Goal: Information Seeking & Learning: Learn about a topic

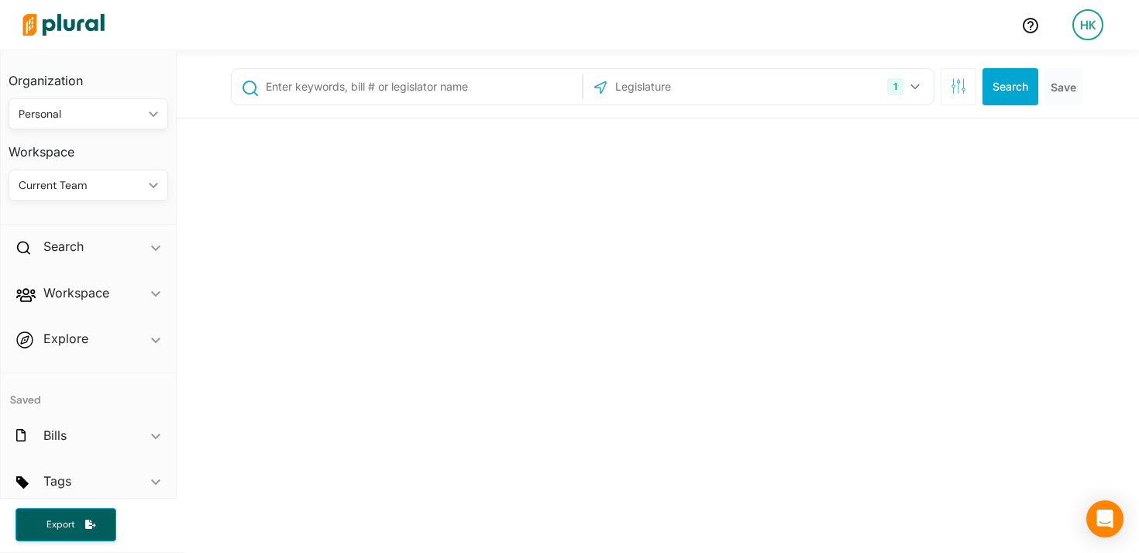
click at [102, 112] on div "Personal" at bounding box center [81, 114] width 124 height 16
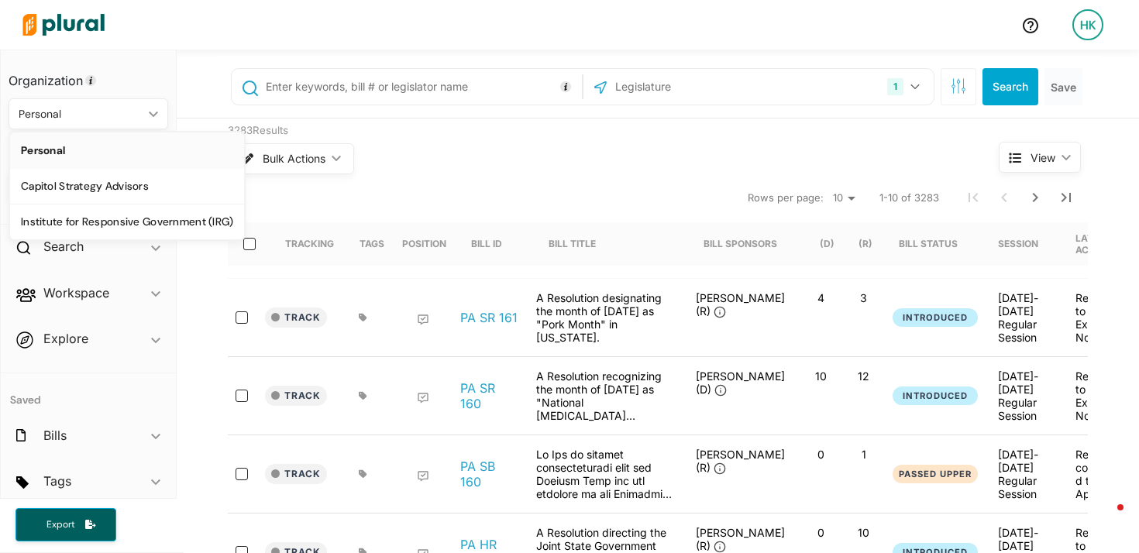
click at [147, 66] on h3 "Organization" at bounding box center [89, 75] width 160 height 34
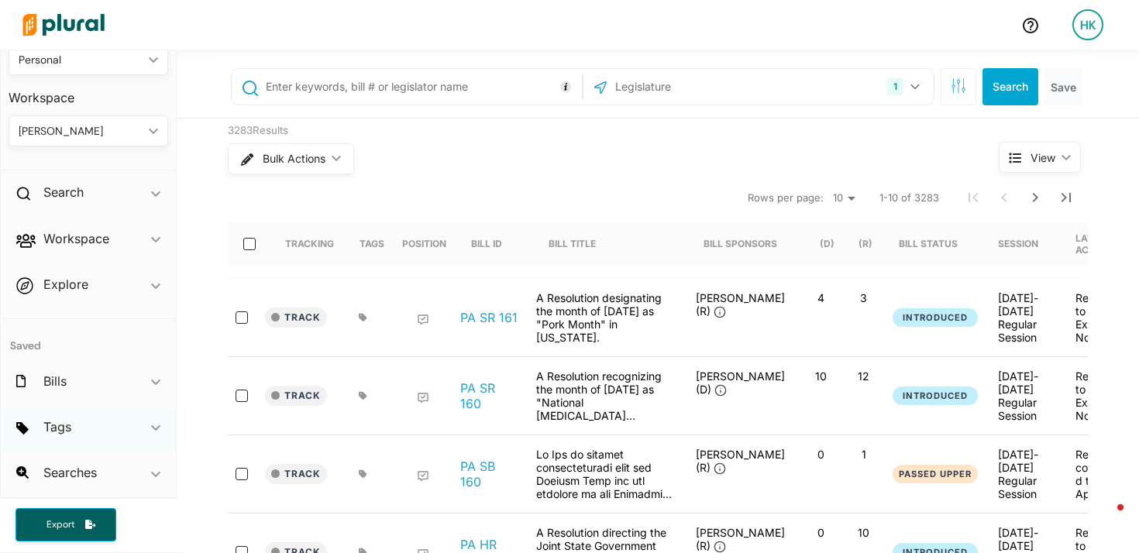
click at [101, 439] on div "Tags ic_keyboard_arrow_down" at bounding box center [88, 430] width 175 height 42
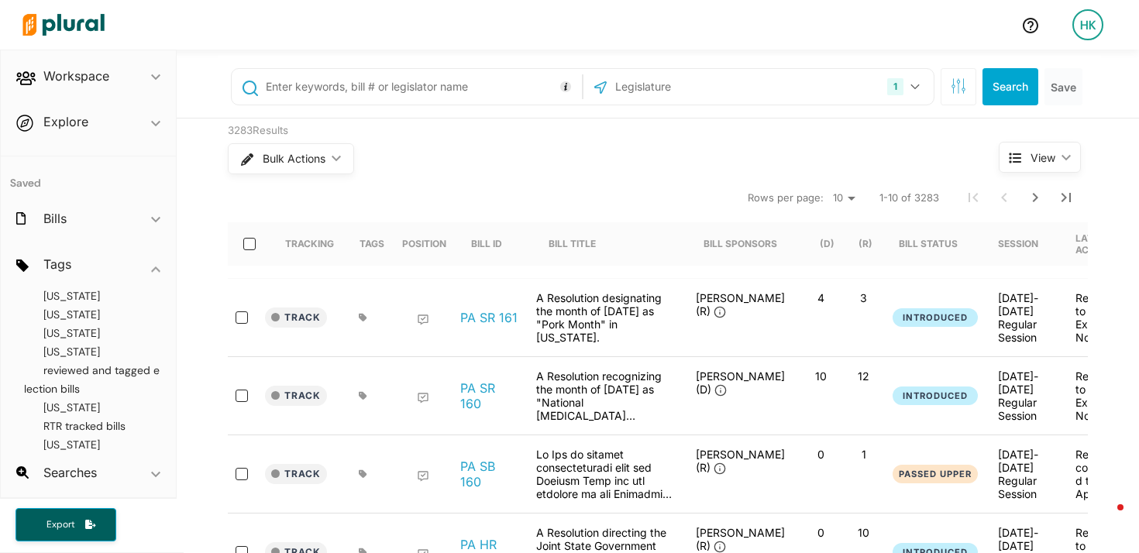
scroll to position [299, 0]
click at [81, 357] on span "reviewed and tagged election bills" at bounding box center [92, 365] width 136 height 33
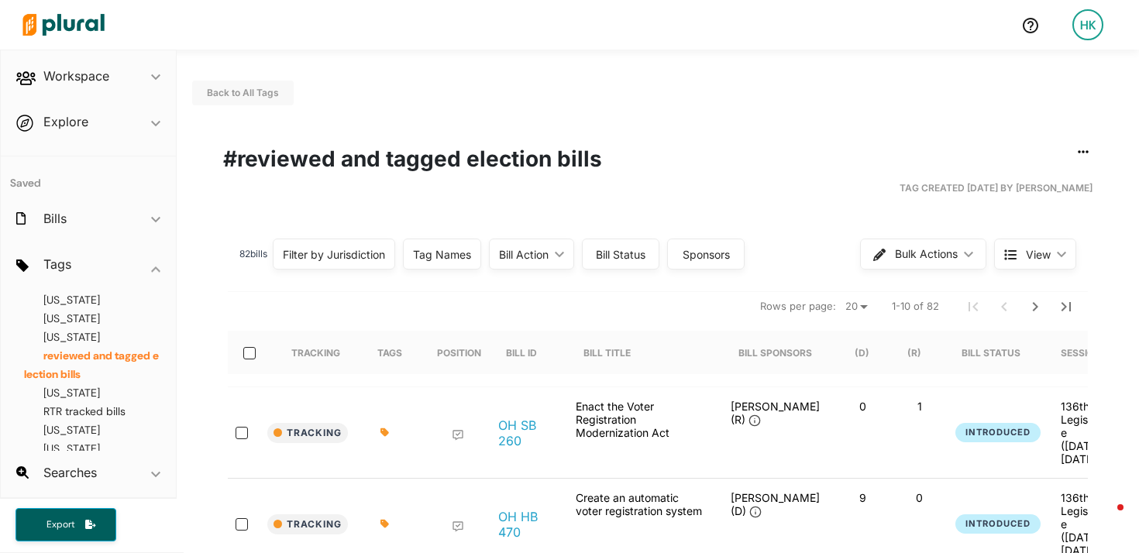
click at [425, 250] on div "Tag Names" at bounding box center [442, 254] width 58 height 16
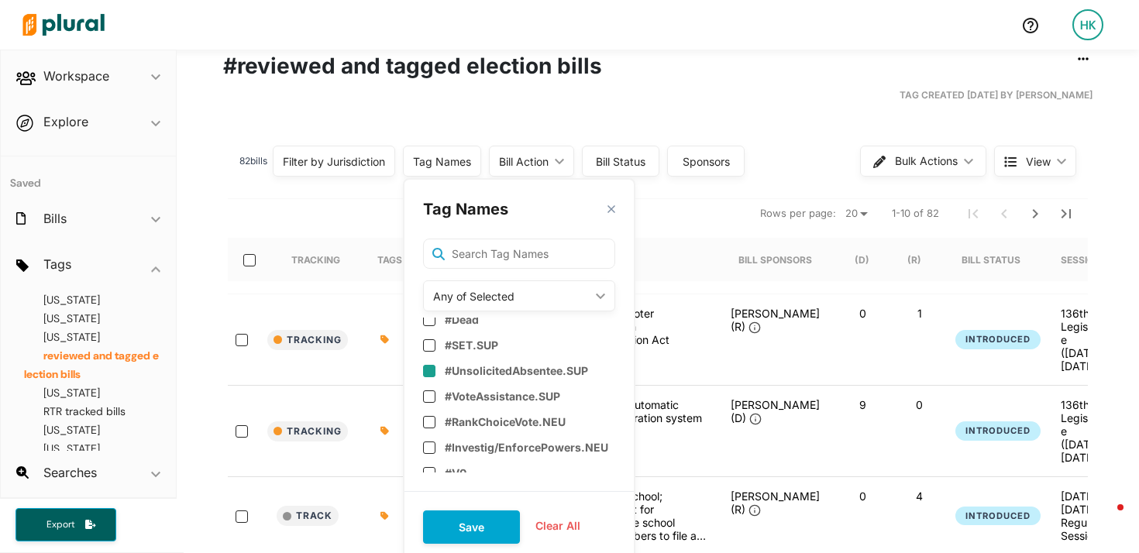
scroll to position [110, 0]
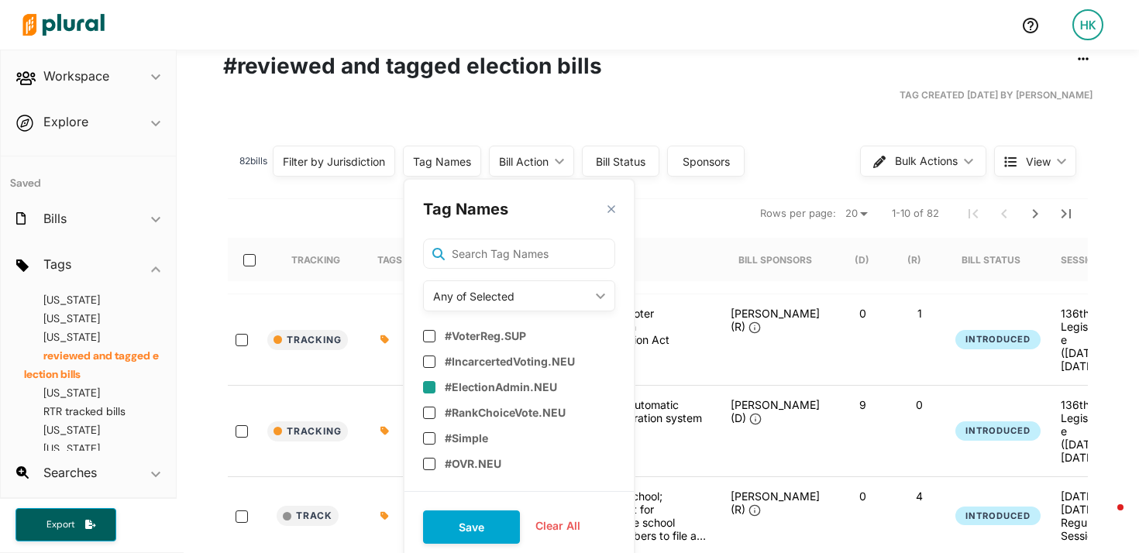
click at [433, 382] on input "checkbox" at bounding box center [429, 387] width 12 height 12
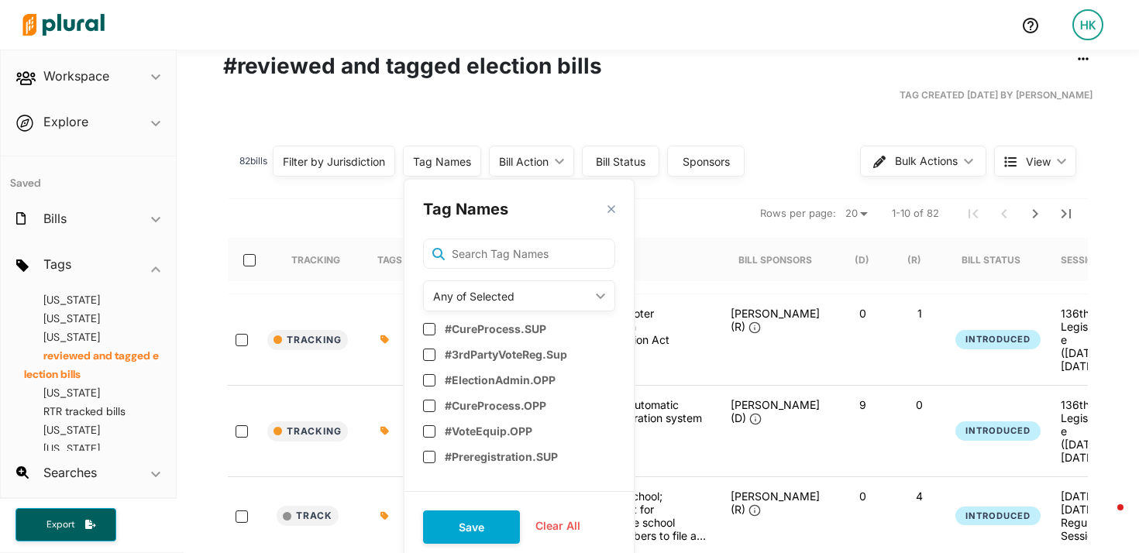
scroll to position [3515, 0]
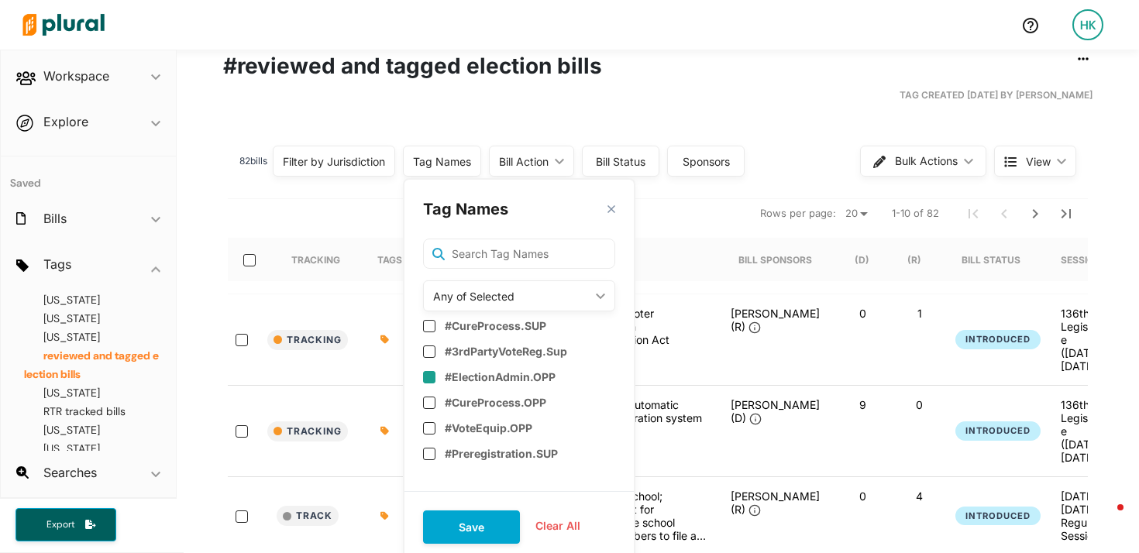
click at [436, 376] on input "checkbox" at bounding box center [429, 377] width 12 height 12
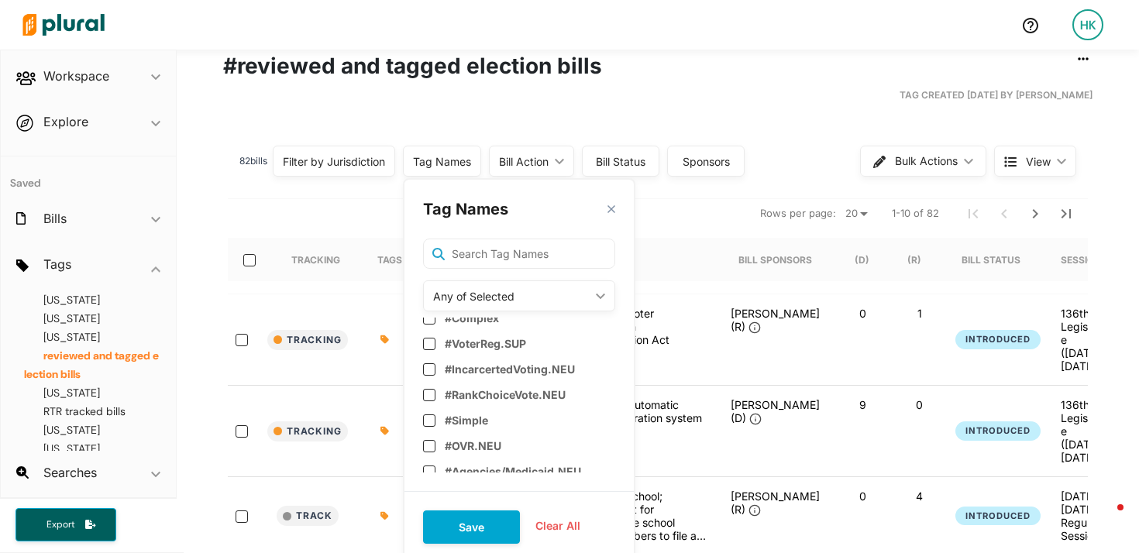
scroll to position [723, 0]
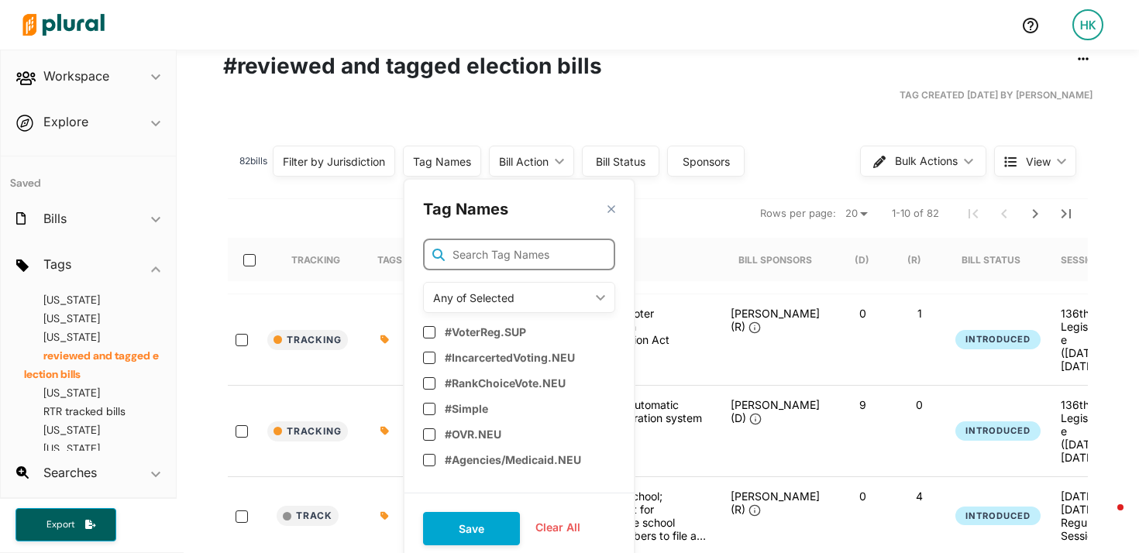
click at [522, 257] on input "text" at bounding box center [519, 255] width 192 height 32
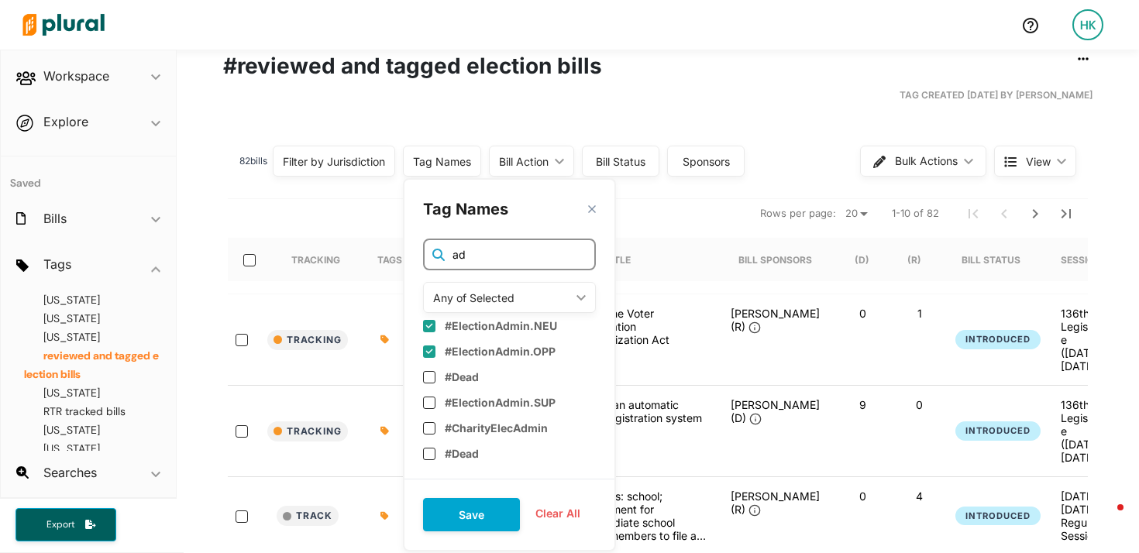
scroll to position [0, 0]
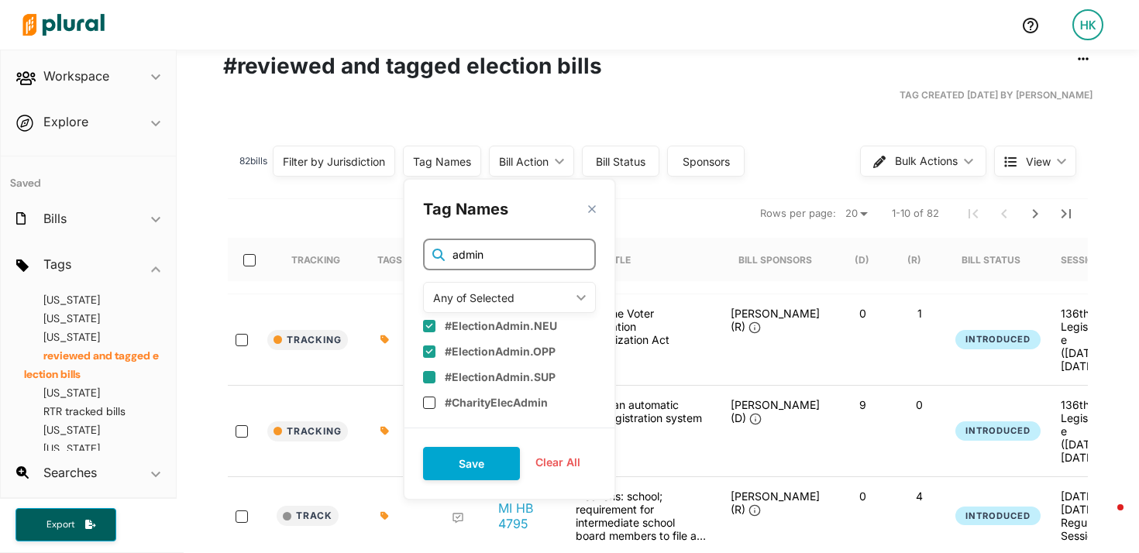
type input "admin"
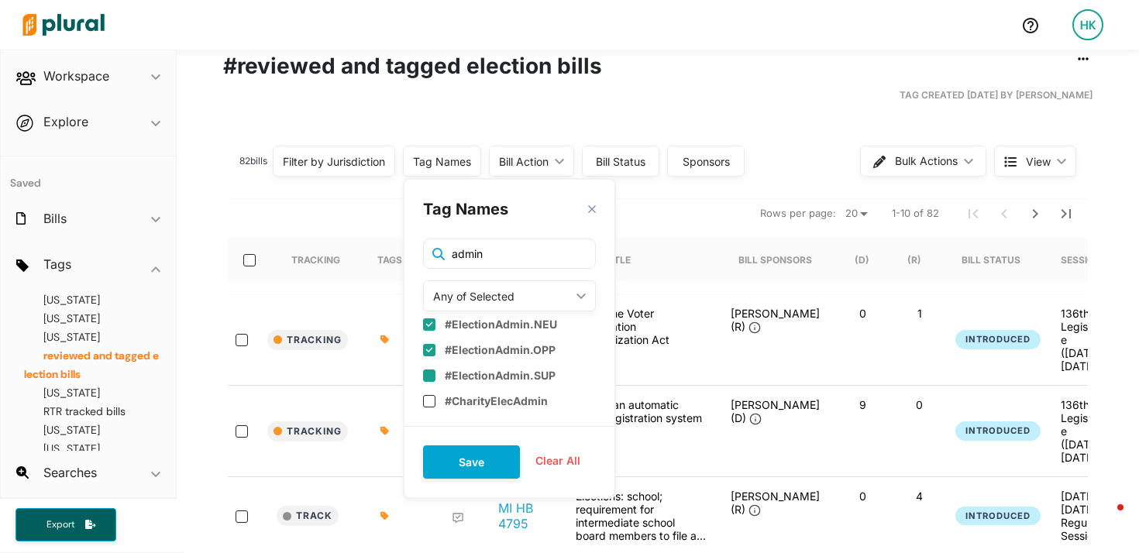
click at [436, 379] on input "checkbox" at bounding box center [429, 376] width 12 height 12
click at [493, 462] on button "Save" at bounding box center [471, 462] width 97 height 33
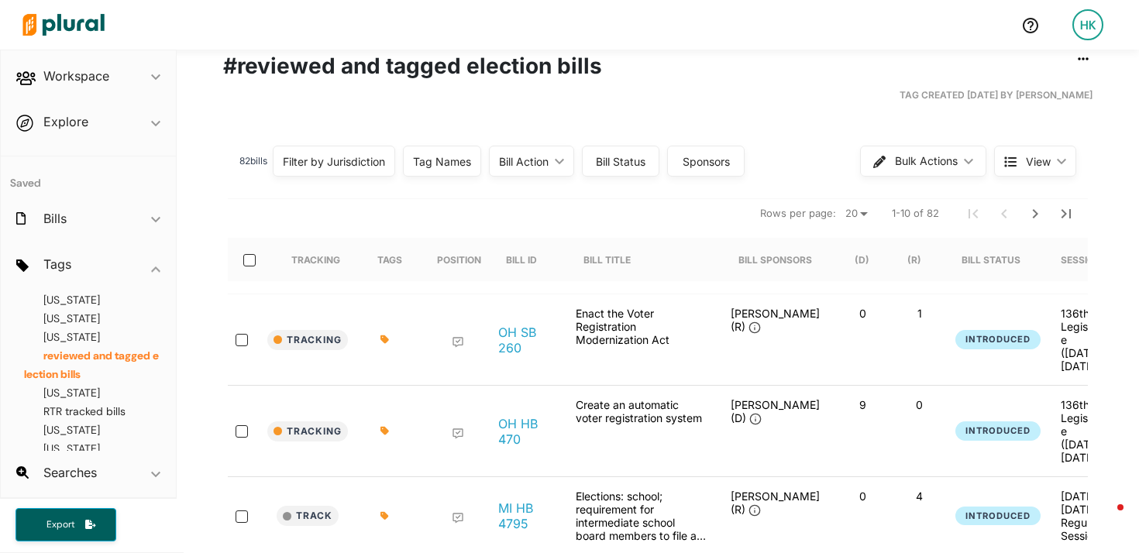
click at [384, 336] on icon at bounding box center [385, 340] width 8 height 8
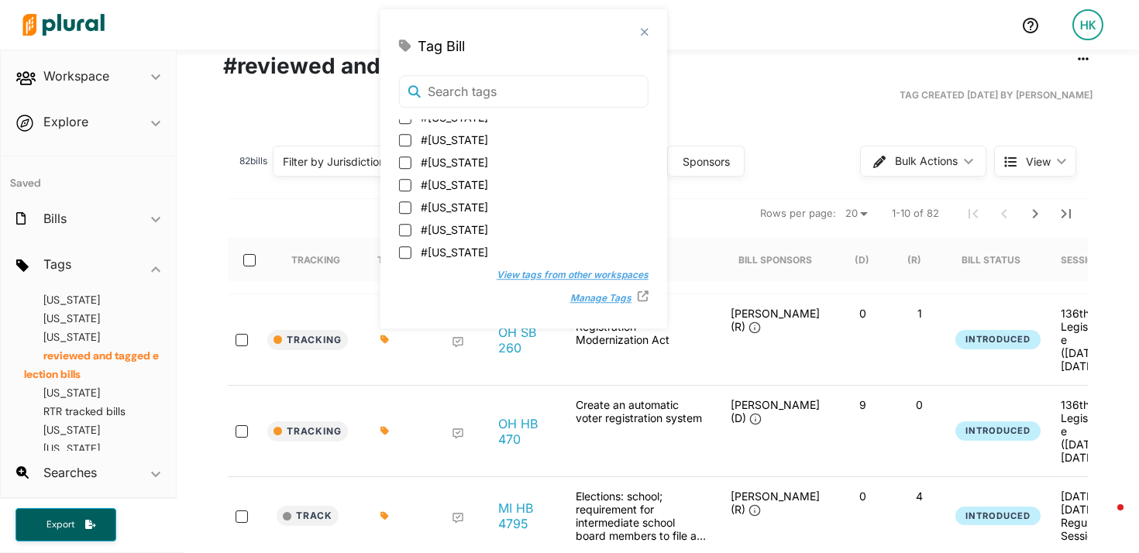
scroll to position [350, 0]
click at [750, 104] on div "Tag Created 04/25/25 by Holly Kuhn" at bounding box center [658, 95] width 870 height 26
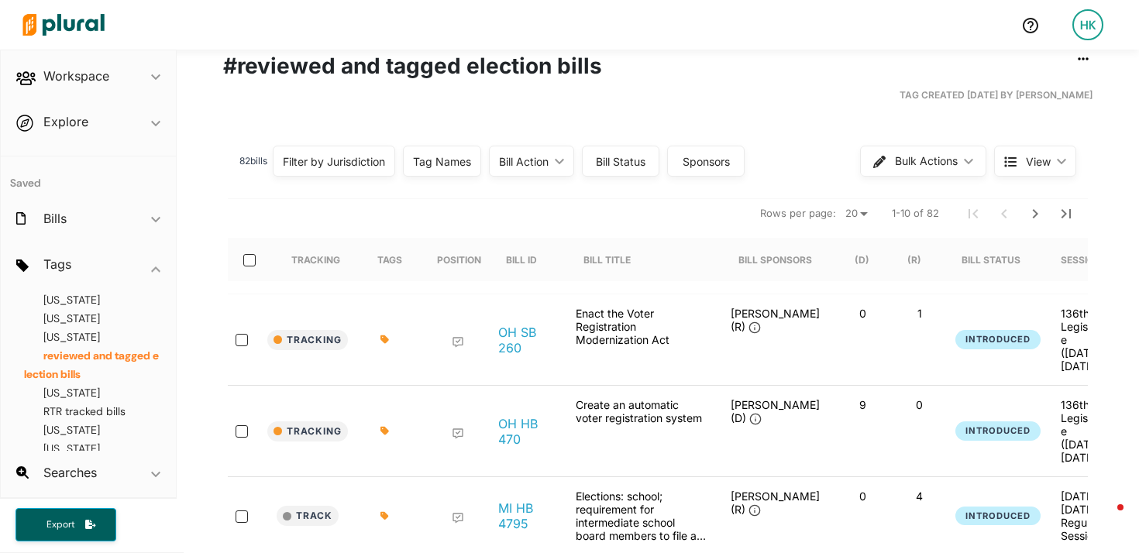
click at [862, 213] on select "20 50" at bounding box center [856, 214] width 34 height 19
select select "50"
click at [839, 205] on select "20 50" at bounding box center [856, 214] width 34 height 19
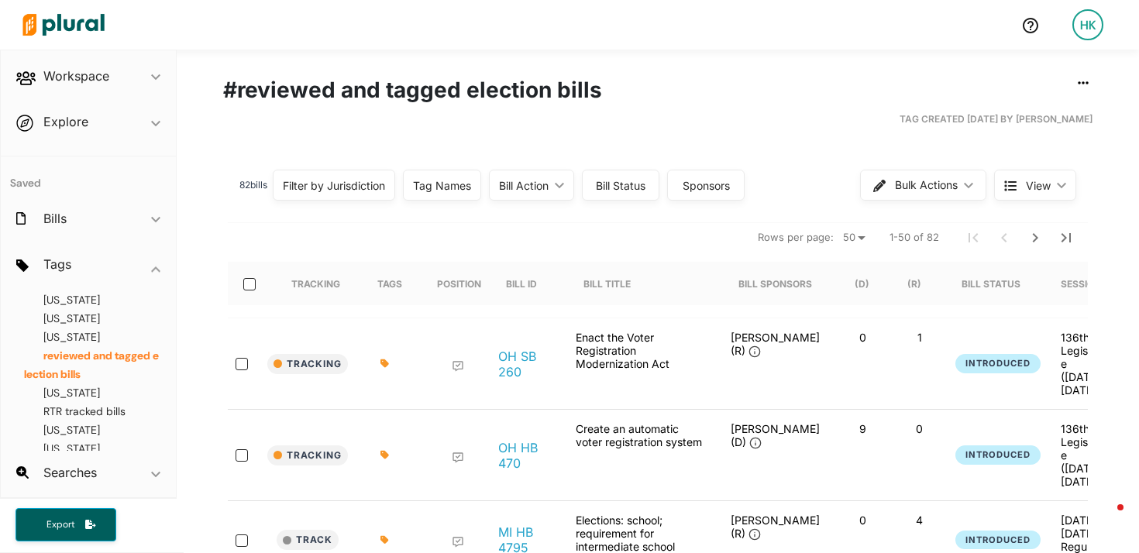
scroll to position [34, 0]
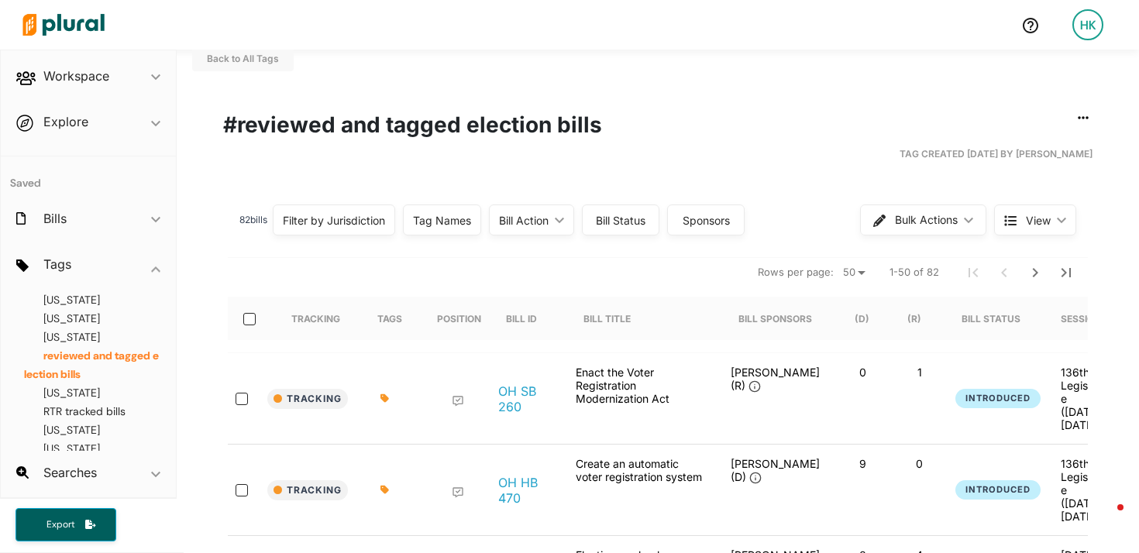
click at [456, 216] on div "Tag Names" at bounding box center [442, 220] width 58 height 16
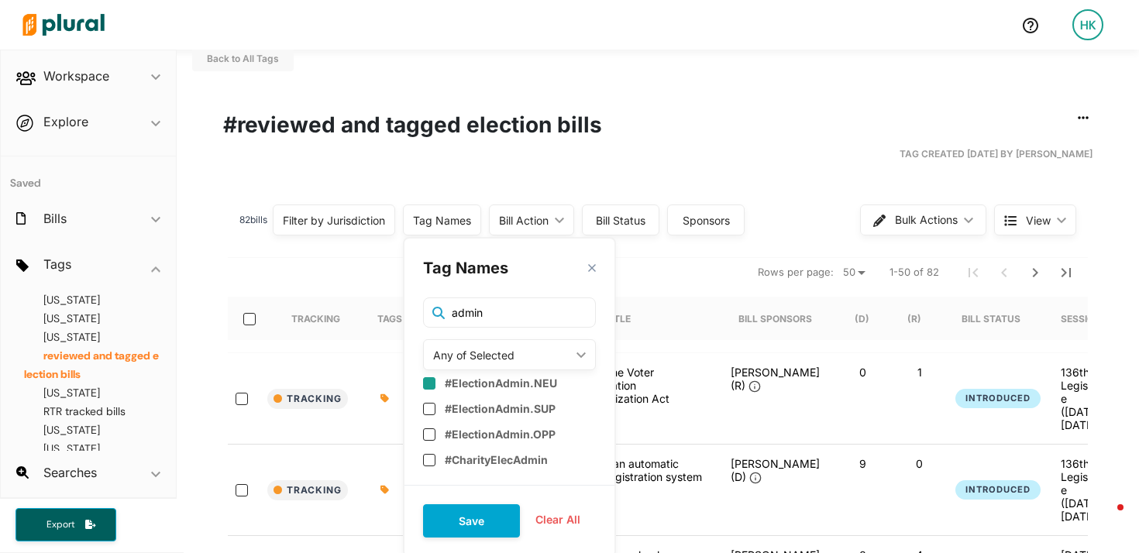
click at [436, 384] on input "checkbox" at bounding box center [429, 383] width 12 height 12
checkbox input "true"
click at [436, 408] on input "checkbox" at bounding box center [429, 409] width 12 height 12
checkbox input "true"
click at [435, 432] on input "checkbox" at bounding box center [429, 435] width 12 height 12
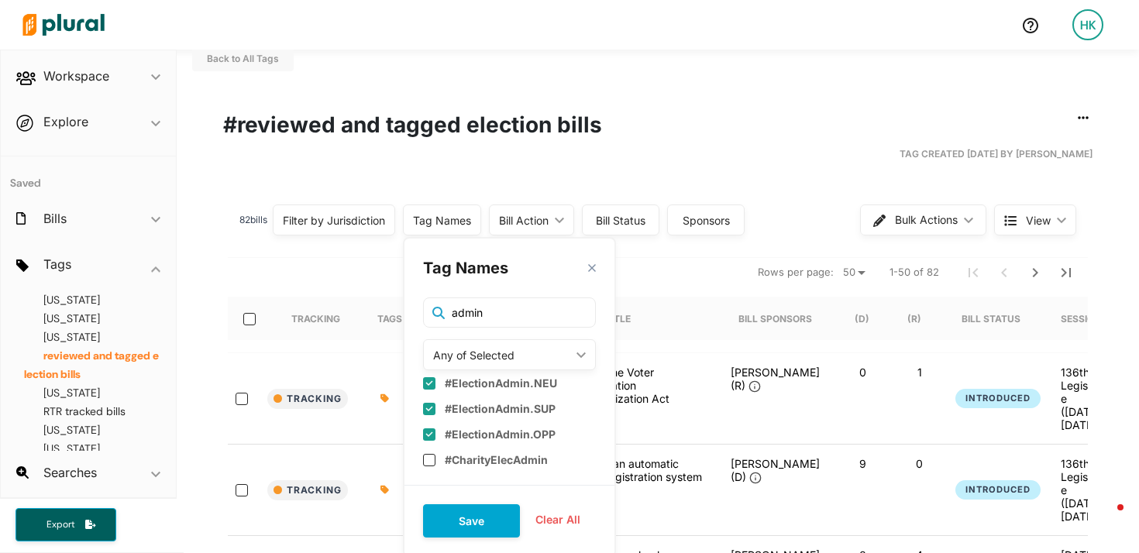
checkbox input "true"
click at [467, 524] on button "Save" at bounding box center [471, 521] width 97 height 33
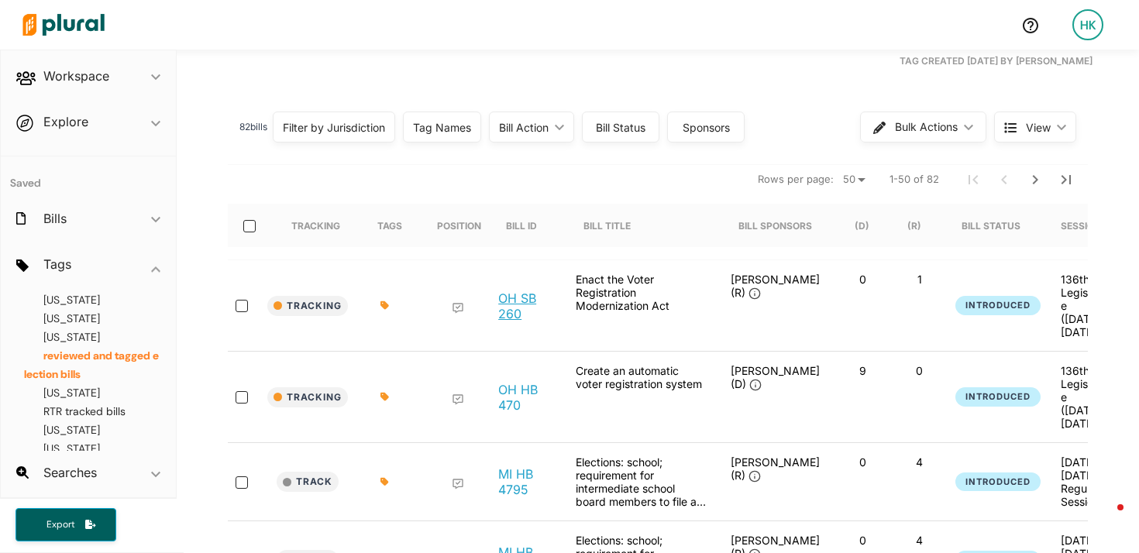
scroll to position [164, 0]
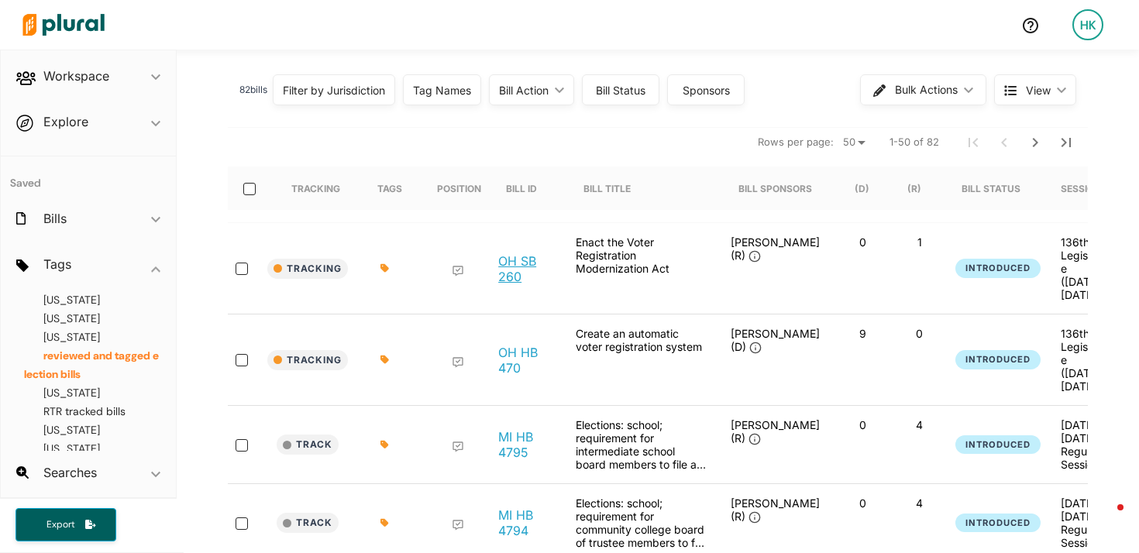
click at [516, 271] on link "OH SB 260" at bounding box center [524, 268] width 53 height 31
click at [1018, 85] on span "View ic_keyboard_arrow_down" at bounding box center [1035, 89] width 82 height 31
click at [1018, 84] on span "View ic_keyboard_arrow_down" at bounding box center [1035, 89] width 82 height 31
click at [512, 93] on div "Bill Action" at bounding box center [524, 90] width 50 height 16
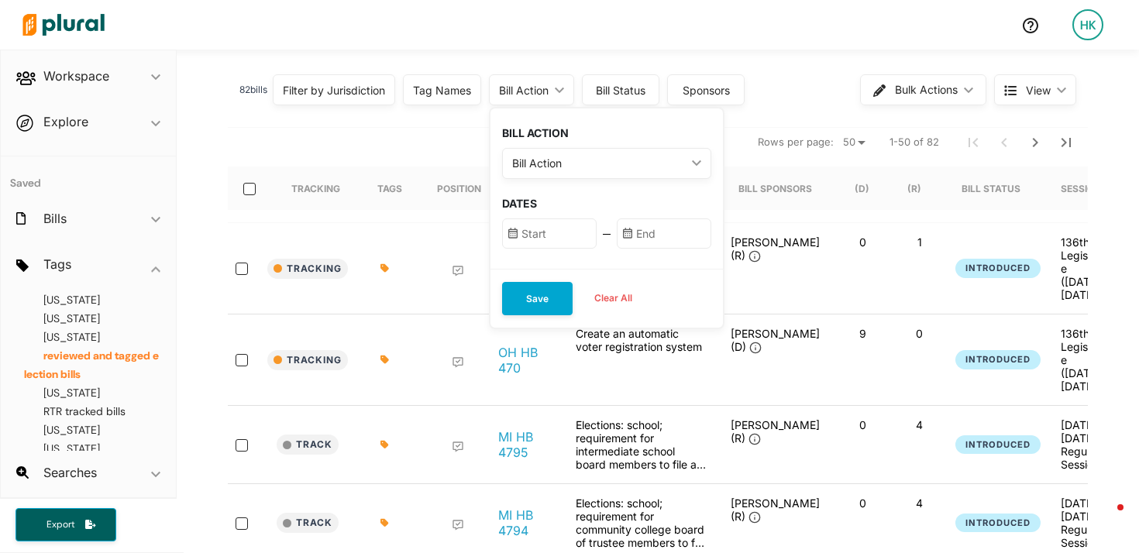
click at [512, 93] on div "Bill Action" at bounding box center [524, 90] width 50 height 16
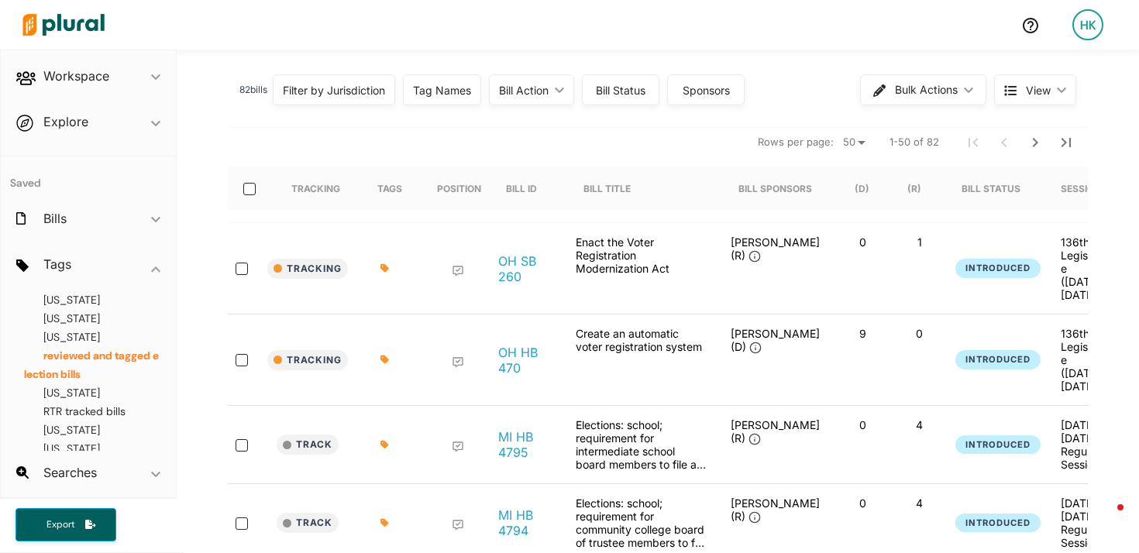
click at [346, 95] on div "Filter by Jurisdiction" at bounding box center [334, 90] width 102 height 16
click at [429, 99] on div "Tag Names" at bounding box center [442, 89] width 78 height 31
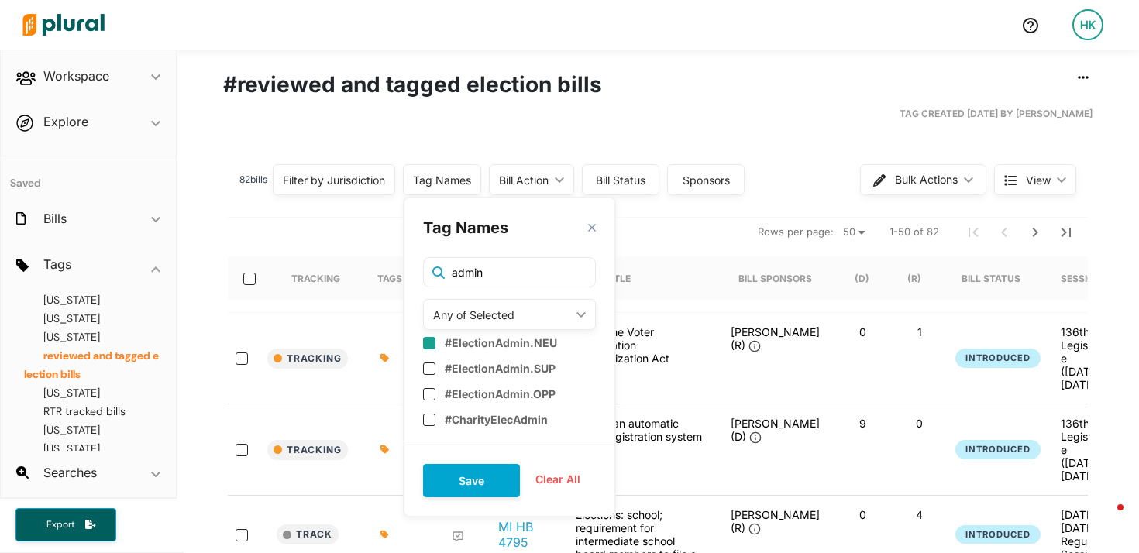
scroll to position [67, 0]
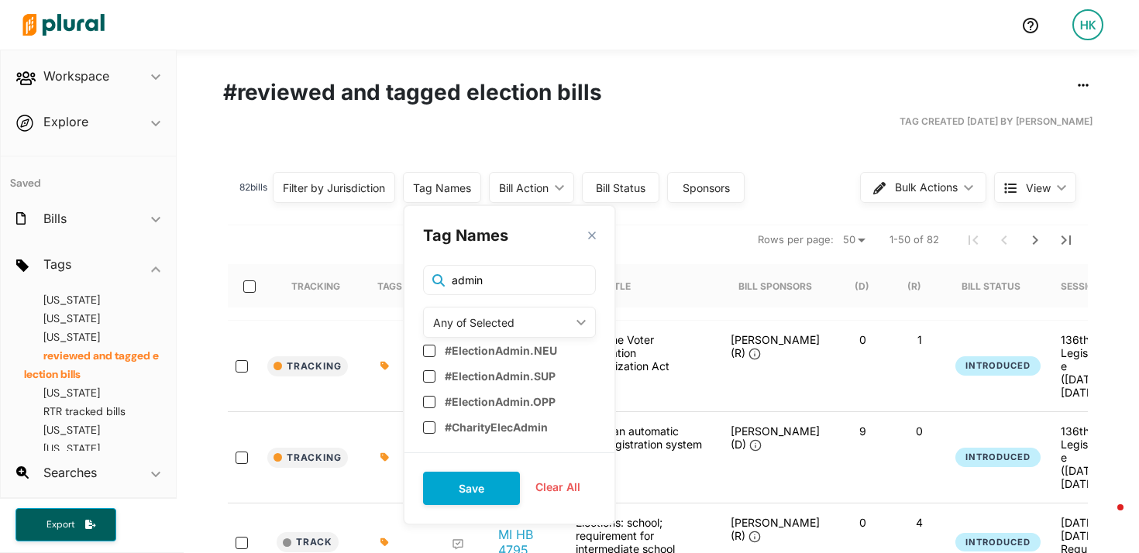
click at [499, 329] on div "Any of Selected" at bounding box center [501, 323] width 137 height 16
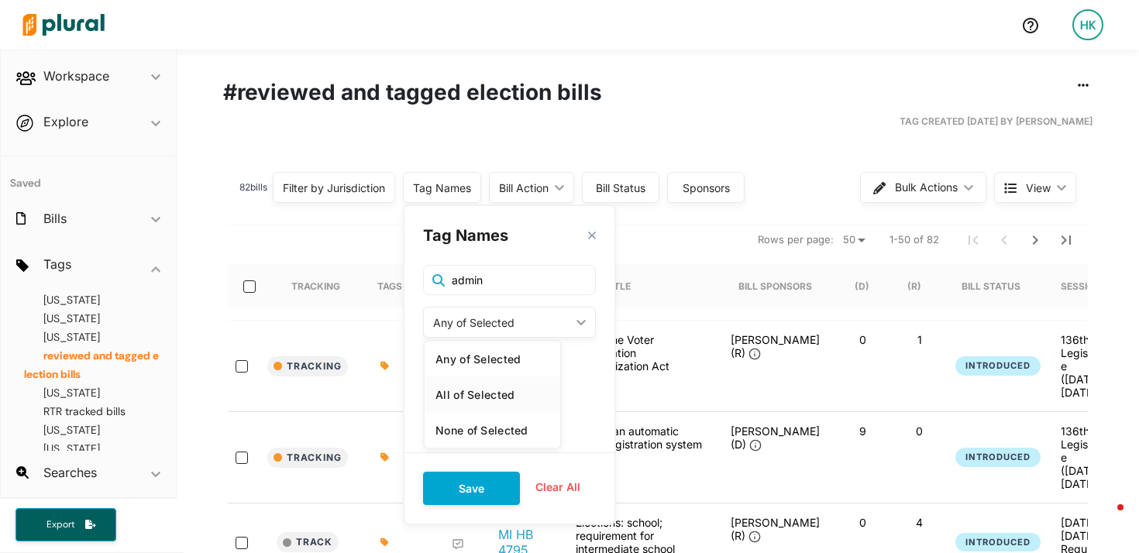
click at [498, 394] on div "All of Selected" at bounding box center [493, 394] width 114 height 13
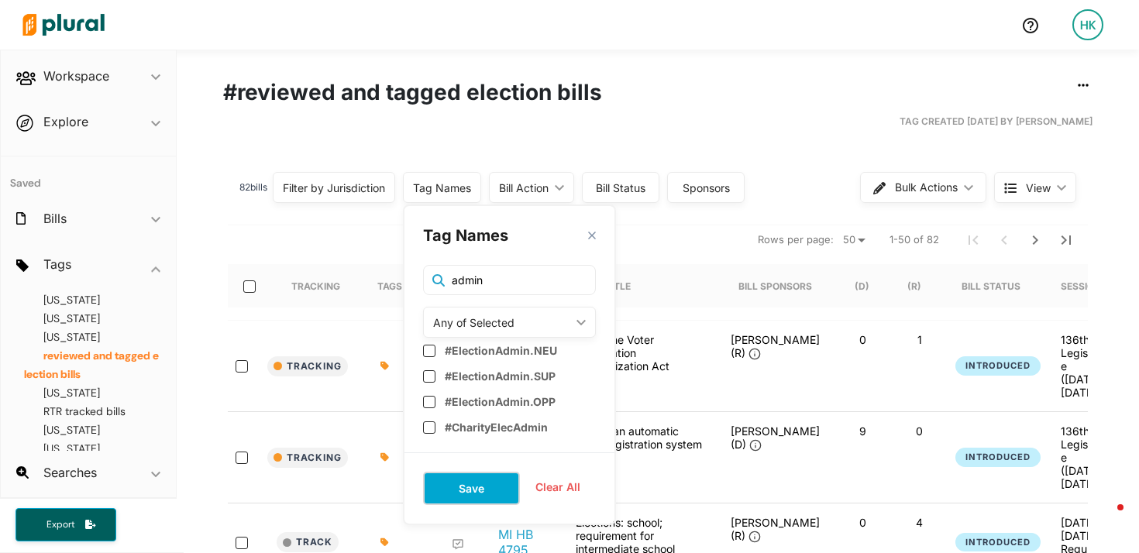
click at [497, 494] on button "Save" at bounding box center [471, 488] width 97 height 33
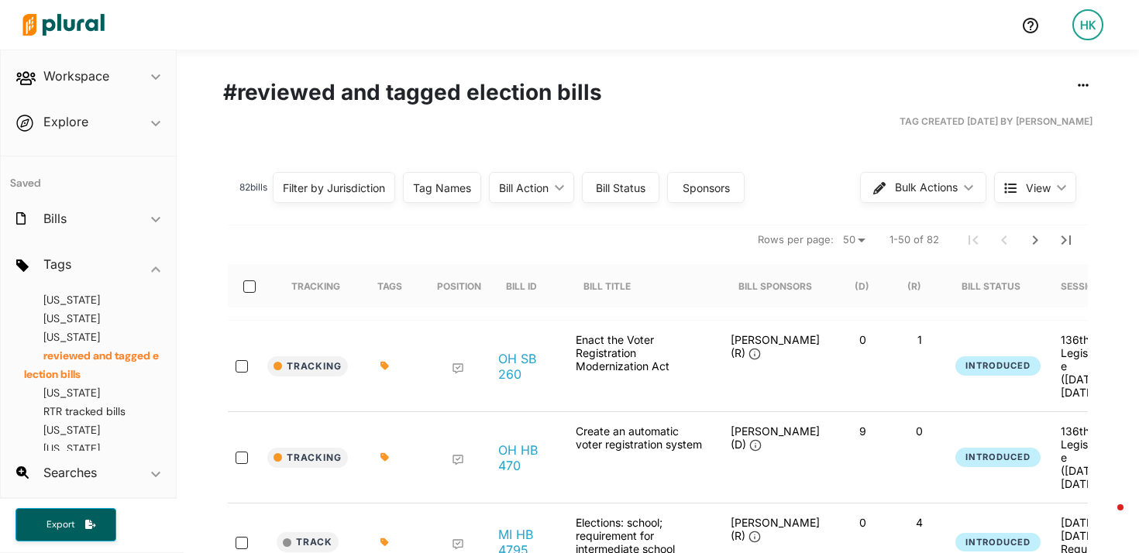
click at [477, 191] on div "Tag Names" at bounding box center [442, 187] width 78 height 31
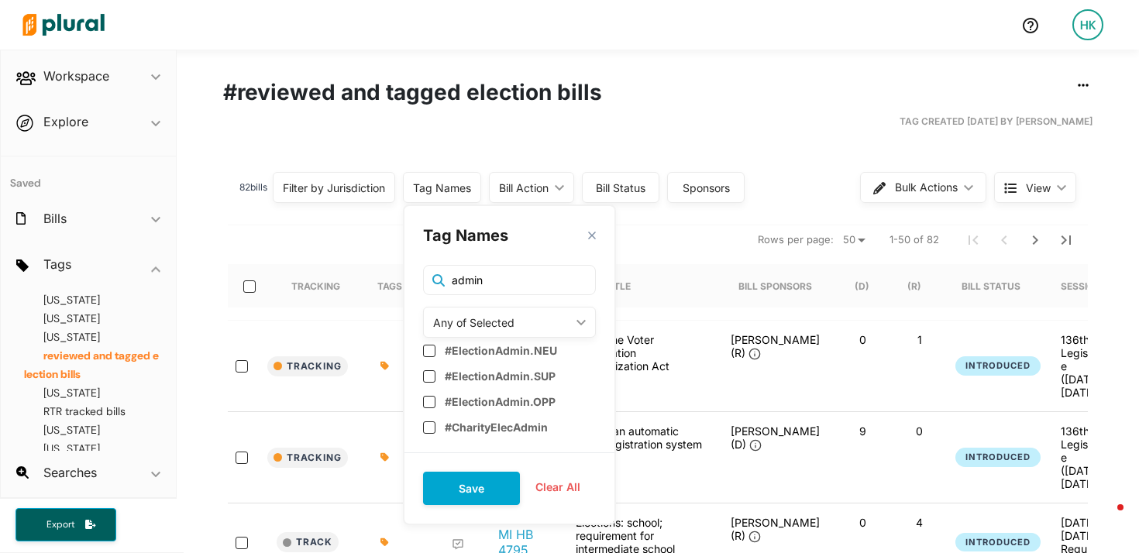
click at [553, 488] on button "Clear All" at bounding box center [558, 487] width 76 height 23
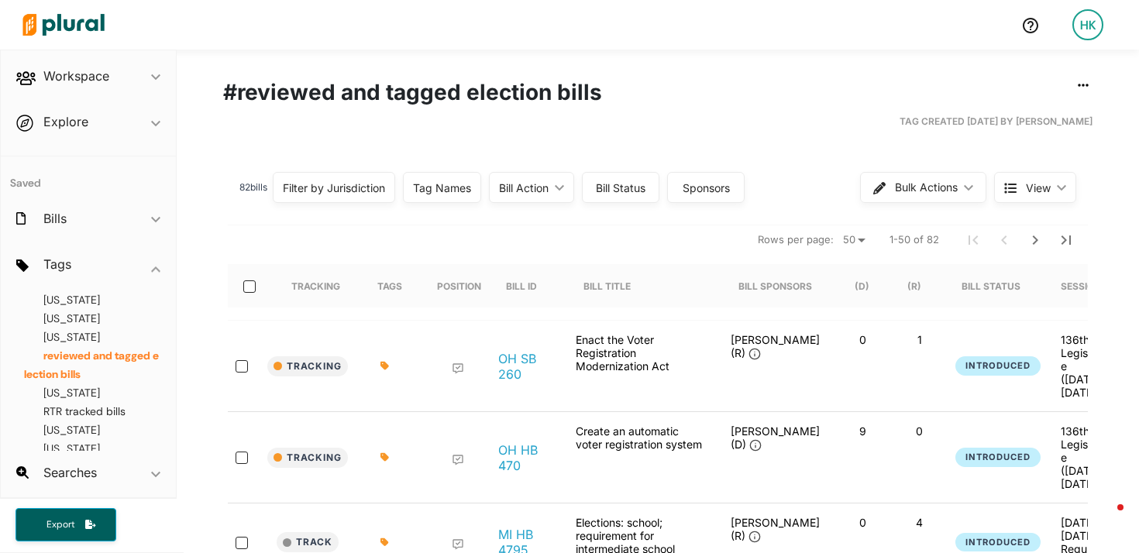
click at [442, 191] on div "Tag Names" at bounding box center [442, 188] width 58 height 16
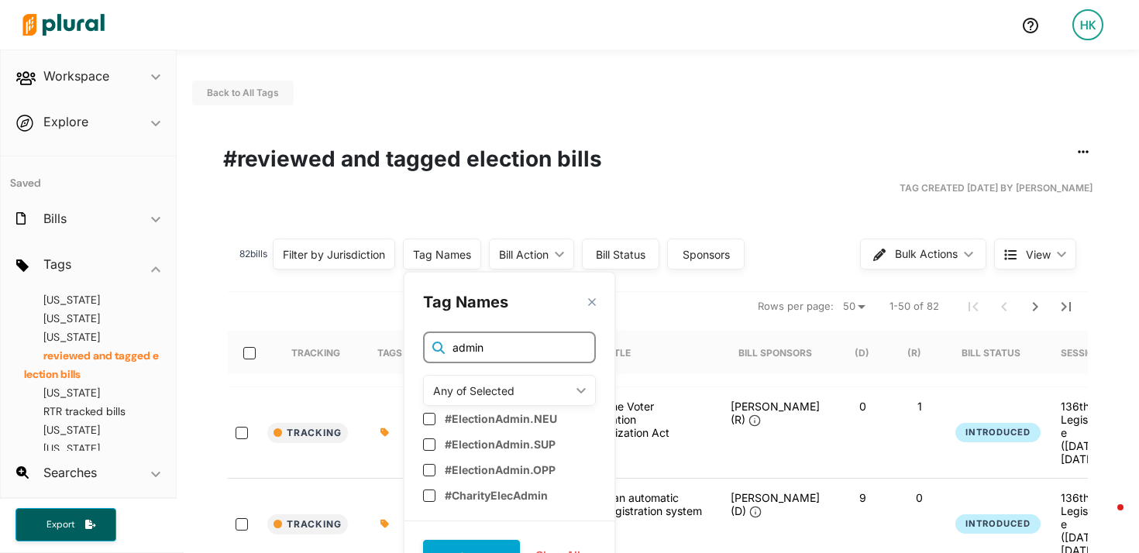
click at [545, 344] on input "admin" at bounding box center [509, 348] width 173 height 32
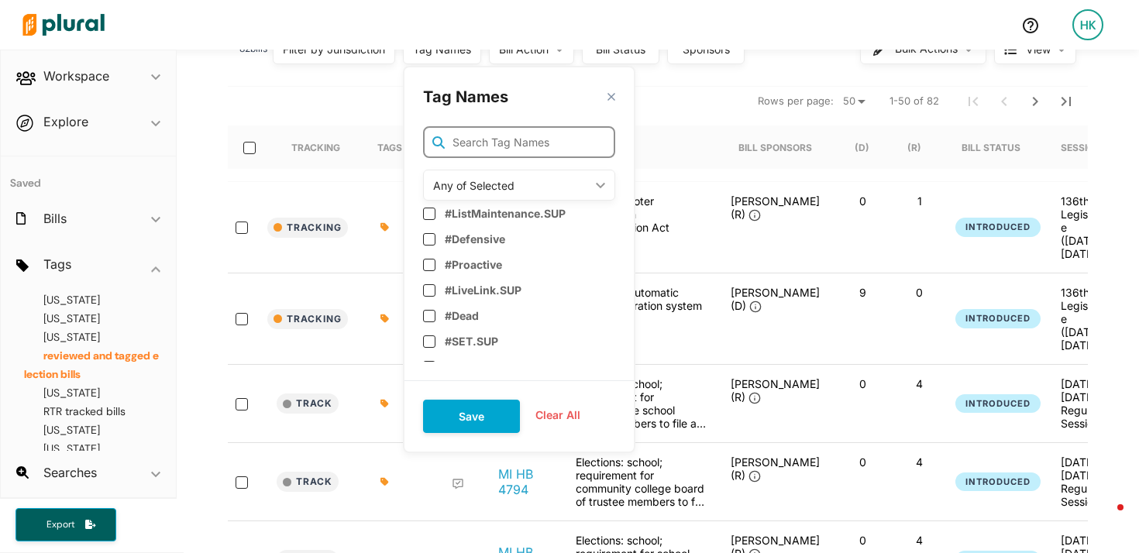
scroll to position [144, 0]
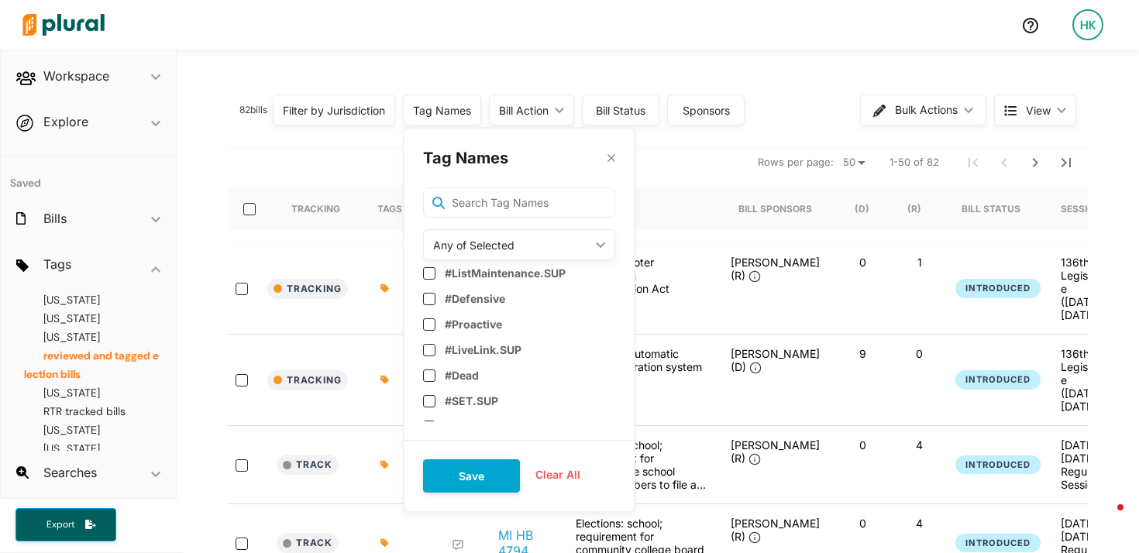
click at [506, 253] on div "Any of Selected ic_keyboard_arrow_down" at bounding box center [519, 244] width 192 height 31
click at [483, 277] on div "Any of Selected" at bounding box center [493, 281] width 114 height 13
click at [507, 205] on input "text" at bounding box center [519, 204] width 192 height 32
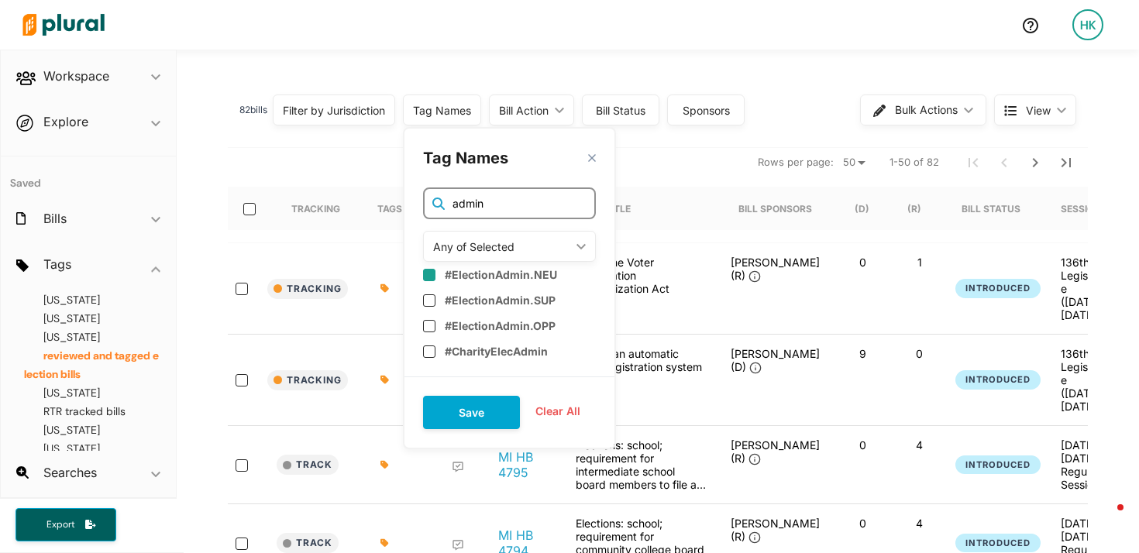
type input "admin"
click at [436, 270] on input "checkbox" at bounding box center [429, 273] width 12 height 12
checkbox input "true"
click at [434, 295] on input "checkbox" at bounding box center [429, 299] width 12 height 12
checkbox input "true"
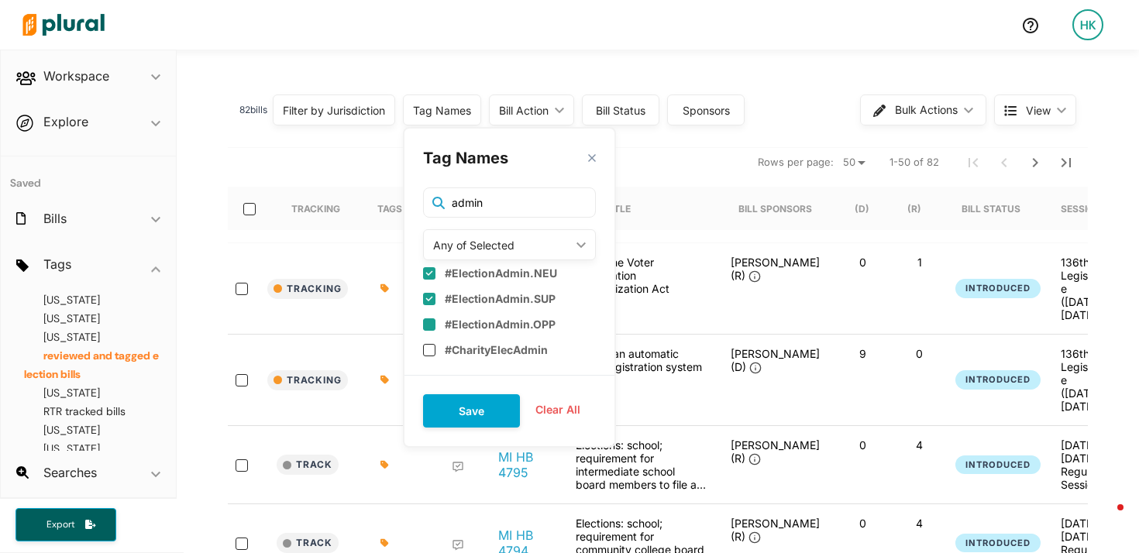
click at [433, 320] on input "checkbox" at bounding box center [429, 325] width 12 height 12
checkbox input "true"
click at [475, 409] on button "Save" at bounding box center [471, 410] width 97 height 33
checkbox input "false"
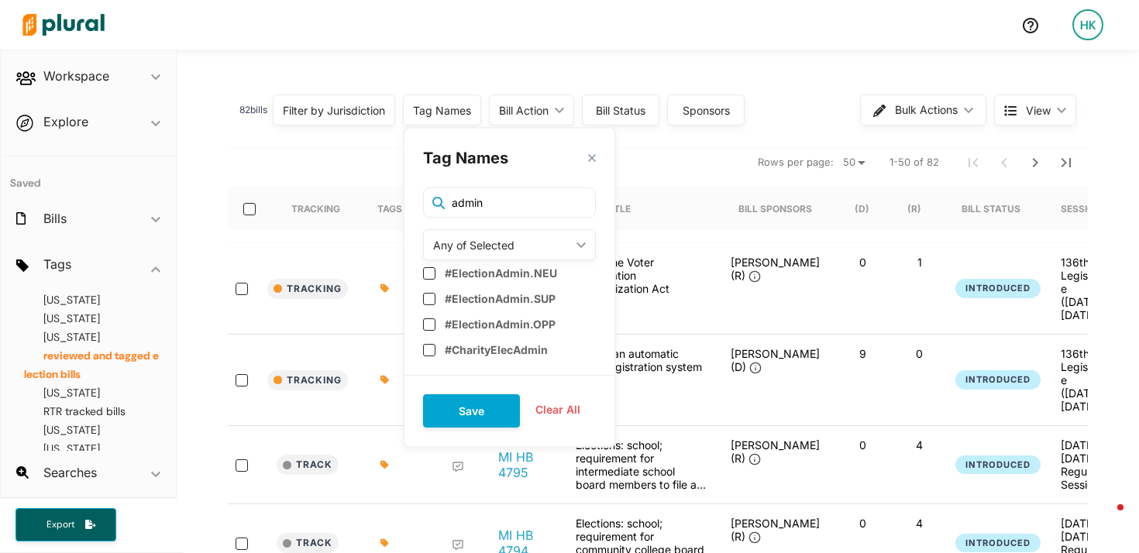
checkbox input "false"
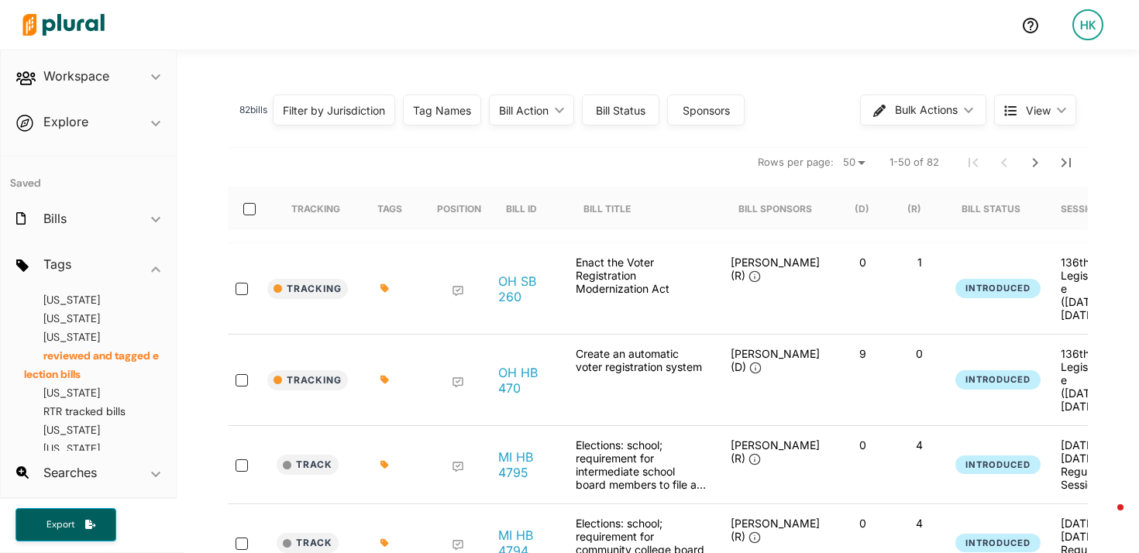
click at [454, 122] on div "Tag Names" at bounding box center [442, 110] width 78 height 31
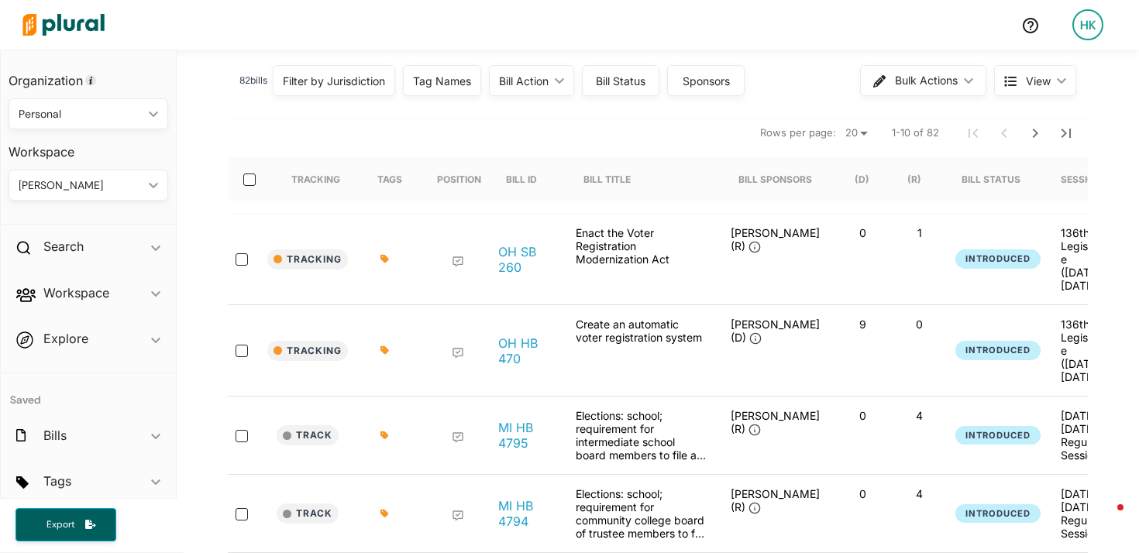
scroll to position [176, 0]
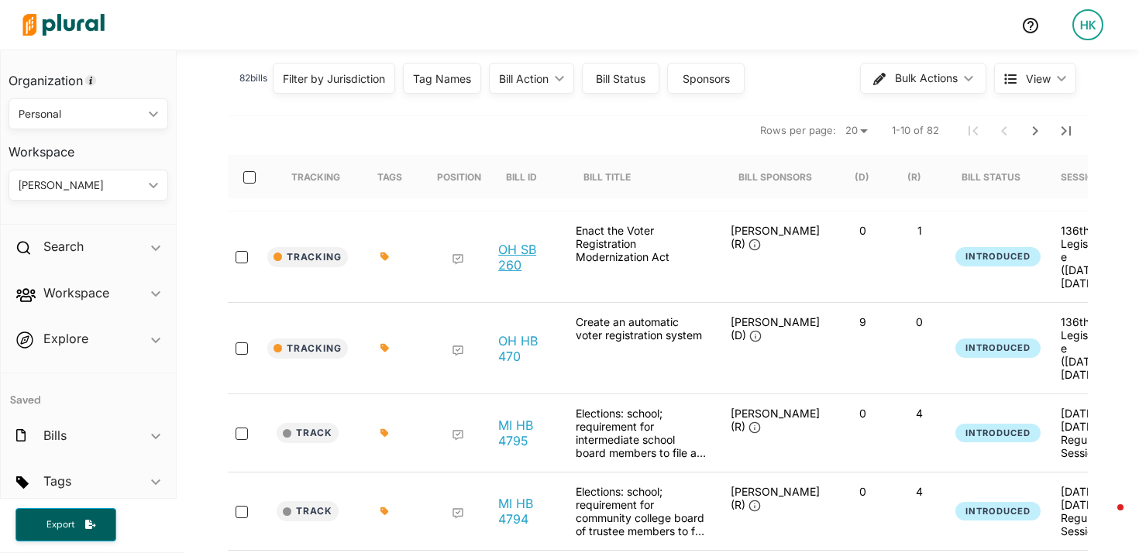
click at [510, 249] on link "OH SB 260" at bounding box center [524, 257] width 53 height 31
click at [514, 333] on link "OH HB 470" at bounding box center [524, 348] width 53 height 31
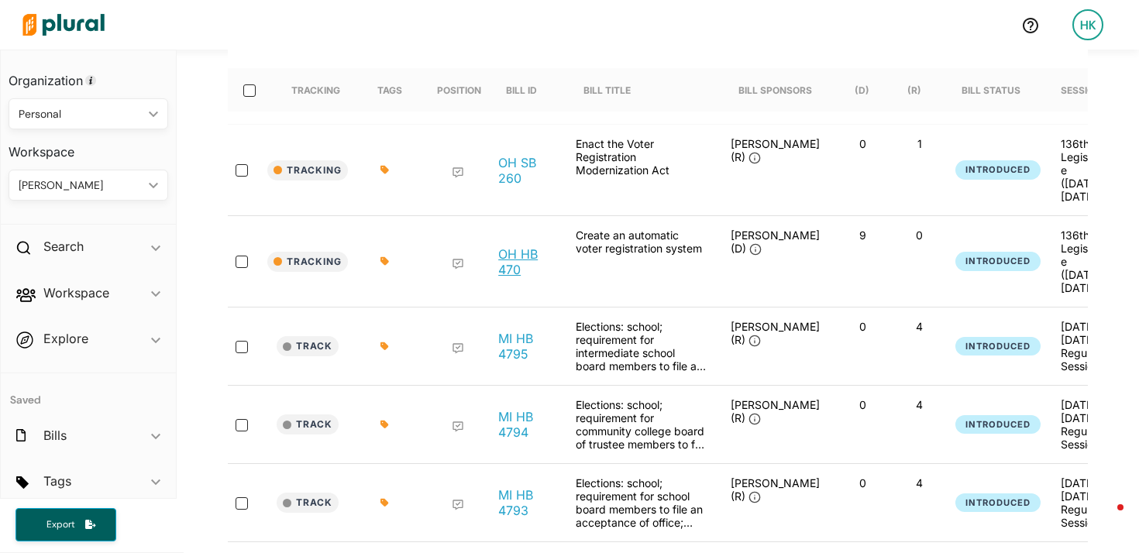
scroll to position [308, 0]
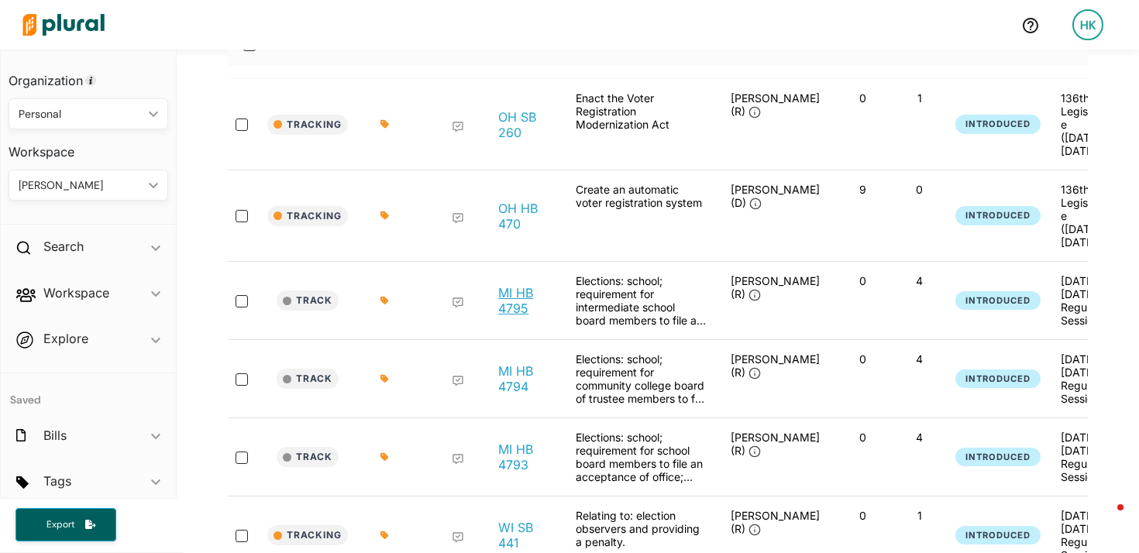
click at [525, 285] on link "MI HB 4795" at bounding box center [524, 300] width 53 height 31
click at [509, 374] on link "MI HB 4794" at bounding box center [524, 378] width 53 height 31
click at [507, 456] on link "MI HB 4793" at bounding box center [524, 457] width 53 height 31
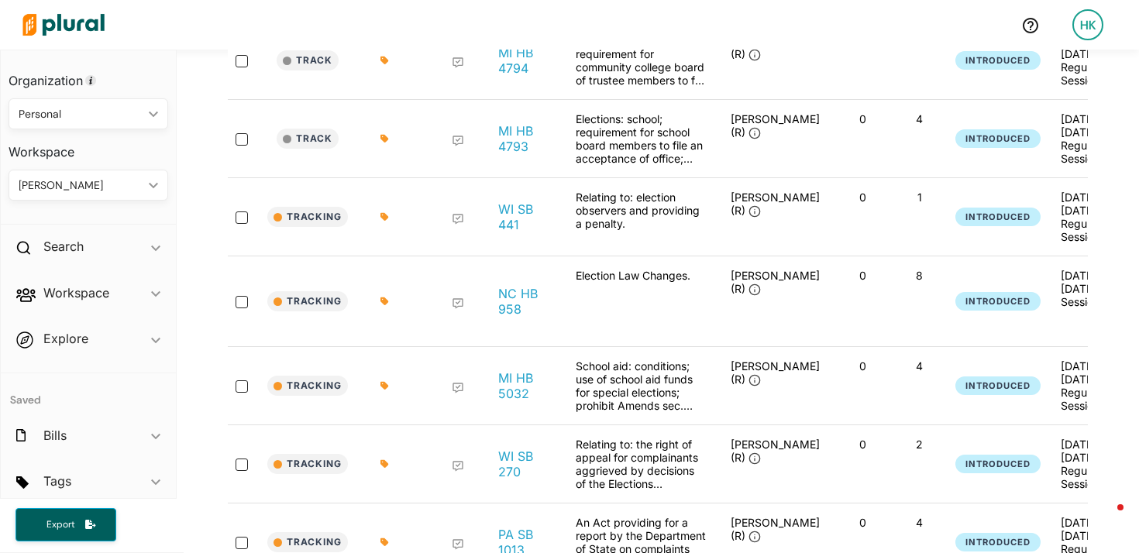
scroll to position [642, 0]
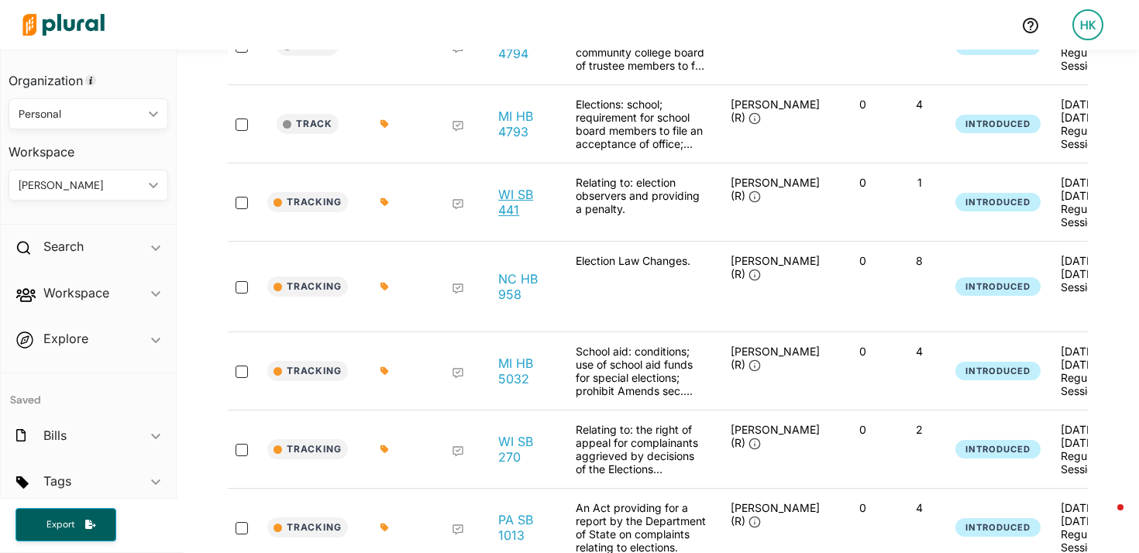
click at [515, 208] on link "WI SB 441" at bounding box center [524, 202] width 53 height 31
click at [506, 292] on link "NC HB 958" at bounding box center [524, 286] width 53 height 31
click at [505, 377] on link "MI HB 5032" at bounding box center [524, 371] width 53 height 31
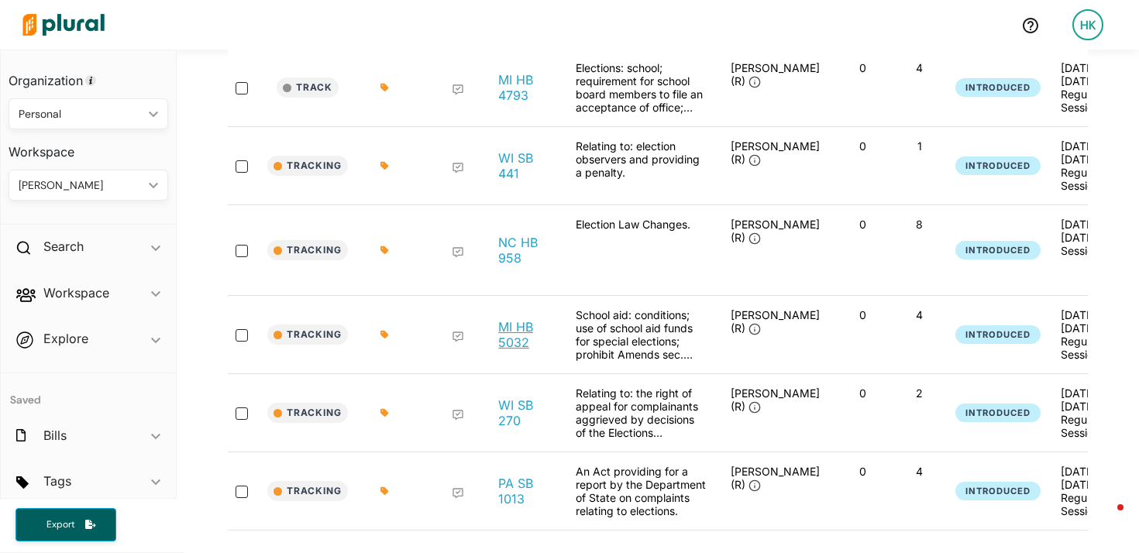
scroll to position [709, 0]
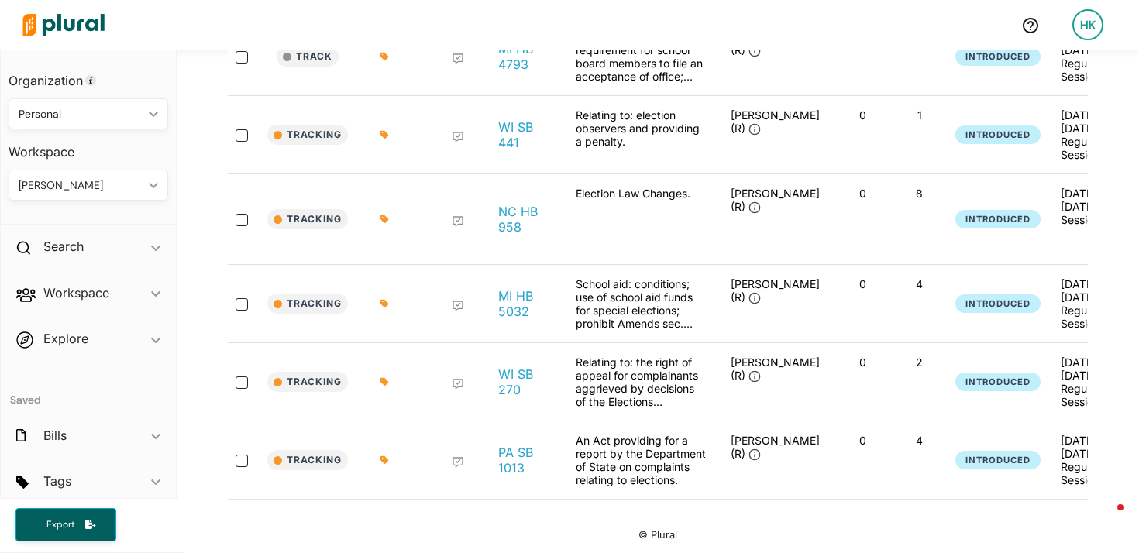
click at [509, 360] on div "WI SB 270" at bounding box center [525, 382] width 78 height 53
click at [508, 372] on link "WI SB 270" at bounding box center [524, 382] width 53 height 31
click at [506, 455] on link "PA SB 1013" at bounding box center [524, 460] width 53 height 31
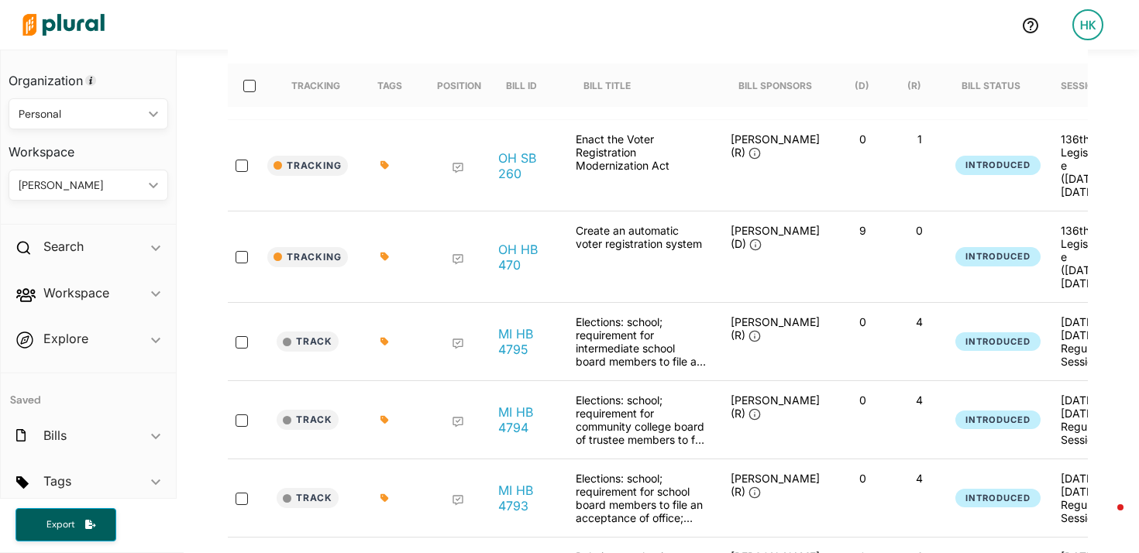
scroll to position [0, 0]
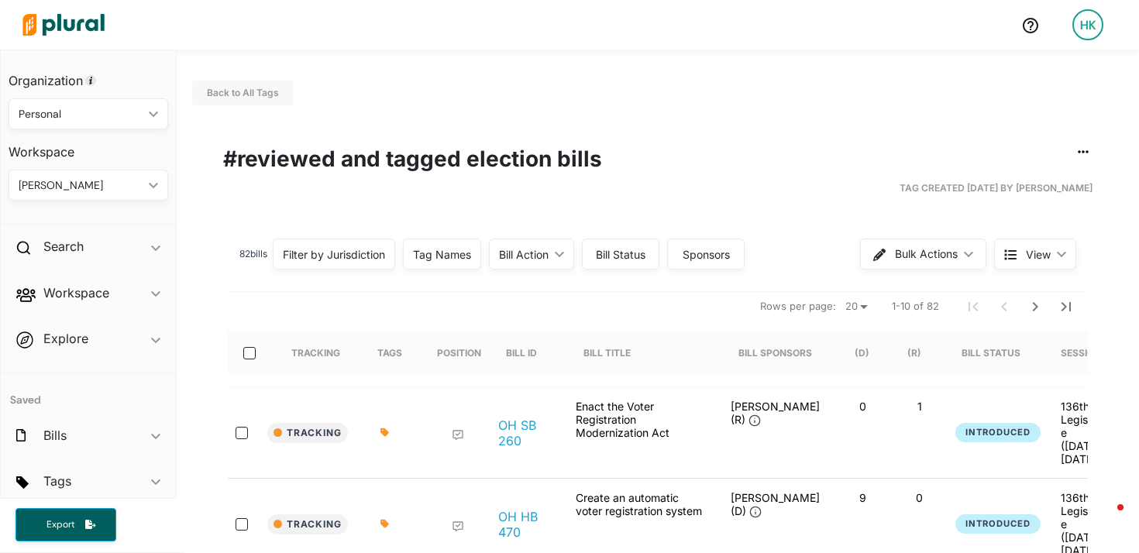
click at [1056, 244] on span "View ic_keyboard_arrow_down" at bounding box center [1035, 254] width 82 height 31
click at [866, 305] on select "20 50" at bounding box center [856, 307] width 34 height 19
select select "50"
click at [839, 298] on select "20 50" at bounding box center [856, 307] width 34 height 19
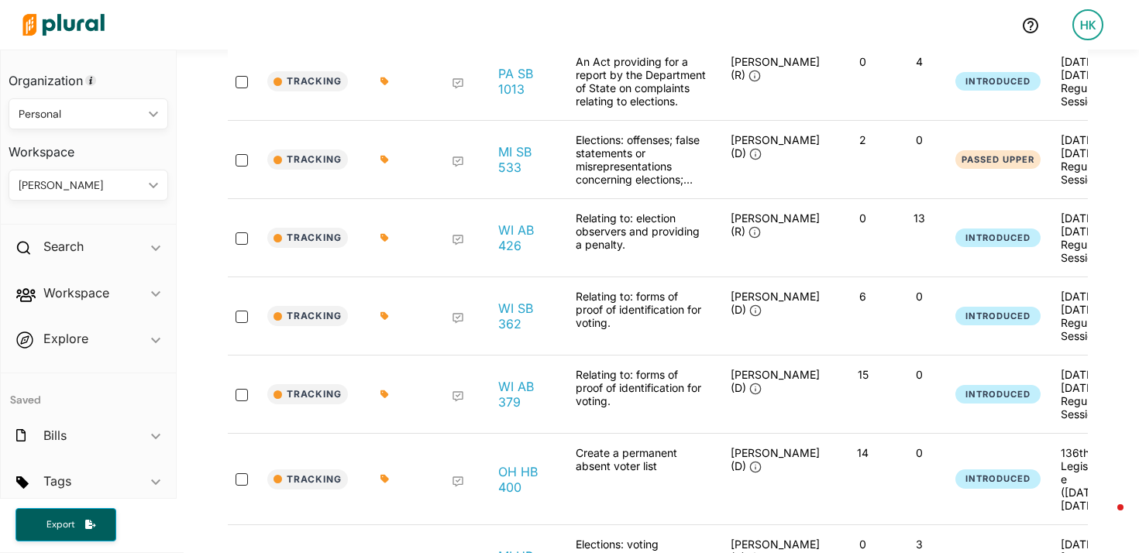
scroll to position [1097, 0]
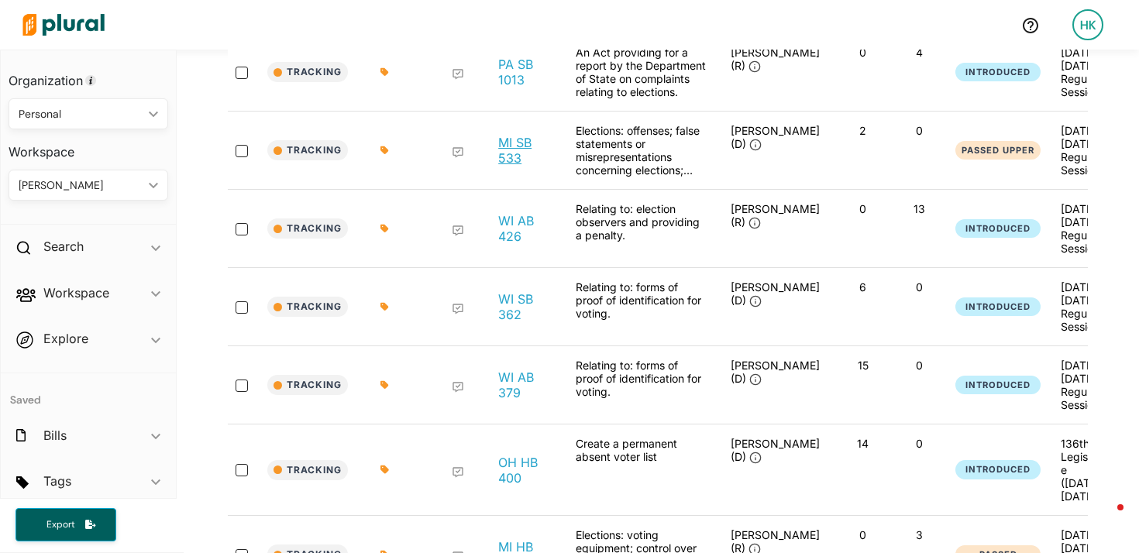
click at [512, 149] on link "MI SB 533" at bounding box center [524, 150] width 53 height 31
click at [514, 233] on link "WI AB 426" at bounding box center [524, 228] width 53 height 31
click at [505, 314] on link "WI SB 362" at bounding box center [524, 306] width 53 height 31
click at [505, 401] on link "WI AB 379" at bounding box center [524, 385] width 53 height 31
click at [503, 464] on link "OH HB 400" at bounding box center [524, 470] width 53 height 31
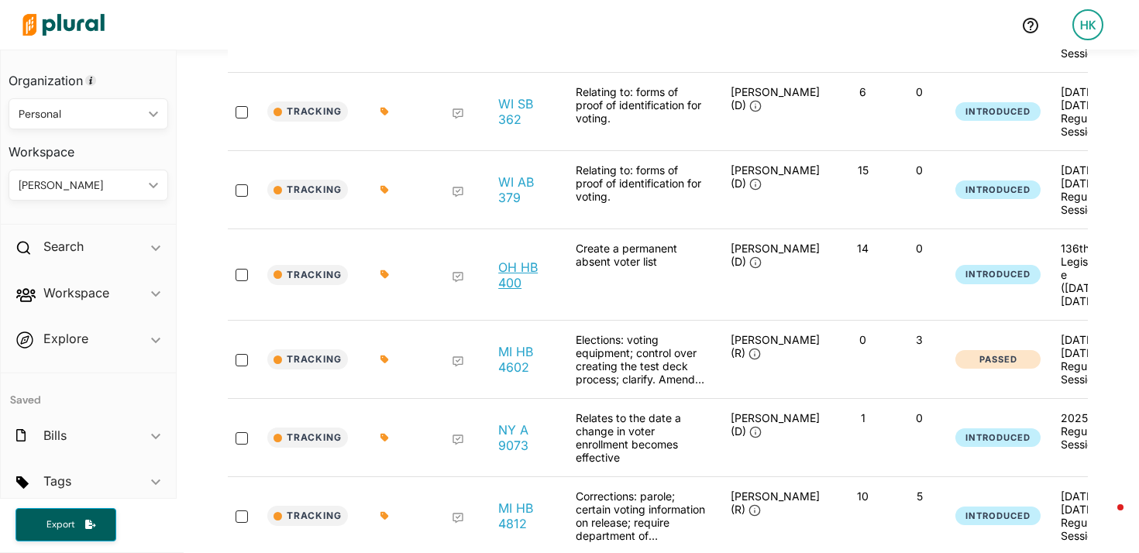
scroll to position [1335, 0]
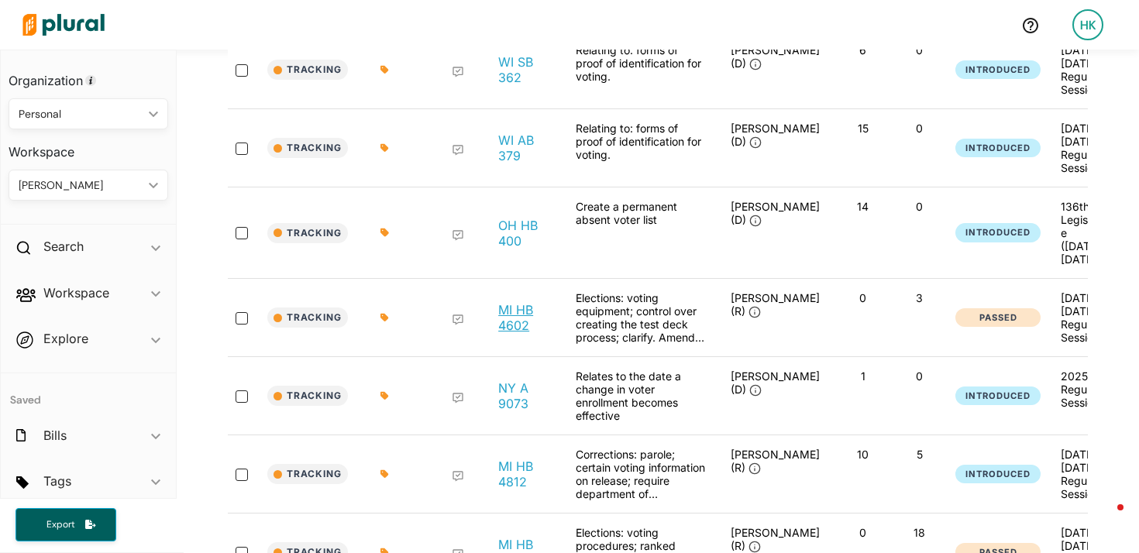
click at [518, 322] on link "MI HB 4602" at bounding box center [524, 317] width 53 height 31
click at [507, 397] on link "NY A 9073" at bounding box center [524, 396] width 53 height 31
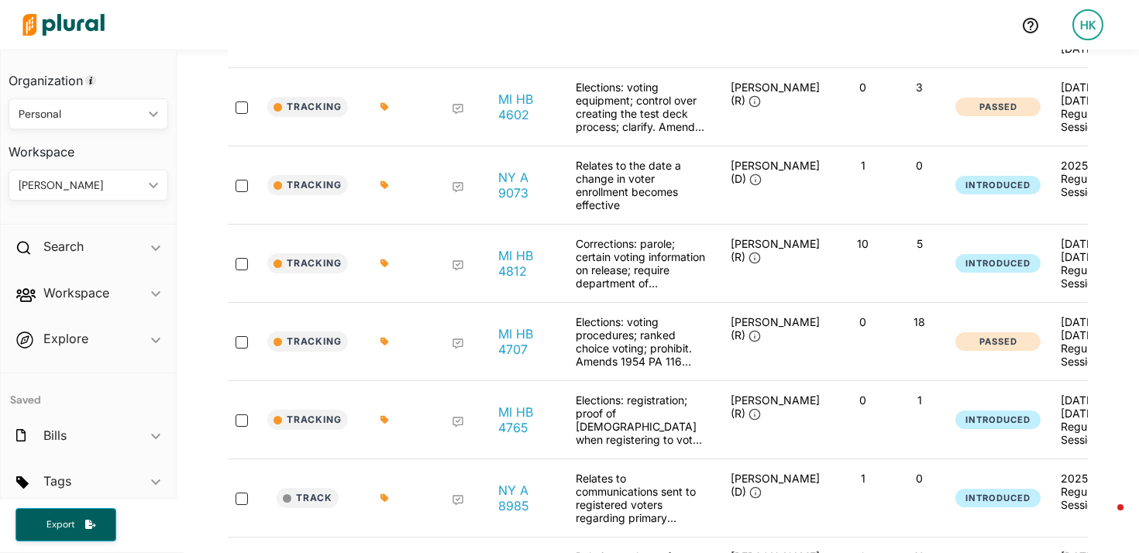
scroll to position [1585, 0]
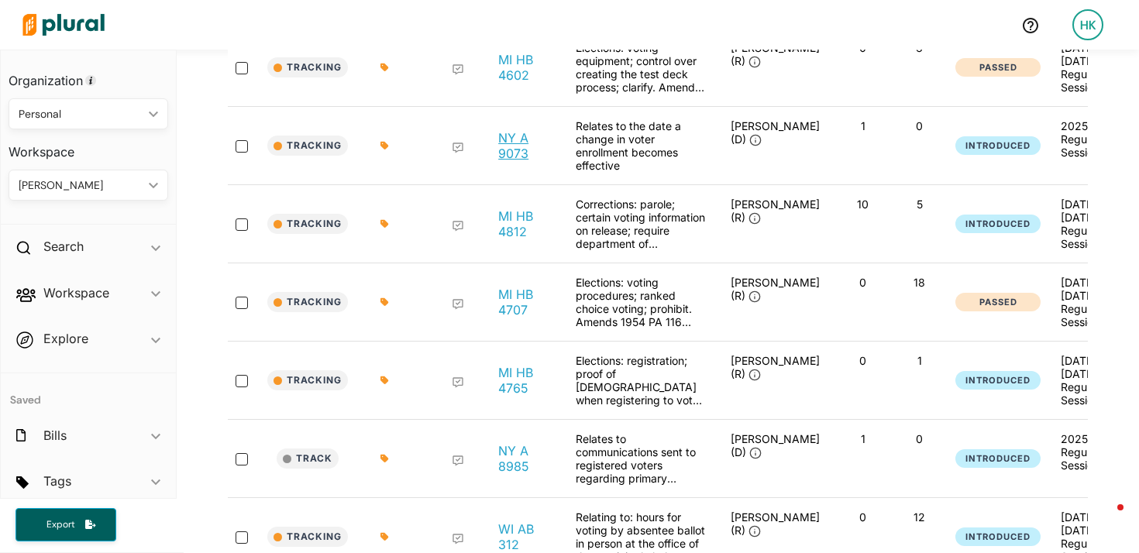
click at [517, 150] on link "NY A 9073" at bounding box center [524, 145] width 53 height 31
click at [510, 237] on link "MI HB 4812" at bounding box center [524, 223] width 53 height 31
click at [505, 312] on link "MI HB 4707" at bounding box center [524, 302] width 53 height 31
click at [508, 396] on link "MI HB 4765" at bounding box center [524, 380] width 53 height 31
click at [508, 470] on link "NY A 8985" at bounding box center [524, 458] width 53 height 31
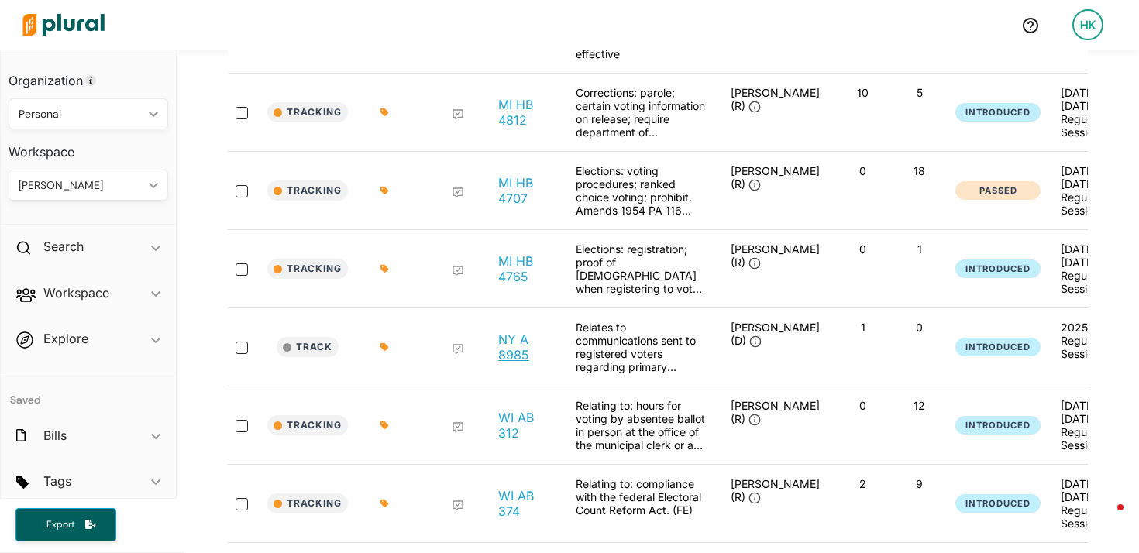
scroll to position [1758, 0]
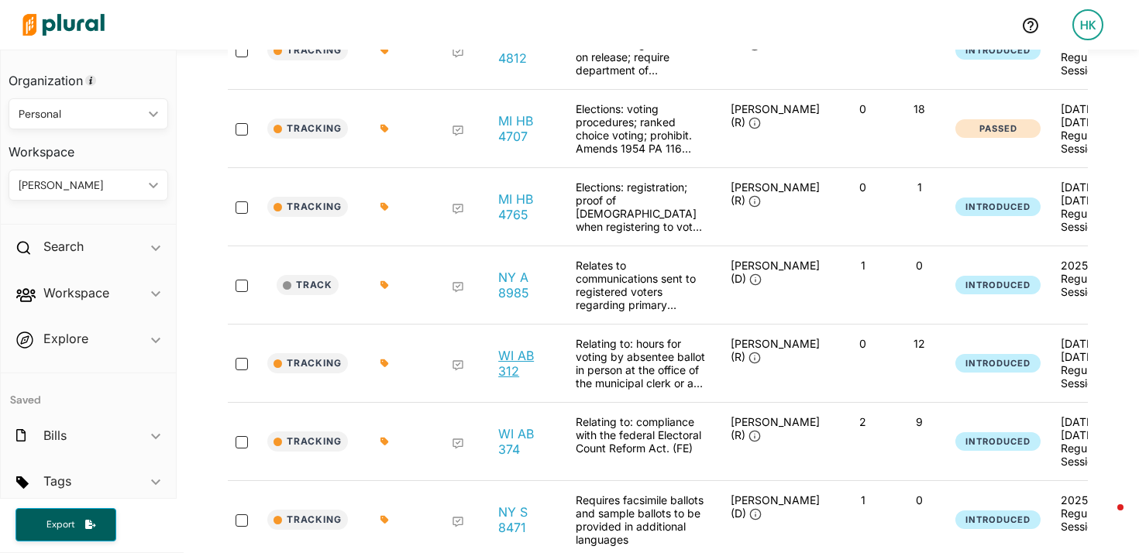
click at [514, 374] on link "WI AB 312" at bounding box center [524, 363] width 53 height 31
click at [515, 455] on link "WI AB 374" at bounding box center [524, 441] width 53 height 31
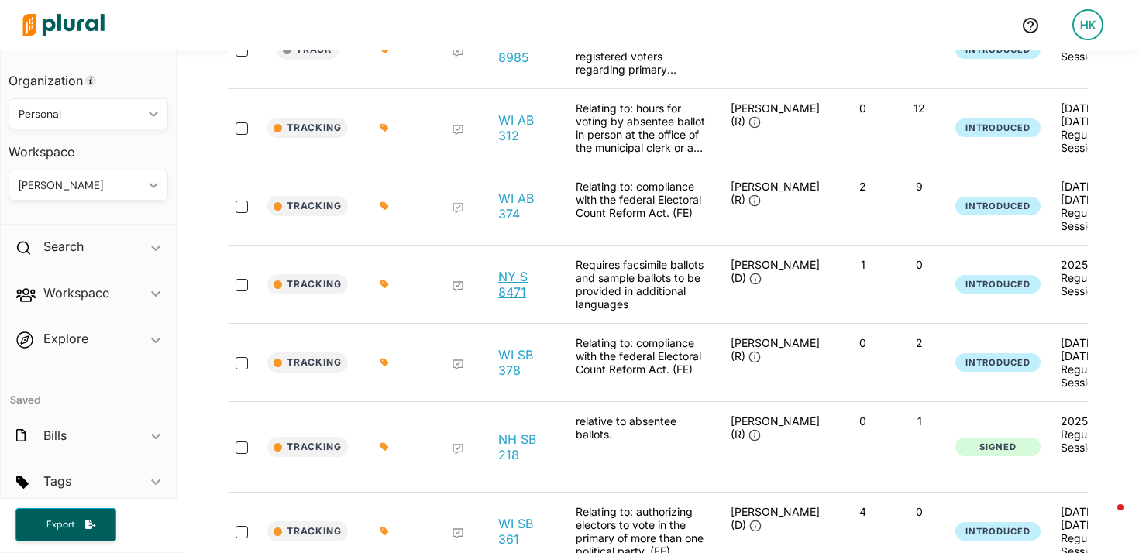
scroll to position [1995, 0]
click at [513, 299] on link "NY S 8471" at bounding box center [524, 283] width 53 height 31
click at [514, 377] on link "WI SB 378" at bounding box center [524, 361] width 53 height 31
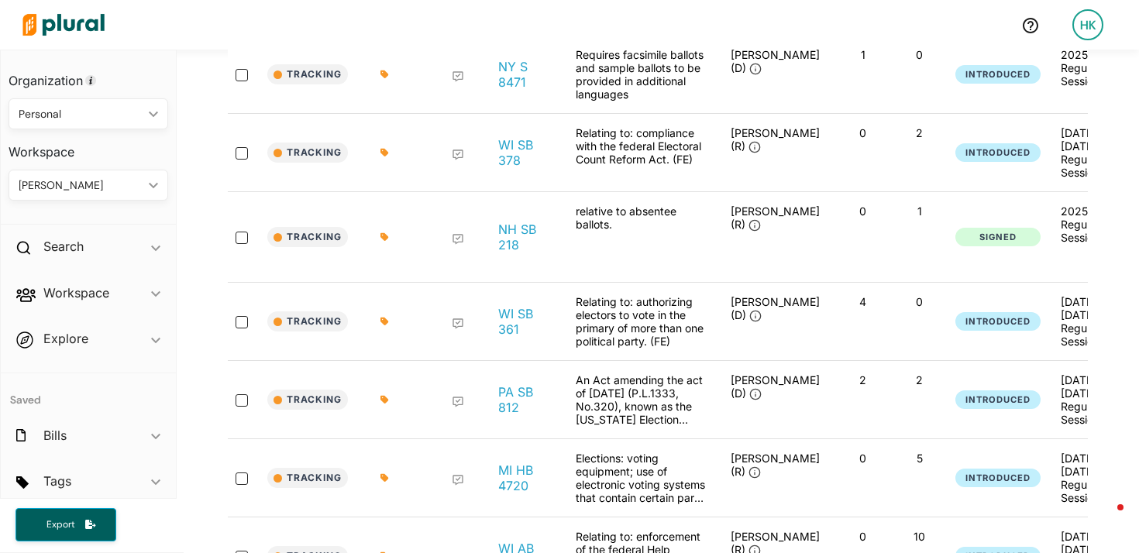
scroll to position [2349, 0]
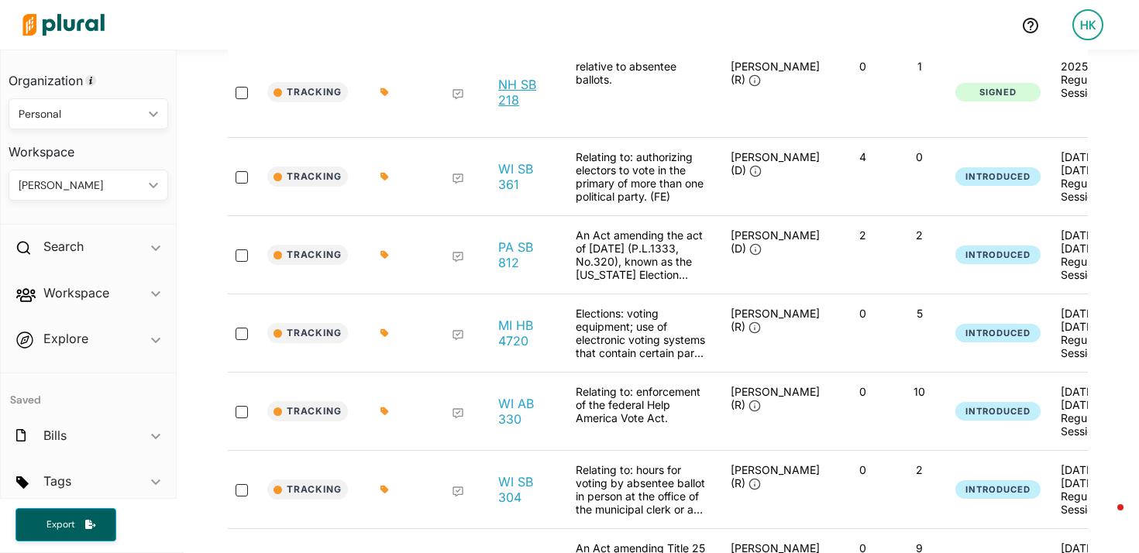
click at [516, 108] on link "NH SB 218" at bounding box center [524, 92] width 53 height 31
click at [511, 192] on link "WI SB 361" at bounding box center [524, 176] width 53 height 31
click at [503, 270] on link "PA SB 812" at bounding box center [524, 254] width 53 height 31
click at [509, 349] on link "MI HB 4720" at bounding box center [524, 333] width 53 height 31
click at [505, 426] on link "WI AB 330" at bounding box center [524, 411] width 53 height 31
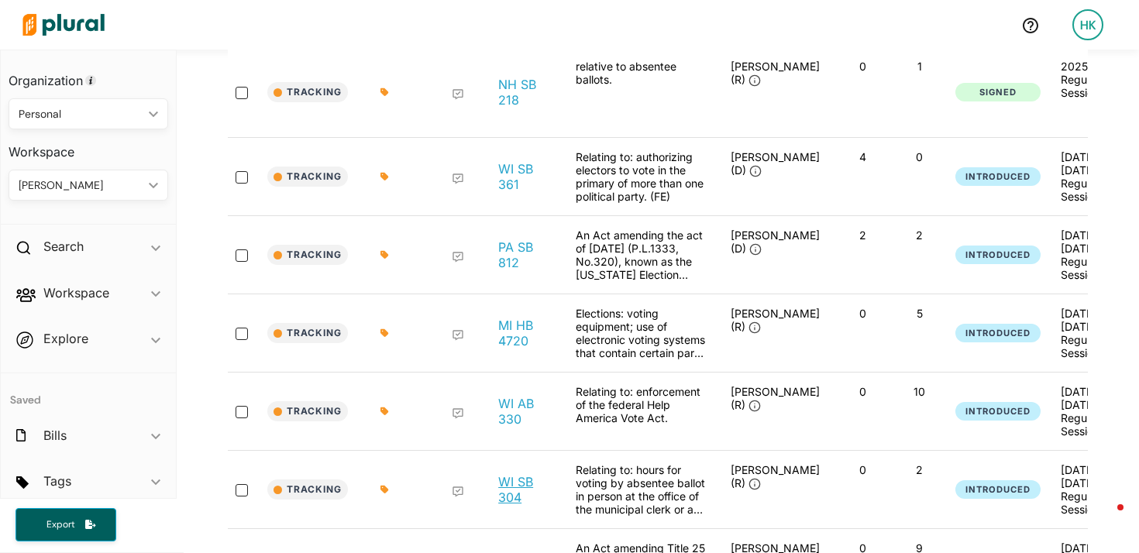
click at [506, 505] on link "WI SB 304" at bounding box center [524, 489] width 53 height 31
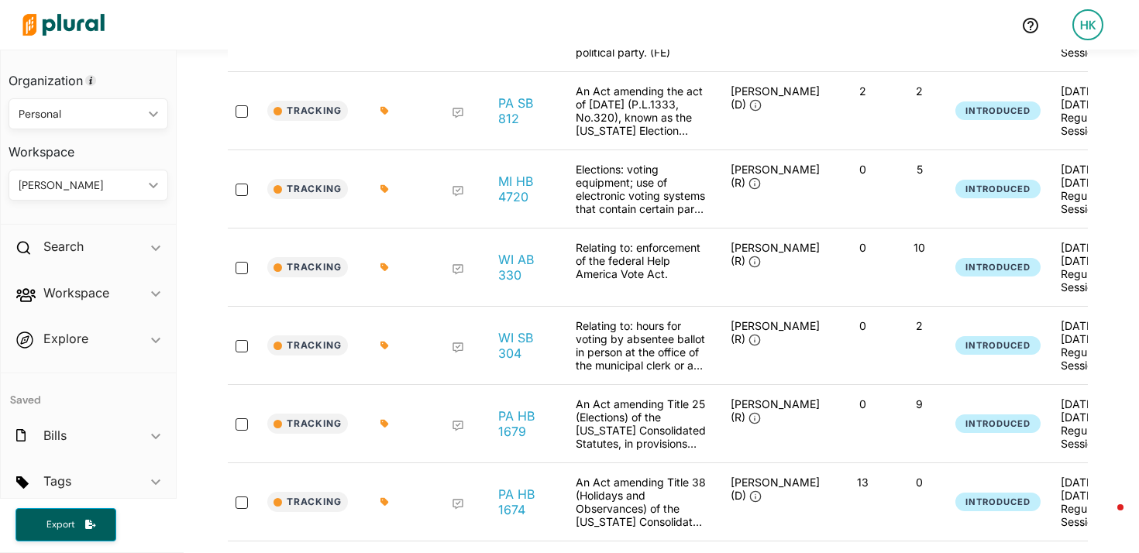
scroll to position [2527, 0]
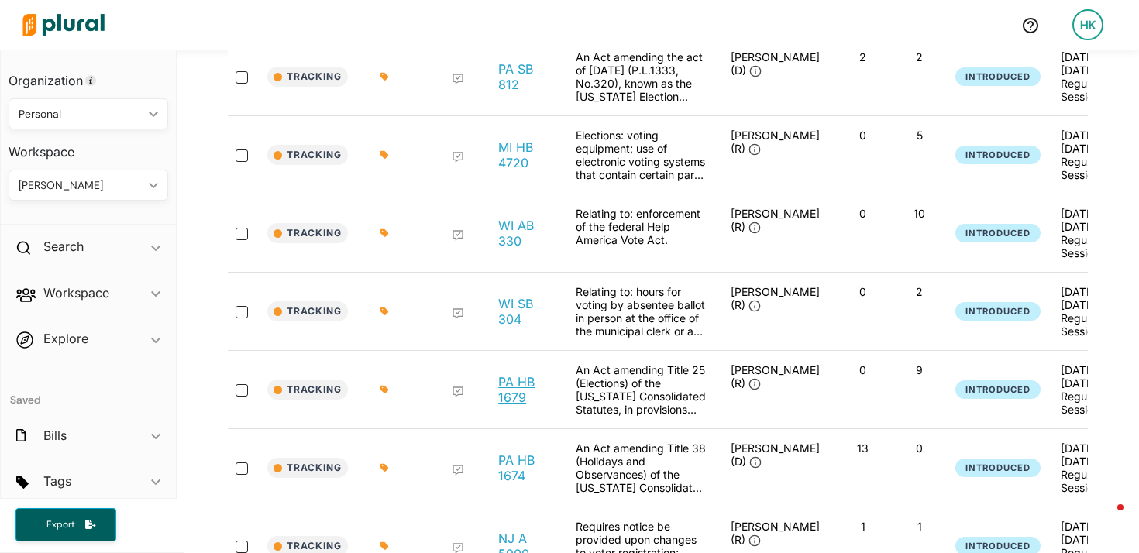
click at [527, 405] on link "PA HB 1679" at bounding box center [524, 389] width 53 height 31
click at [522, 476] on link "PA HB 1674" at bounding box center [524, 468] width 53 height 31
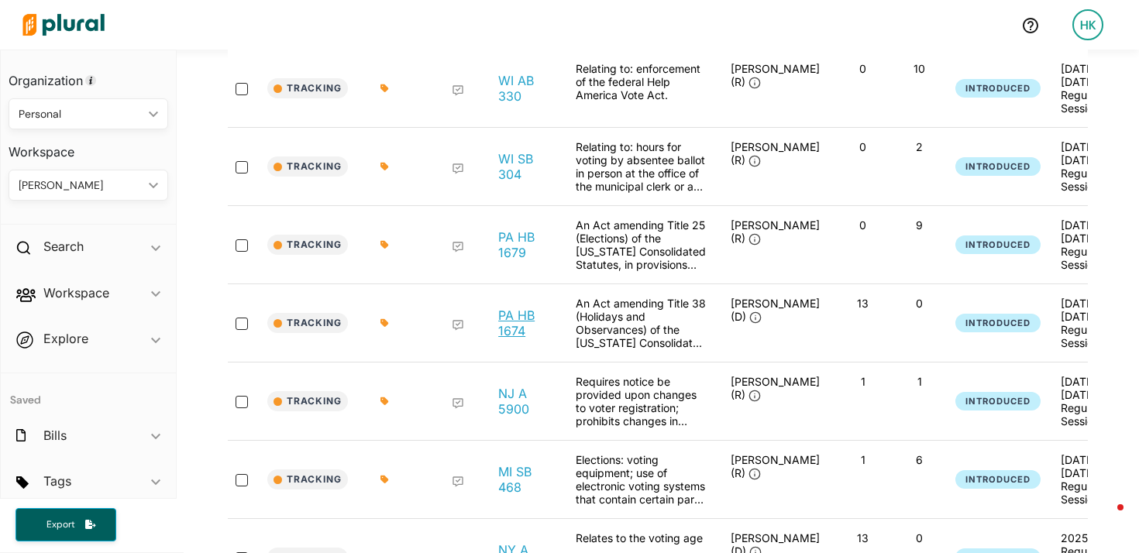
scroll to position [2727, 0]
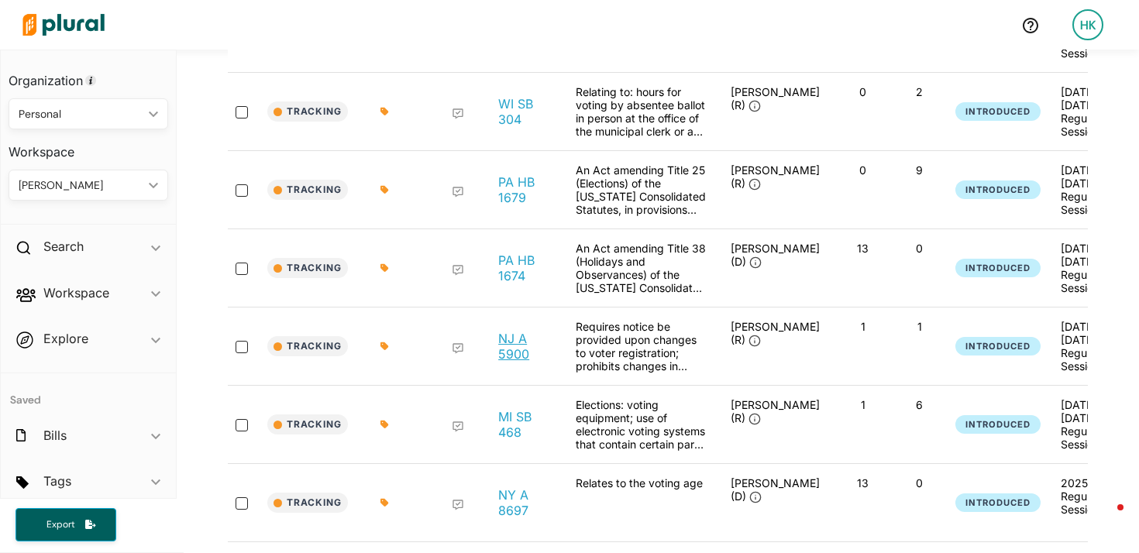
click at [516, 362] on link "NJ A 5900" at bounding box center [524, 346] width 53 height 31
click at [521, 440] on link "MI SB 468" at bounding box center [524, 424] width 53 height 31
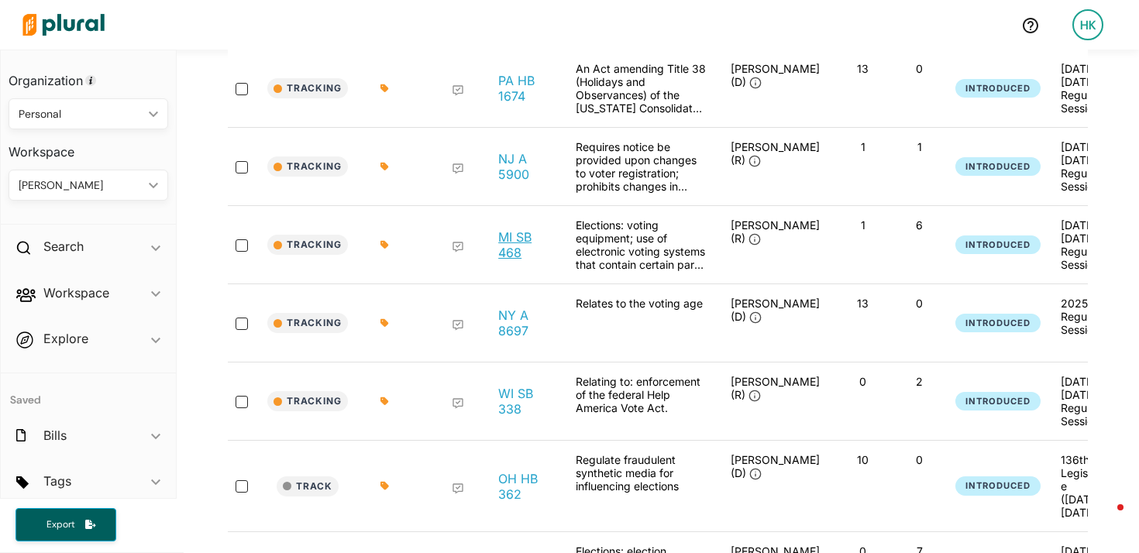
scroll to position [2947, 0]
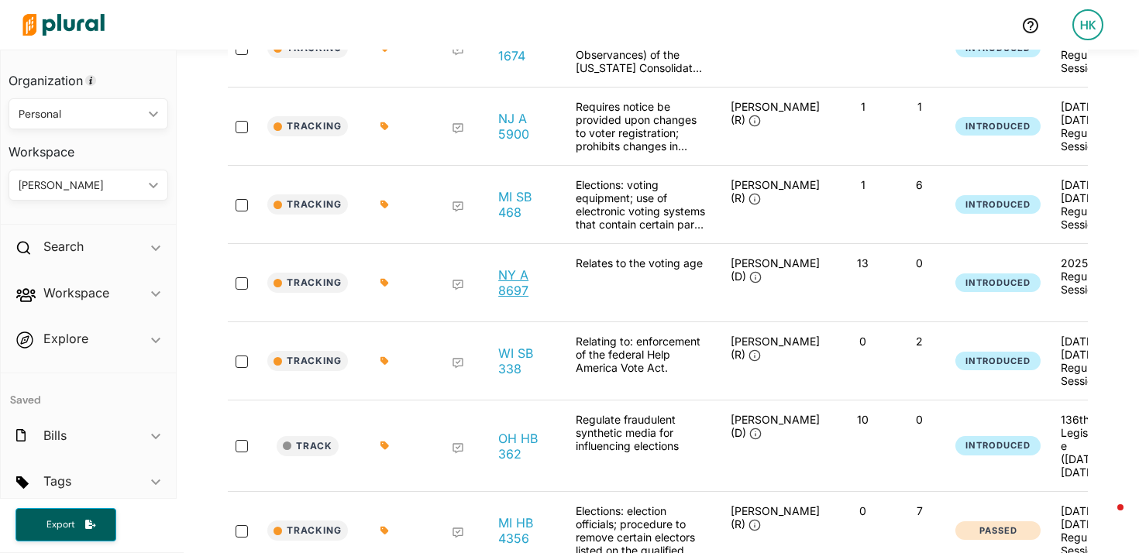
click at [515, 298] on link "NY A 8697" at bounding box center [524, 282] width 53 height 31
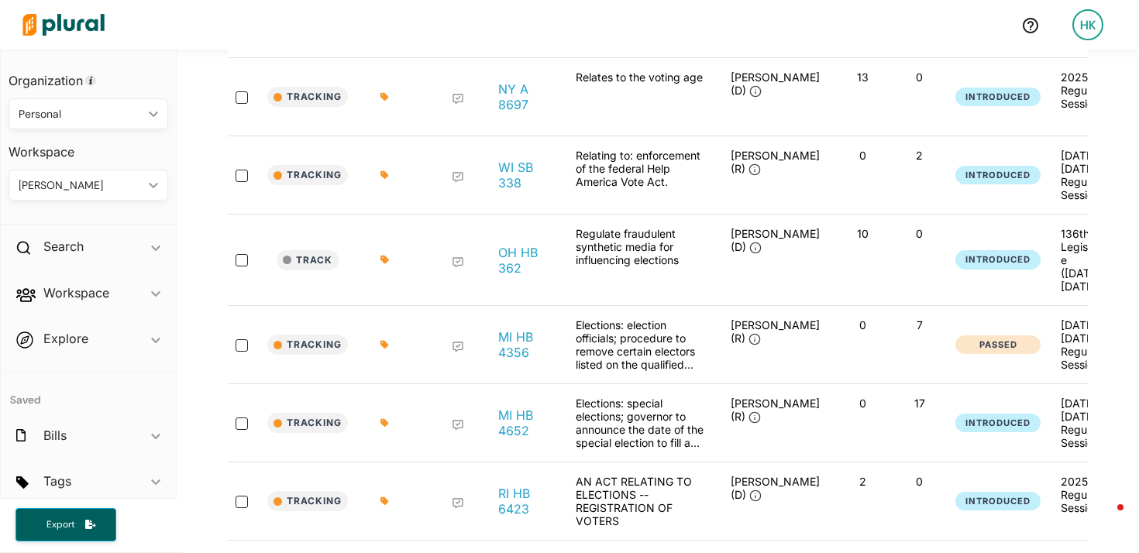
scroll to position [3134, 0]
click at [508, 190] on link "WI SB 338" at bounding box center [524, 174] width 53 height 31
click at [517, 272] on link "OH HB 362" at bounding box center [524, 259] width 53 height 31
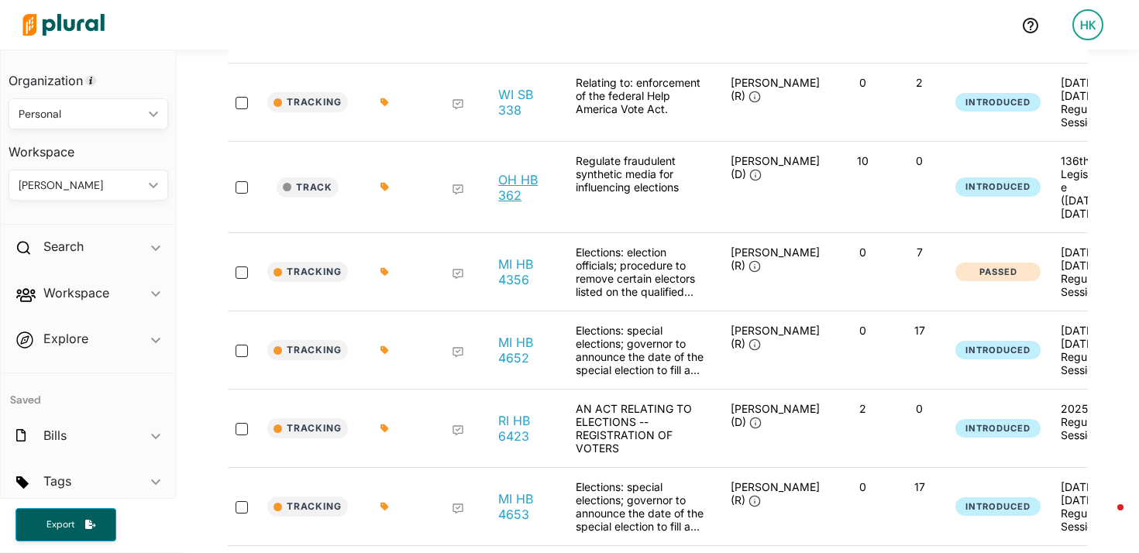
scroll to position [3236, 0]
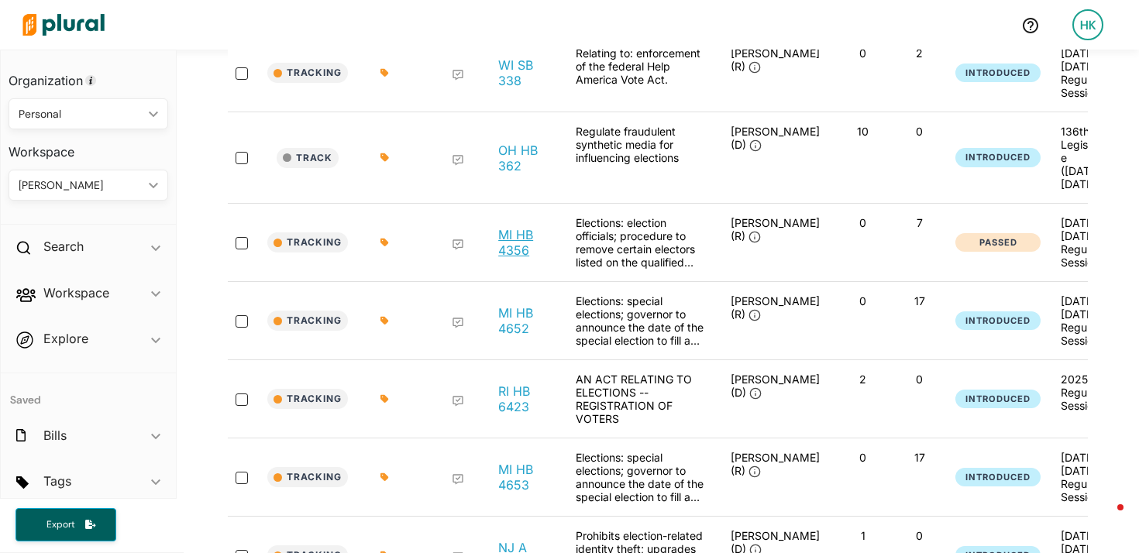
click at [513, 258] on link "MI HB 4356" at bounding box center [524, 242] width 53 height 31
click at [508, 336] on link "MI HB 4652" at bounding box center [524, 320] width 53 height 31
click at [504, 415] on link "RI HB 6423" at bounding box center [524, 399] width 53 height 31
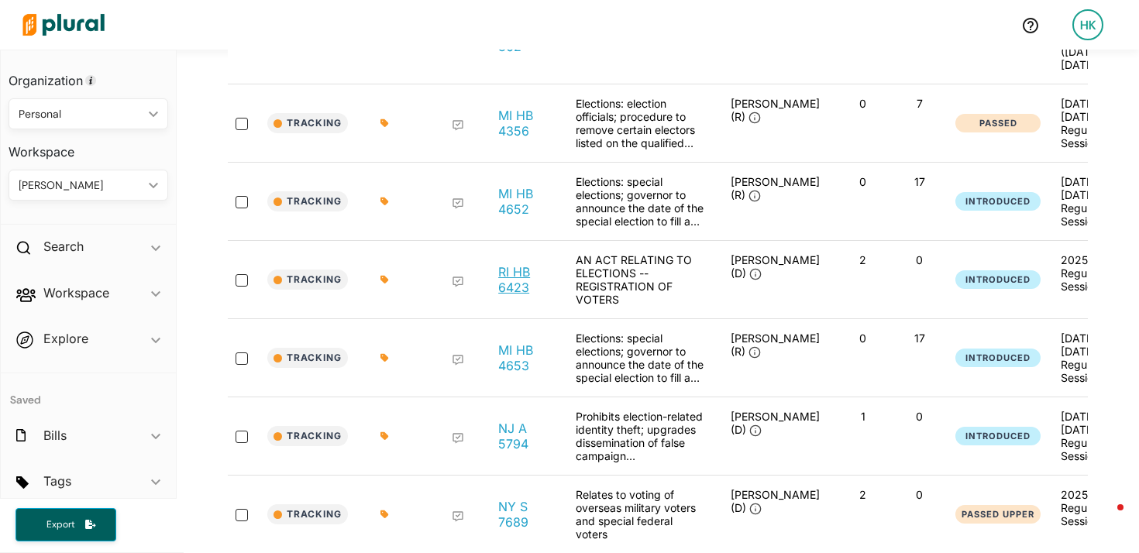
scroll to position [3439, 0]
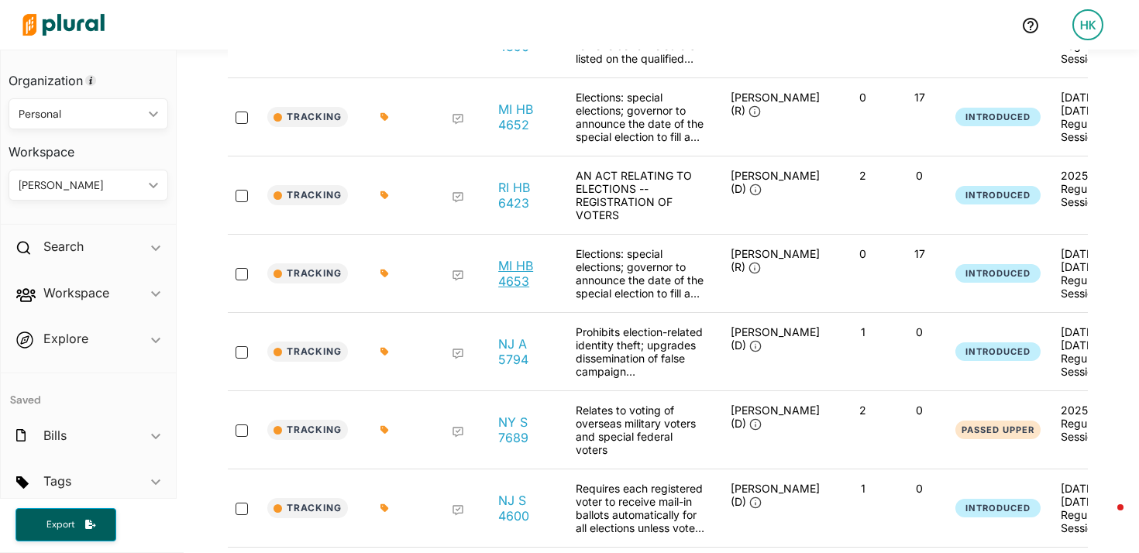
click at [515, 289] on link "MI HB 4653" at bounding box center [524, 273] width 53 height 31
click at [505, 367] on link "NJ A 5794" at bounding box center [524, 351] width 53 height 31
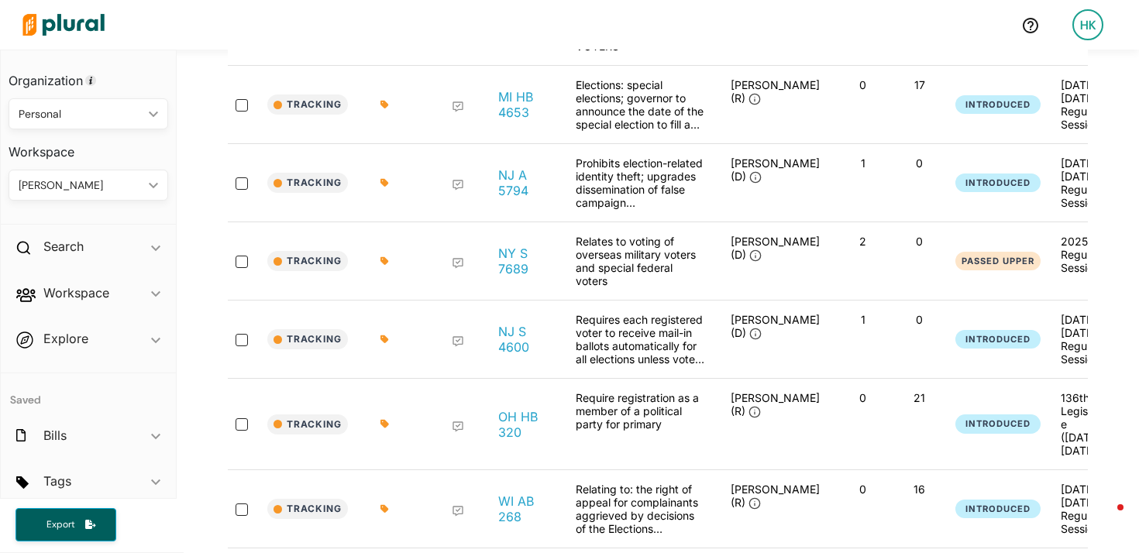
scroll to position [3656, 0]
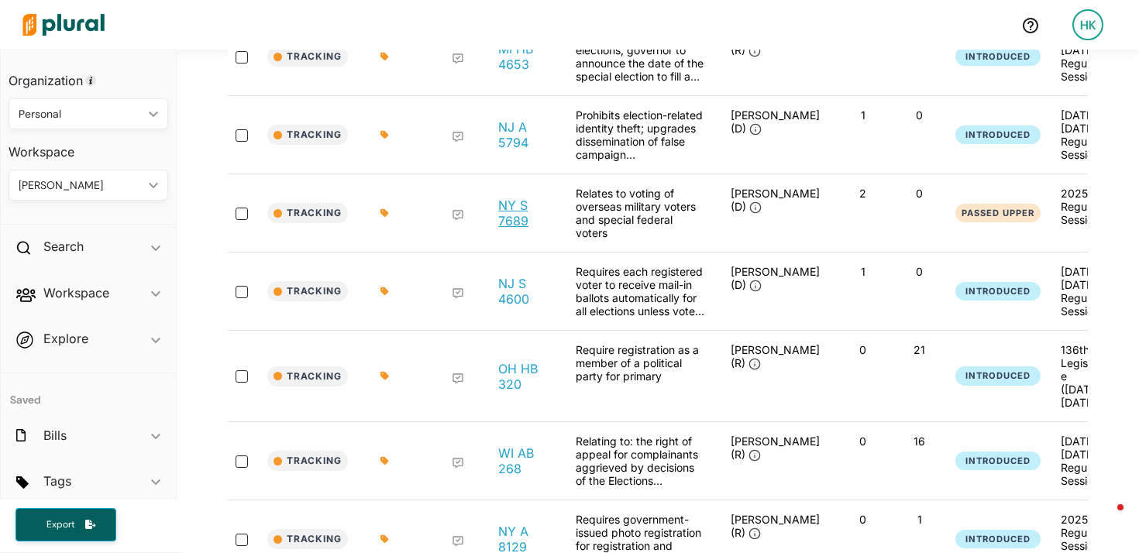
click at [511, 229] on link "NY S 7689" at bounding box center [524, 213] width 53 height 31
click at [508, 318] on div "NJ S 4600" at bounding box center [525, 291] width 78 height 53
click at [508, 307] on link "NJ S 4600" at bounding box center [524, 291] width 53 height 31
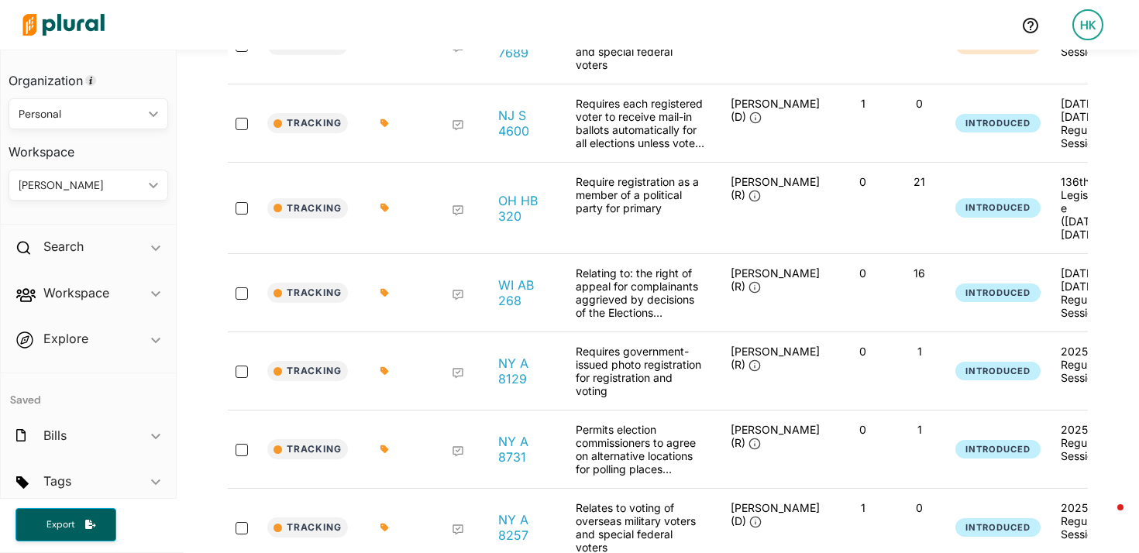
scroll to position [3853, 0]
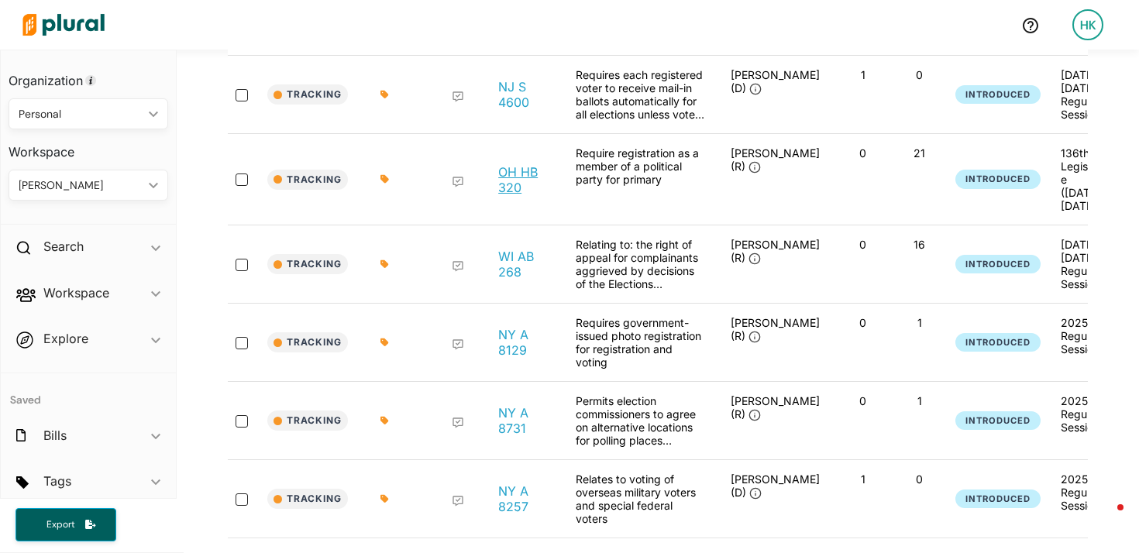
click at [512, 195] on link "OH HB 320" at bounding box center [524, 179] width 53 height 31
click at [515, 275] on link "WI AB 268" at bounding box center [524, 264] width 53 height 31
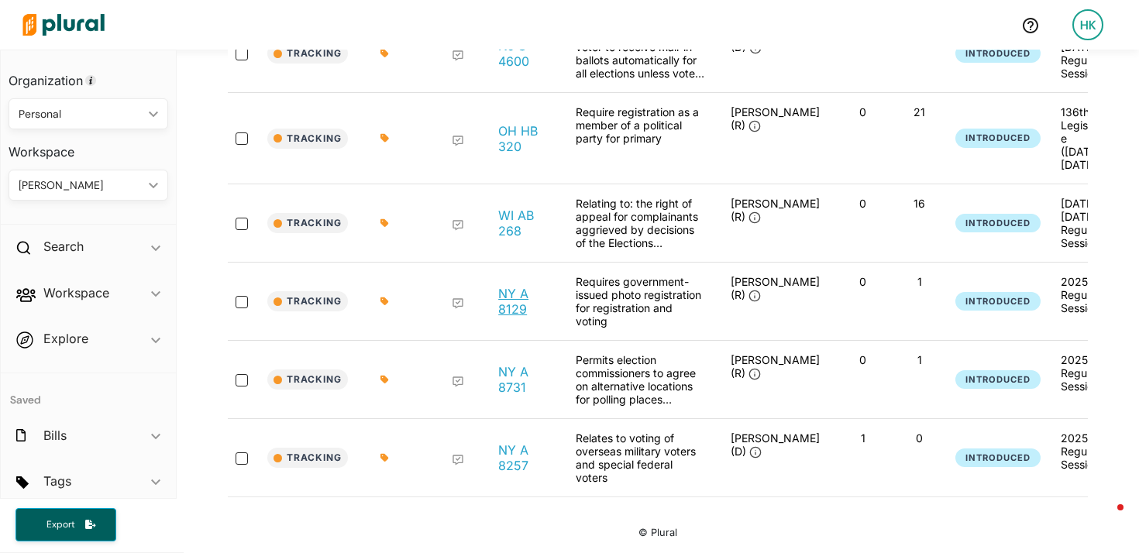
click at [505, 290] on link "NY A 8129" at bounding box center [524, 301] width 53 height 31
click at [514, 377] on link "NY A 8731" at bounding box center [524, 379] width 53 height 31
click at [512, 456] on link "NY A 8257" at bounding box center [524, 458] width 53 height 31
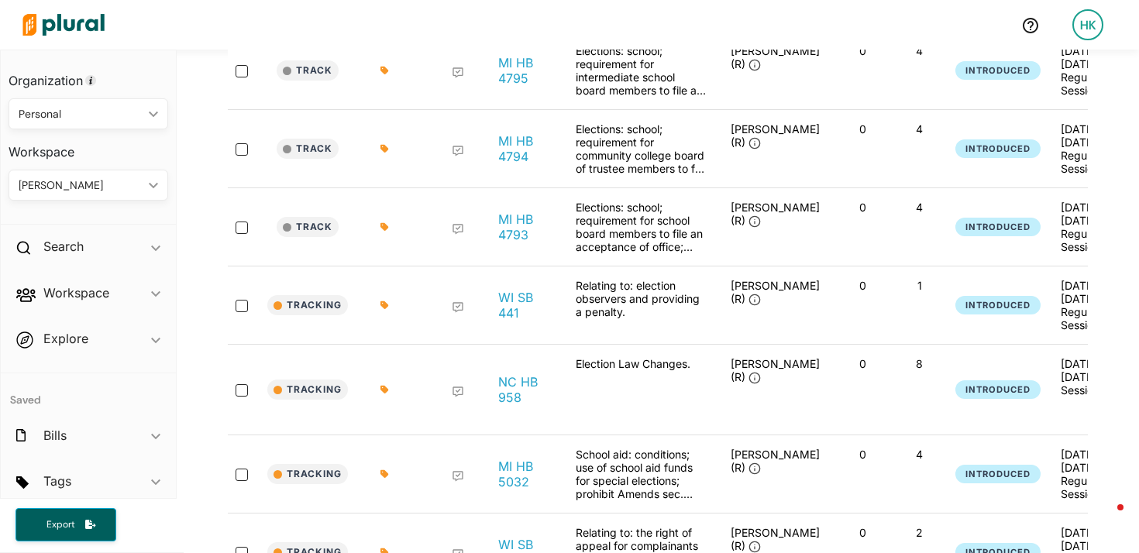
scroll to position [0, 0]
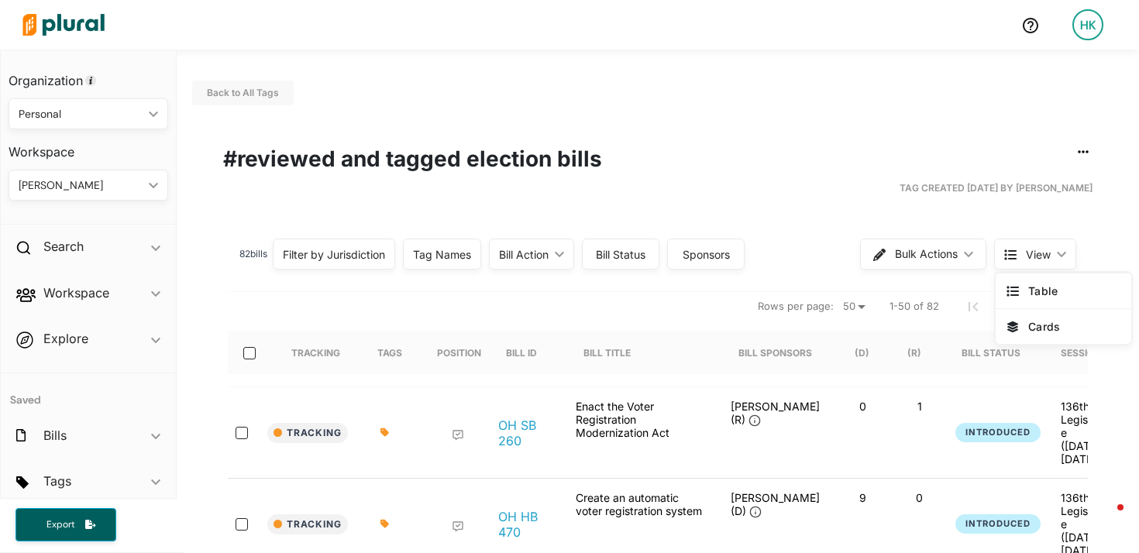
click at [816, 234] on div "82 bill s Filter by Jurisdiction Filter by Jurisdiction close Michigan Minnesot…" at bounding box center [658, 254] width 860 height 50
click at [1018, 285] on icon at bounding box center [1013, 291] width 12 height 12
click at [911, 299] on span "1-50 of 82" at bounding box center [915, 307] width 50 height 16
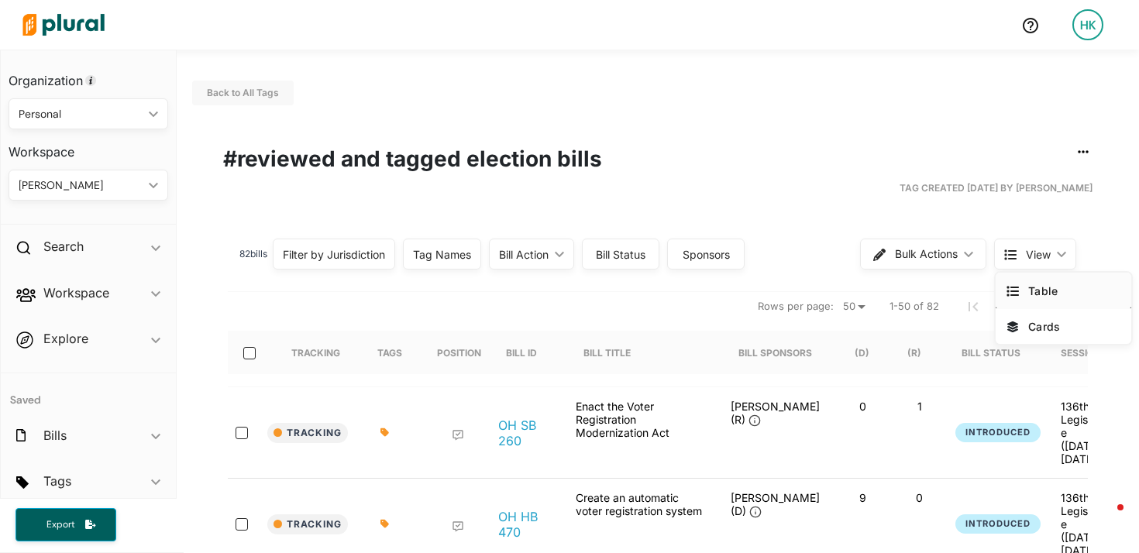
click at [1049, 288] on span "Table" at bounding box center [1074, 290] width 92 height 13
click at [1052, 328] on span "Cards" at bounding box center [1074, 326] width 92 height 13
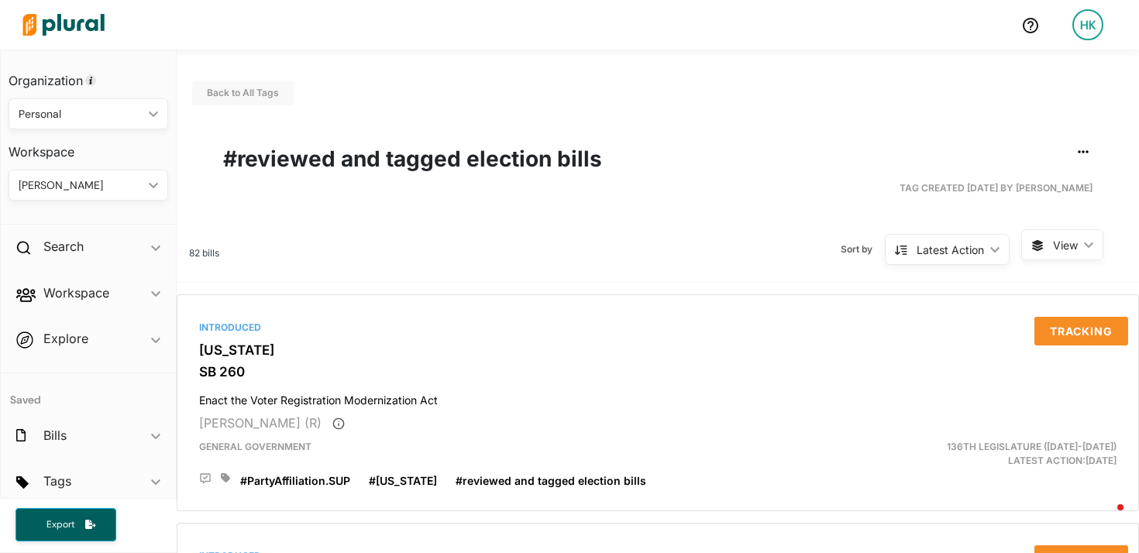
click at [1052, 244] on span "View ic_keyboard_arrow_down" at bounding box center [1062, 244] width 82 height 31
click at [1050, 291] on button "Table" at bounding box center [1034, 282] width 136 height 36
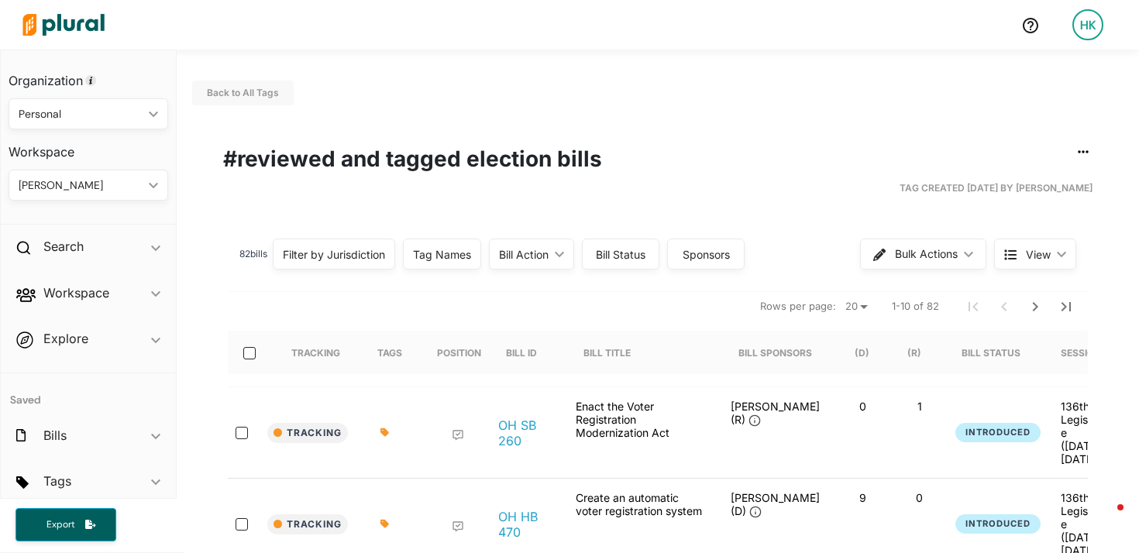
click at [862, 303] on select "20 50" at bounding box center [856, 307] width 34 height 19
select select "50"
click at [839, 298] on select "20 50" at bounding box center [856, 307] width 34 height 19
click at [1035, 312] on icon "Next Page" at bounding box center [1035, 307] width 19 height 19
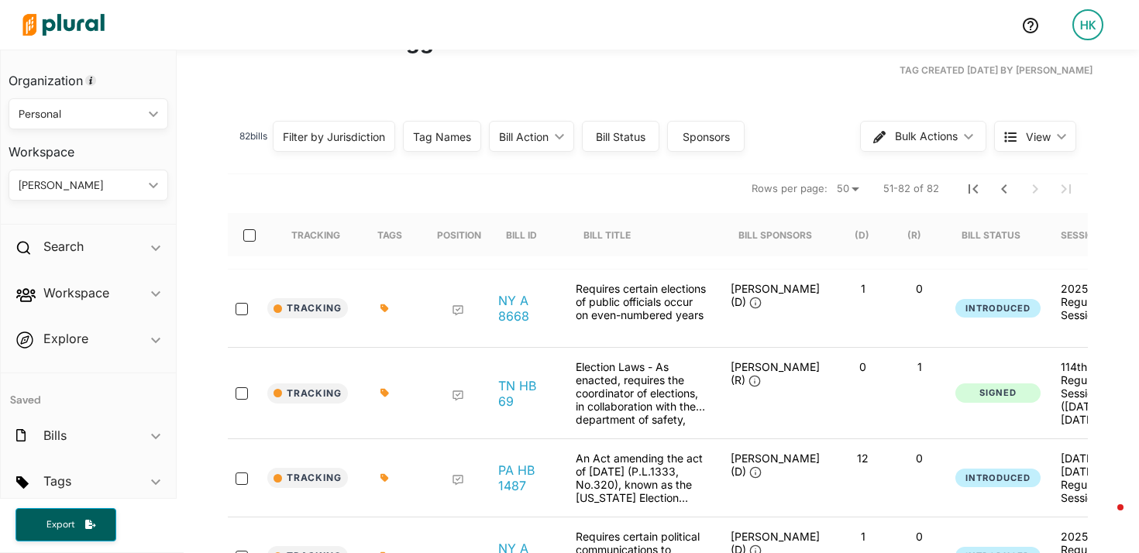
scroll to position [157, 0]
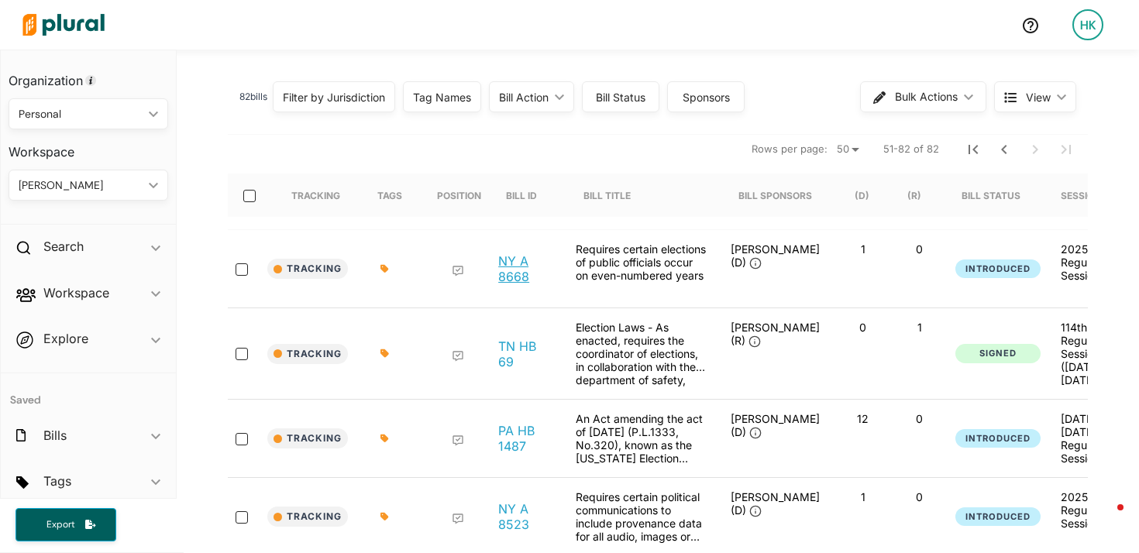
click at [515, 270] on link "NY A 8668" at bounding box center [524, 268] width 53 height 31
click at [505, 343] on link "TN HB 69" at bounding box center [524, 354] width 53 height 31
click at [496, 436] on div "PA HB 1487" at bounding box center [525, 438] width 78 height 53
click at [512, 436] on link "PA HB 1487" at bounding box center [524, 438] width 53 height 31
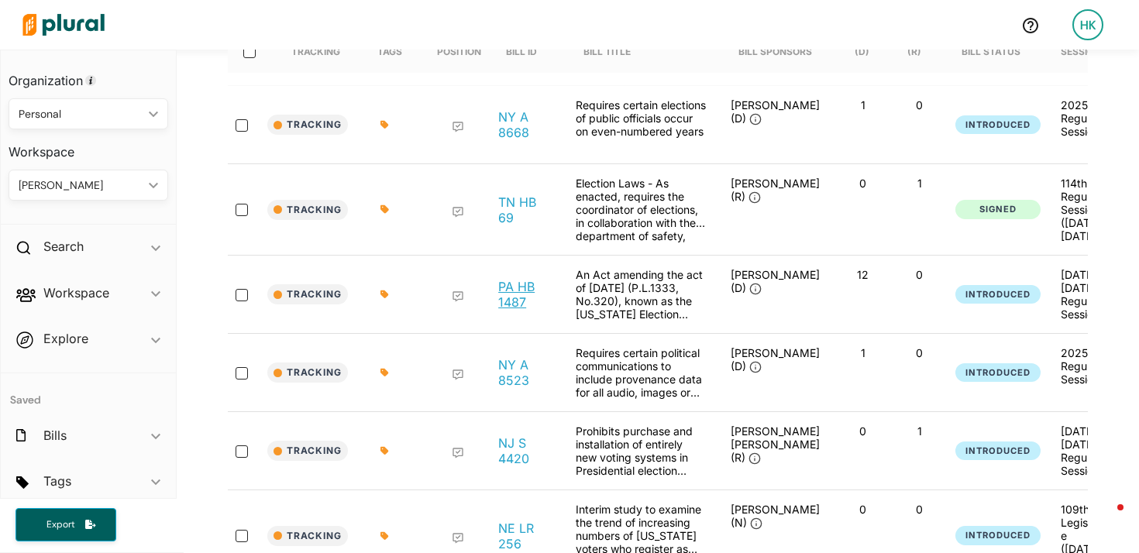
scroll to position [355, 0]
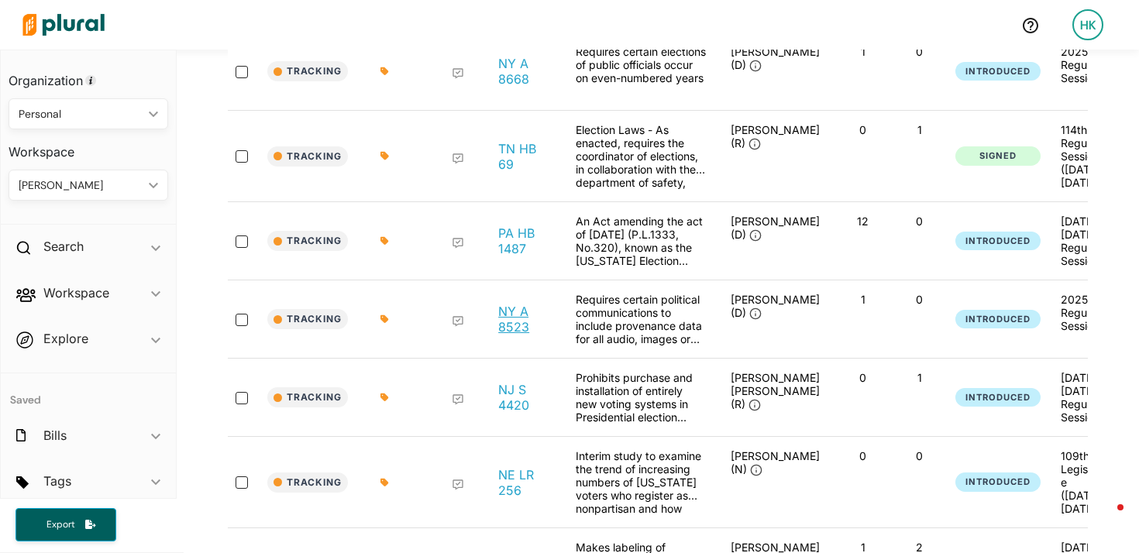
click at [512, 313] on link "NY A 8523" at bounding box center [524, 319] width 53 height 31
click at [512, 402] on link "NJ S 4420" at bounding box center [524, 397] width 53 height 31
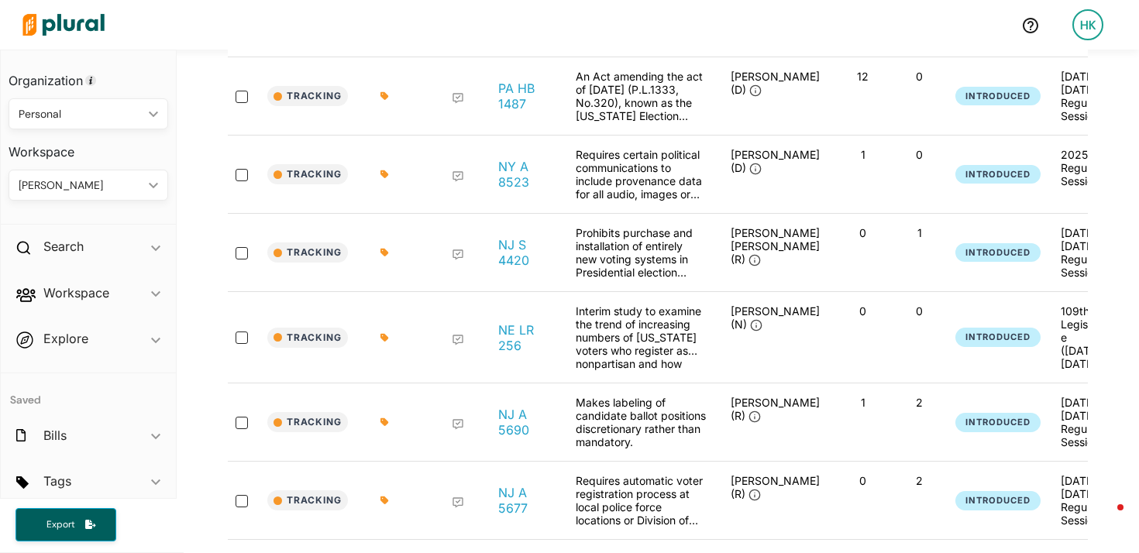
scroll to position [505, 0]
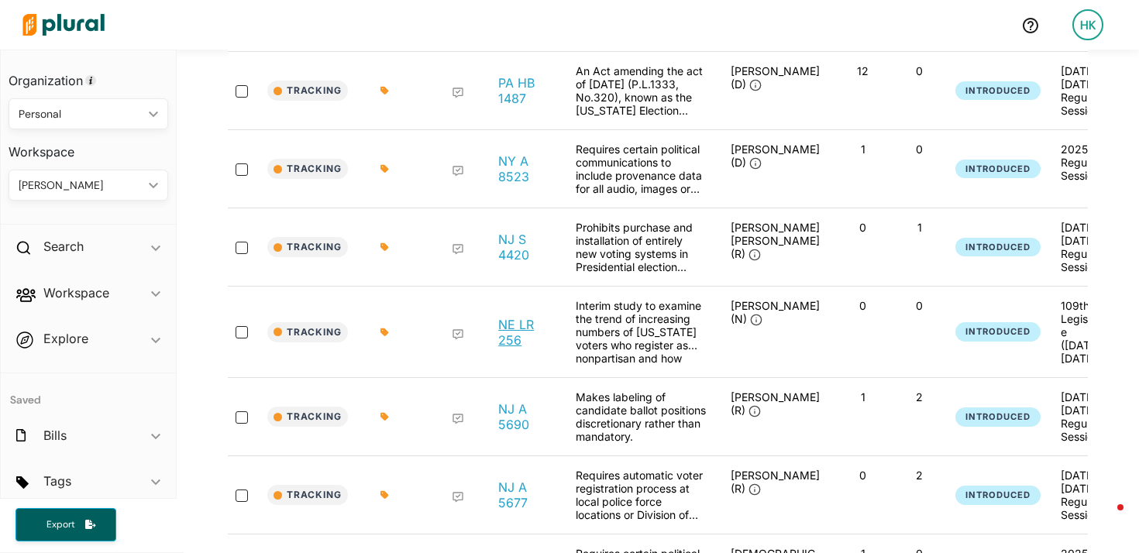
click at [504, 322] on link "NE LR 256" at bounding box center [524, 332] width 53 height 31
click at [514, 402] on link "NJ A 5690" at bounding box center [524, 416] width 53 height 31
click at [507, 484] on link "NJ A 5677" at bounding box center [524, 495] width 53 height 31
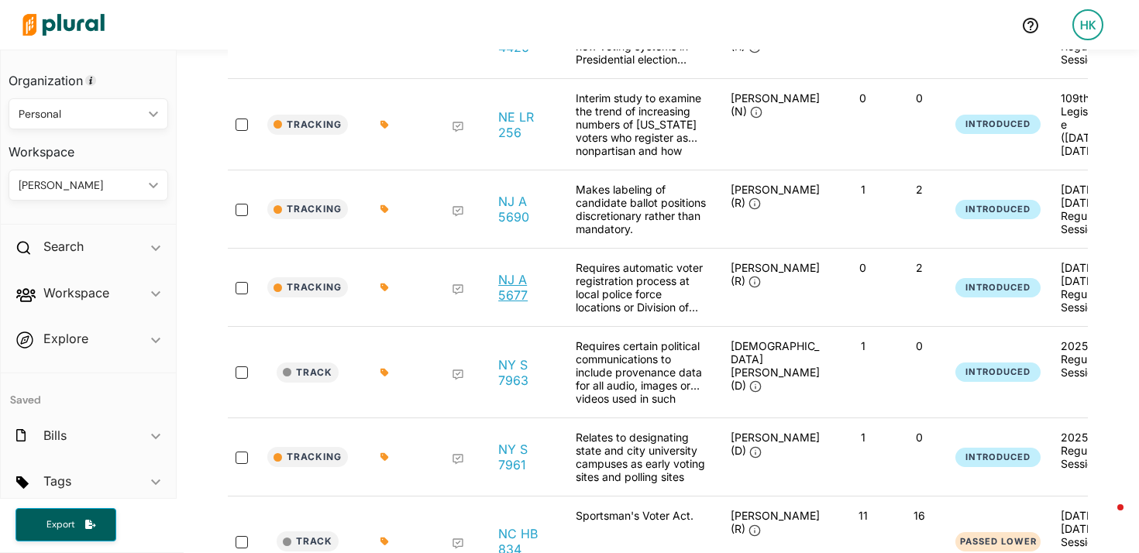
scroll to position [754, 0]
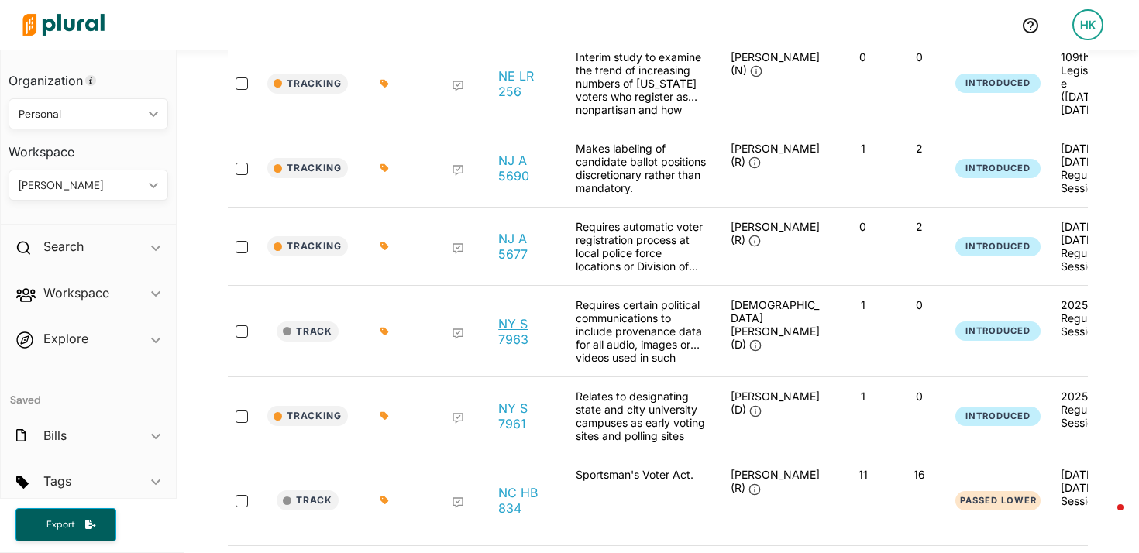
click at [512, 316] on link "NY S 7963" at bounding box center [524, 331] width 53 height 31
click at [513, 401] on link "NY S 7961" at bounding box center [524, 416] width 53 height 31
click at [510, 485] on link "NC HB 834" at bounding box center [524, 500] width 53 height 31
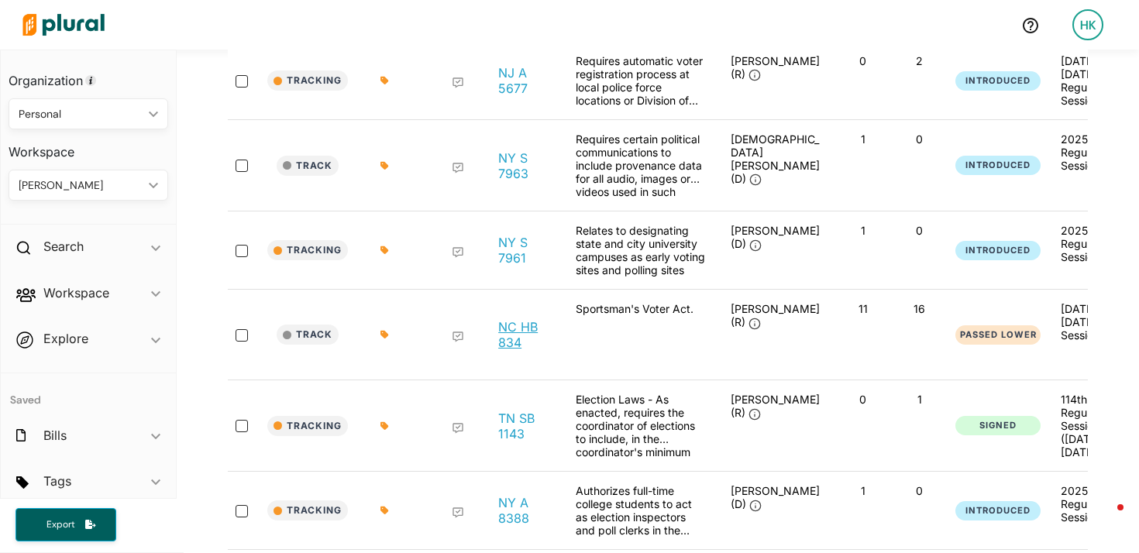
scroll to position [995, 0]
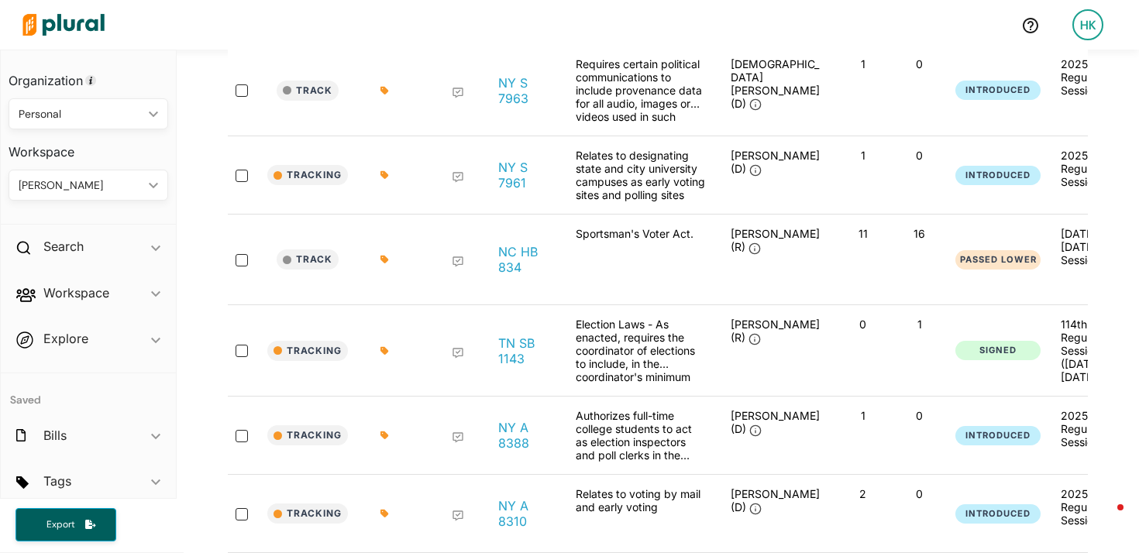
click at [515, 318] on div "TN SB 1143" at bounding box center [525, 351] width 78 height 66
click at [513, 336] on link "TN SB 1143" at bounding box center [524, 351] width 53 height 31
click at [515, 420] on link "NY A 8388" at bounding box center [524, 435] width 53 height 31
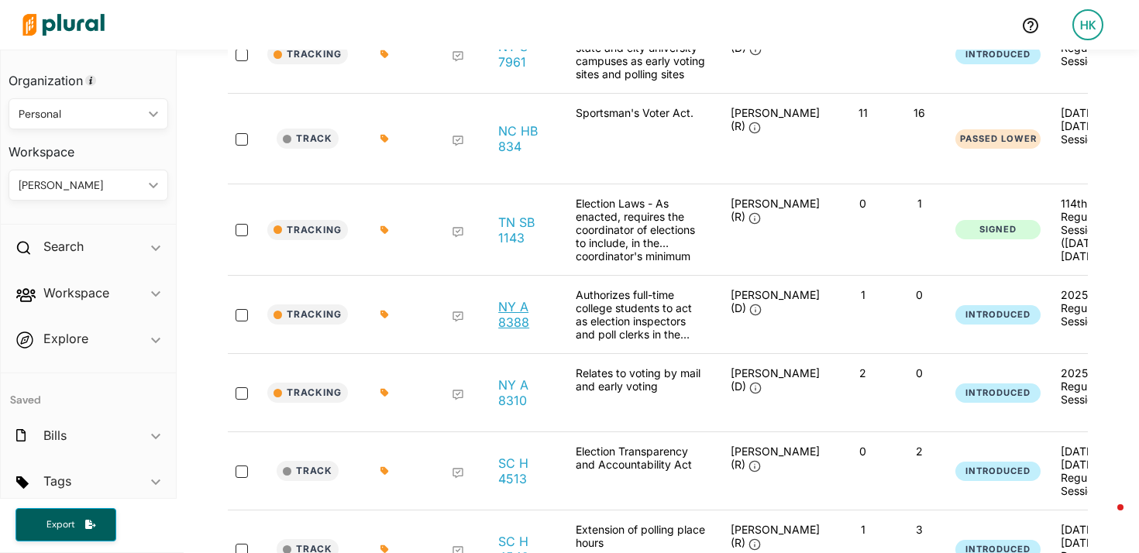
scroll to position [1176, 0]
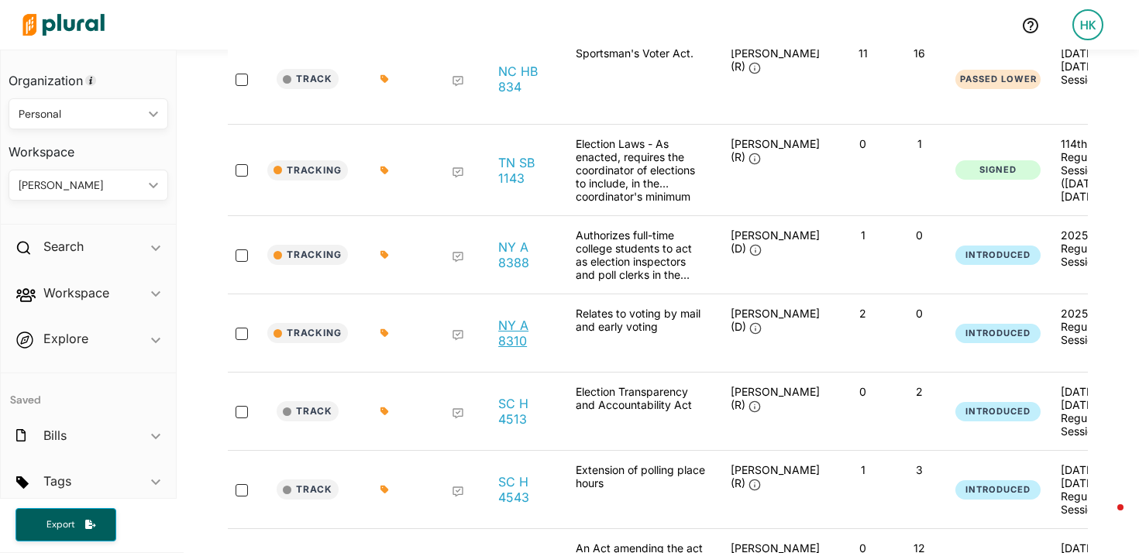
click at [515, 318] on link "NY A 8310" at bounding box center [524, 333] width 53 height 31
click at [516, 396] on link "SC H 4513" at bounding box center [524, 411] width 53 height 31
click at [514, 474] on link "SC H 4543" at bounding box center [524, 489] width 53 height 31
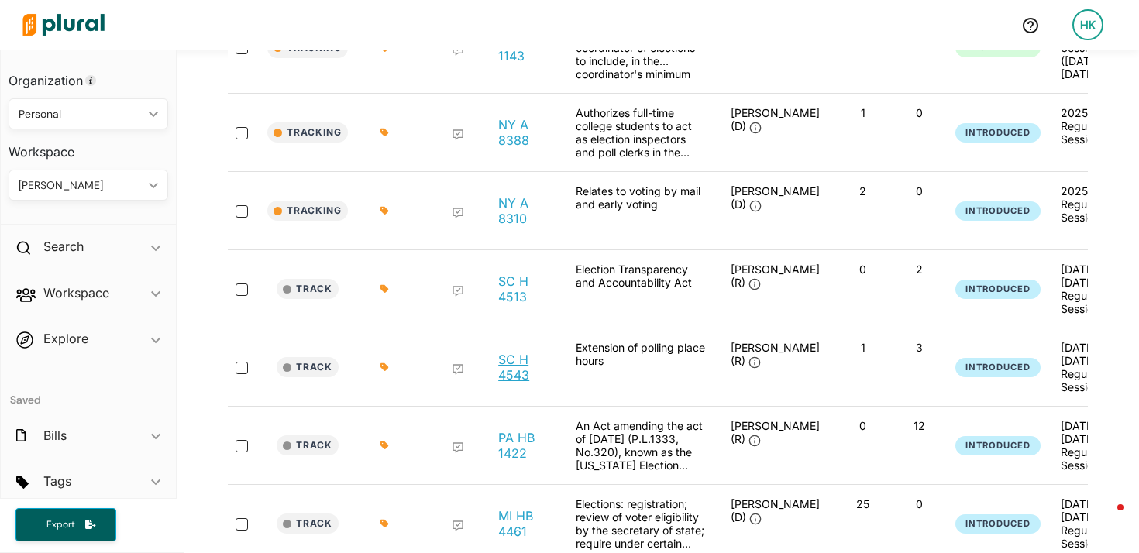
scroll to position [1370, 0]
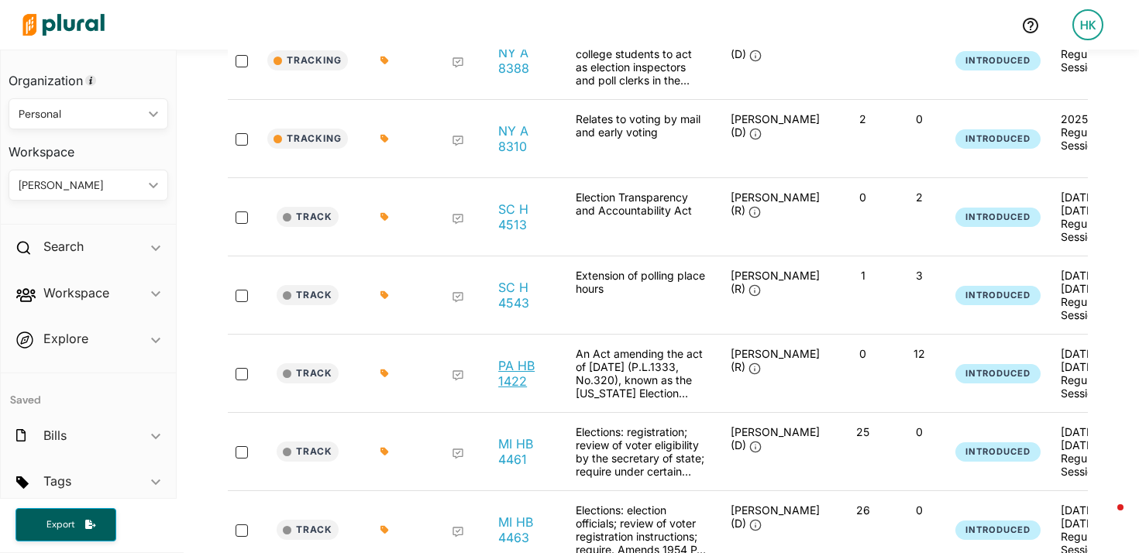
click at [515, 358] on link "PA HB 1422" at bounding box center [524, 373] width 53 height 31
click at [518, 436] on link "MI HB 4461" at bounding box center [524, 451] width 53 height 31
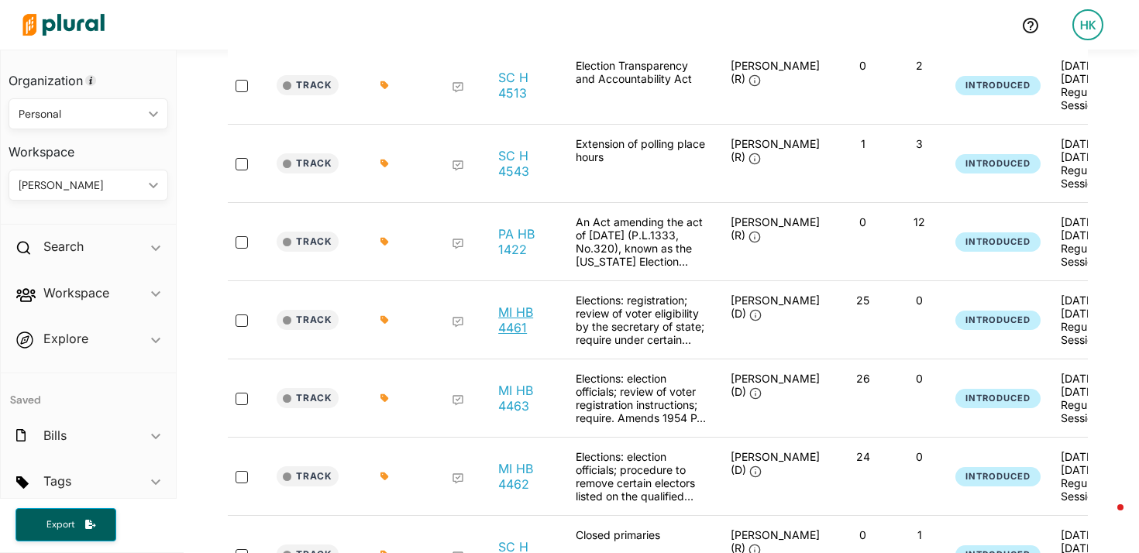
scroll to position [1562, 0]
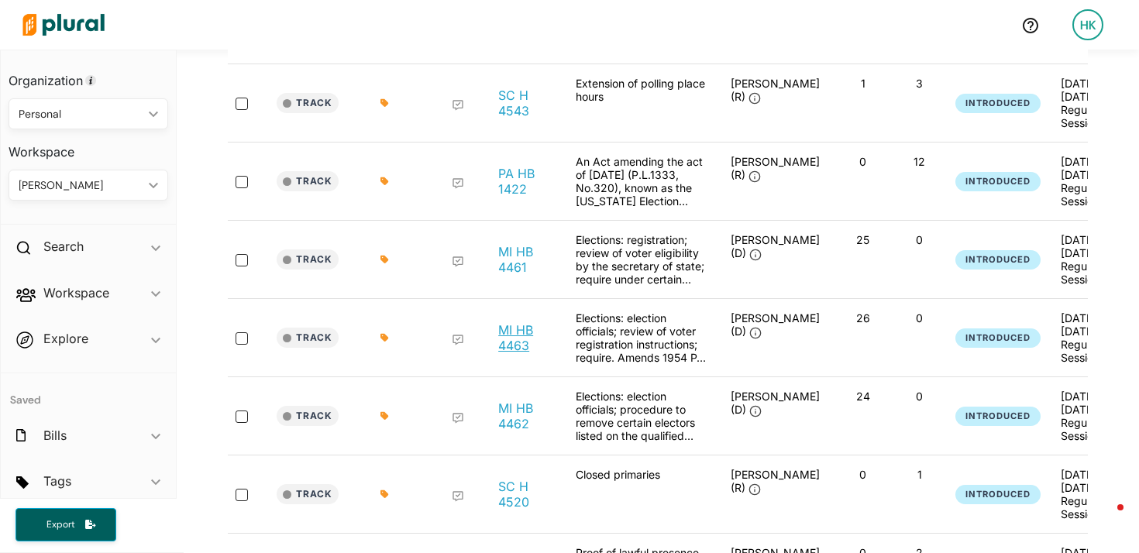
click at [511, 322] on link "MI HB 4463" at bounding box center [524, 337] width 53 height 31
click at [512, 401] on link "MI HB 4462" at bounding box center [524, 416] width 53 height 31
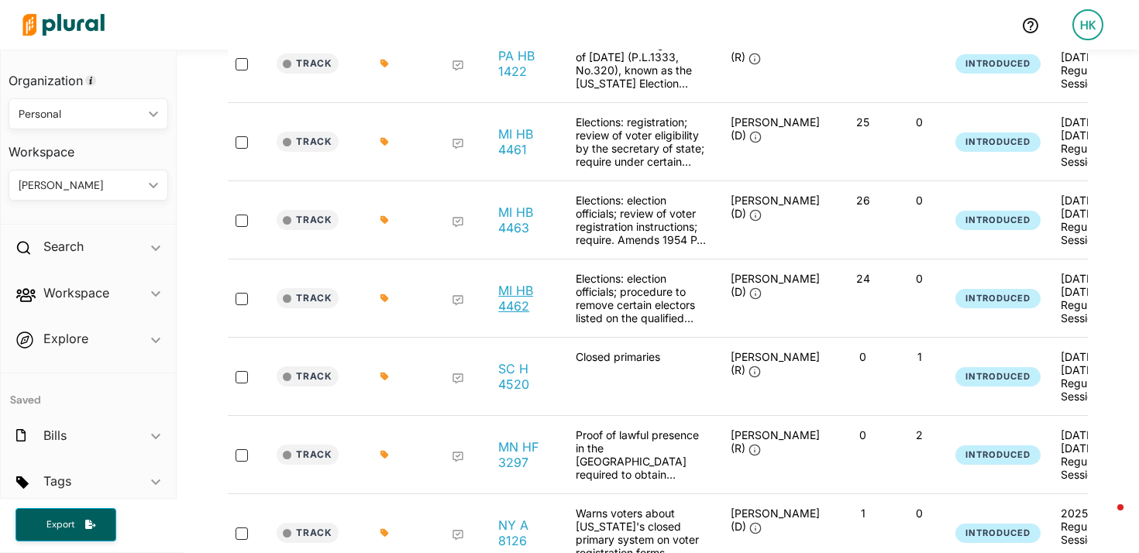
scroll to position [1801, 0]
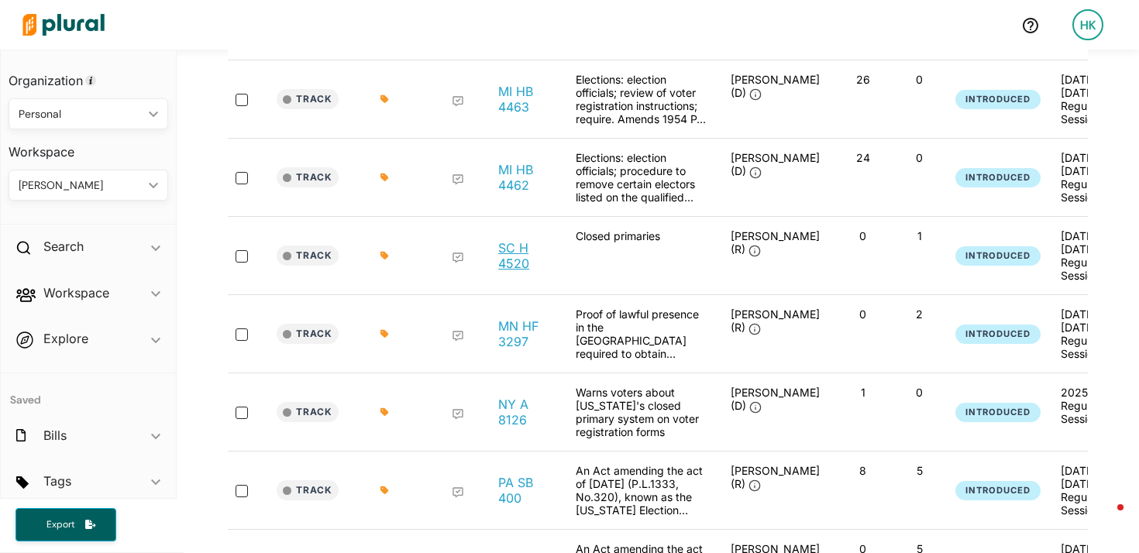
click at [519, 240] on link "SC H 4520" at bounding box center [524, 255] width 53 height 31
click at [519, 319] on link "MN HF 3297" at bounding box center [524, 334] width 53 height 31
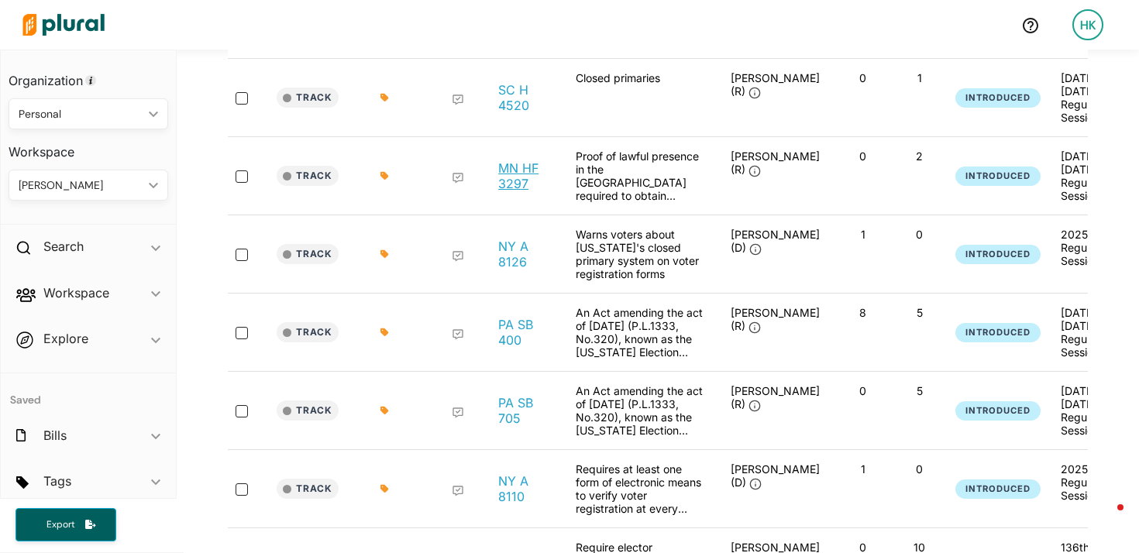
scroll to position [2062, 0]
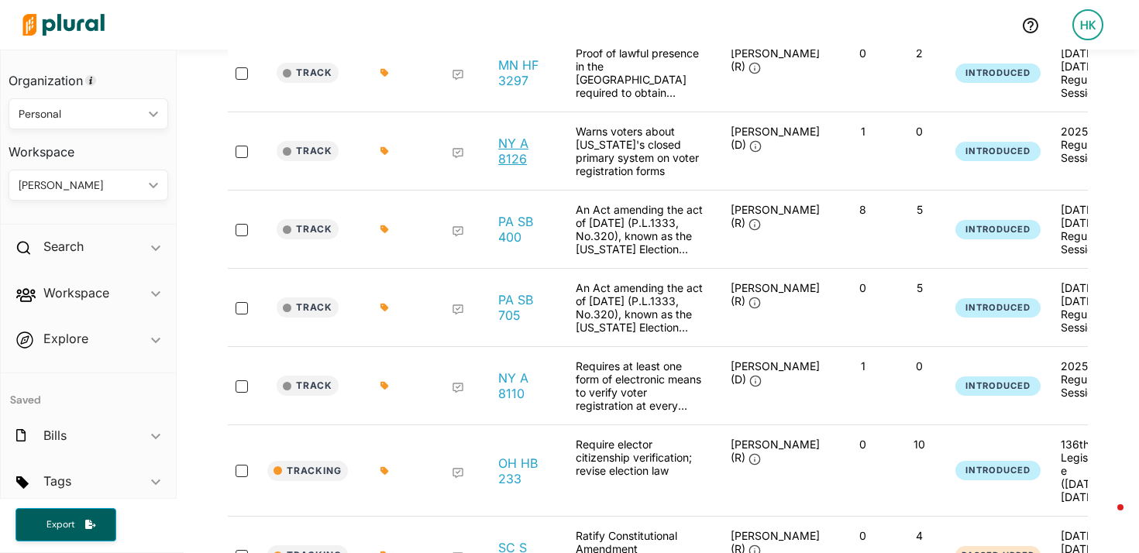
click at [514, 136] on link "NY A 8126" at bounding box center [524, 151] width 53 height 31
click at [518, 214] on link "PA SB 400" at bounding box center [524, 229] width 53 height 31
click at [516, 292] on link "PA SB 705" at bounding box center [524, 307] width 53 height 31
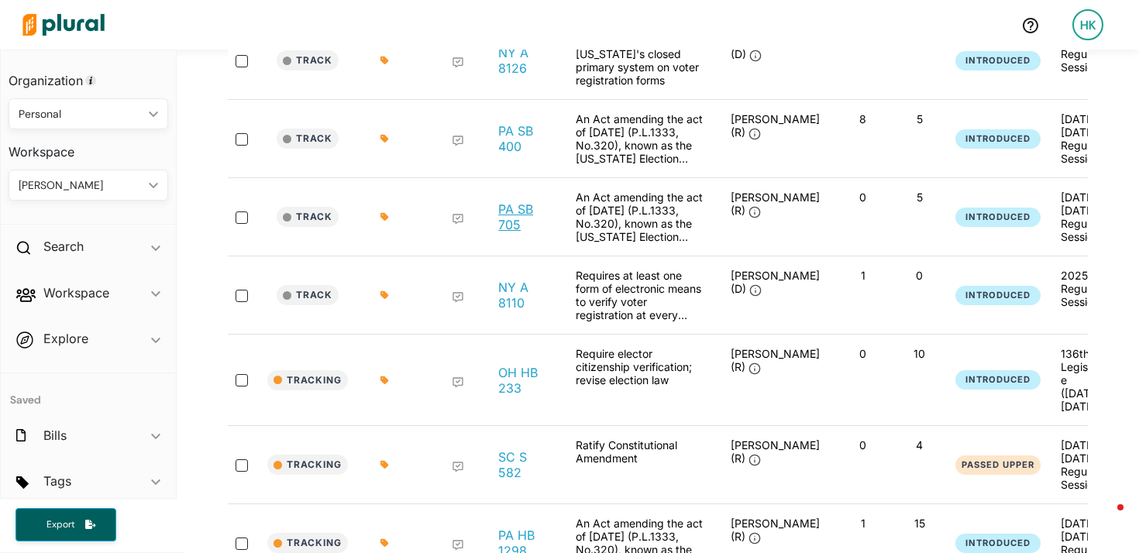
scroll to position [2255, 0]
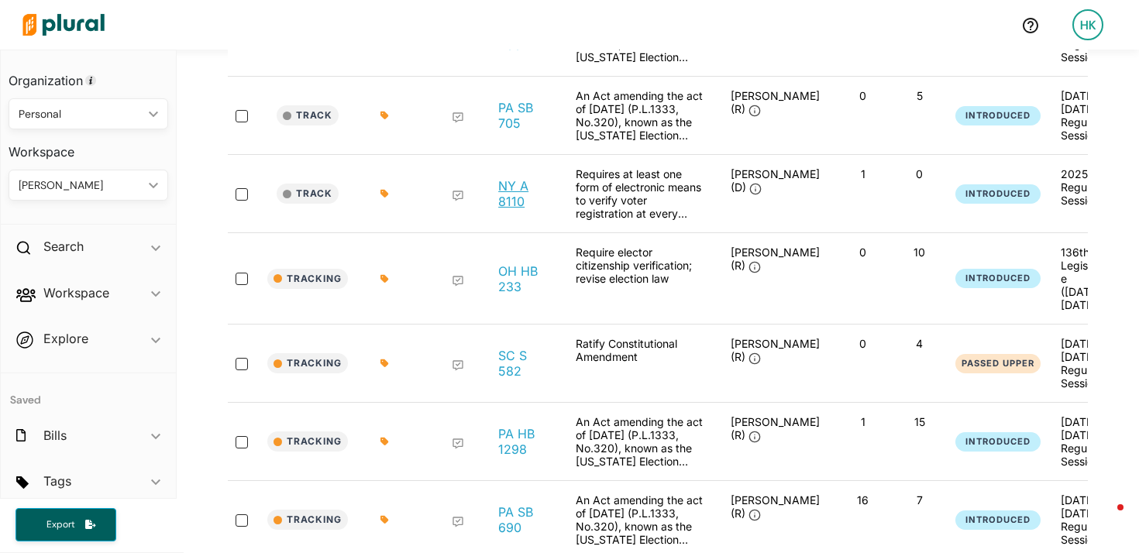
click at [506, 178] on link "NY A 8110" at bounding box center [524, 193] width 53 height 31
click at [512, 264] on link "OH HB 233" at bounding box center [524, 279] width 53 height 31
click at [528, 348] on link "SC S 582" at bounding box center [524, 363] width 53 height 31
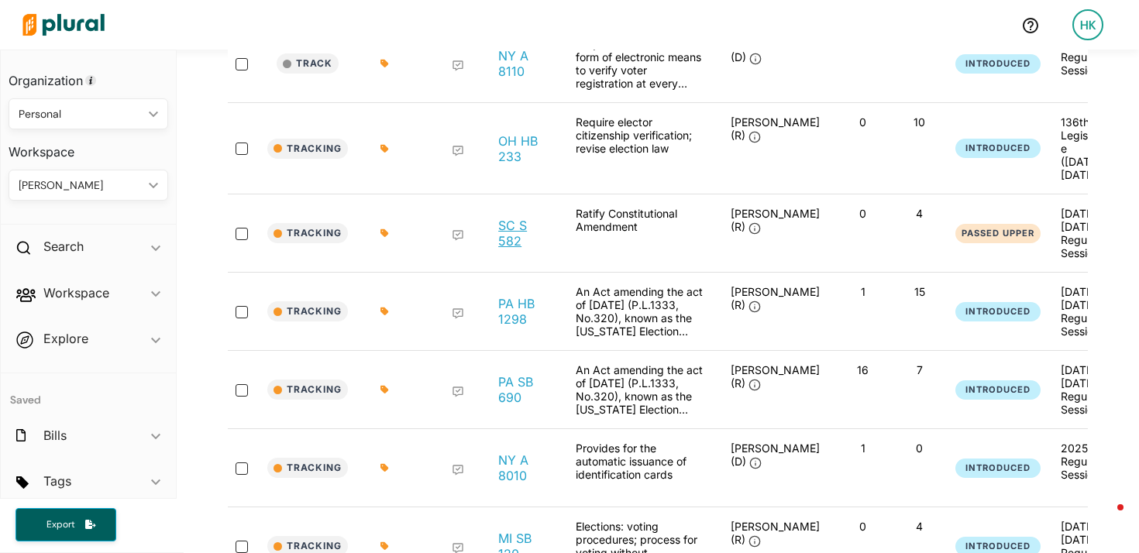
scroll to position [2434, 0]
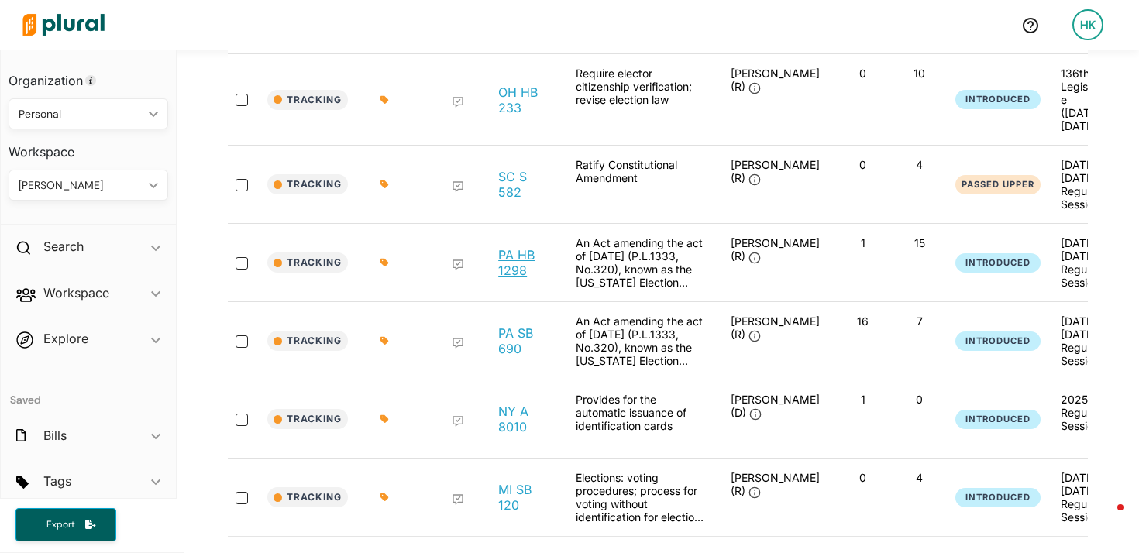
click at [515, 247] on link "PA HB 1298" at bounding box center [524, 262] width 53 height 31
click at [508, 326] on link "PA SB 690" at bounding box center [524, 341] width 53 height 31
click at [509, 404] on link "NY A 8010" at bounding box center [524, 419] width 53 height 31
click at [518, 482] on link "MI SB 120" at bounding box center [524, 497] width 53 height 31
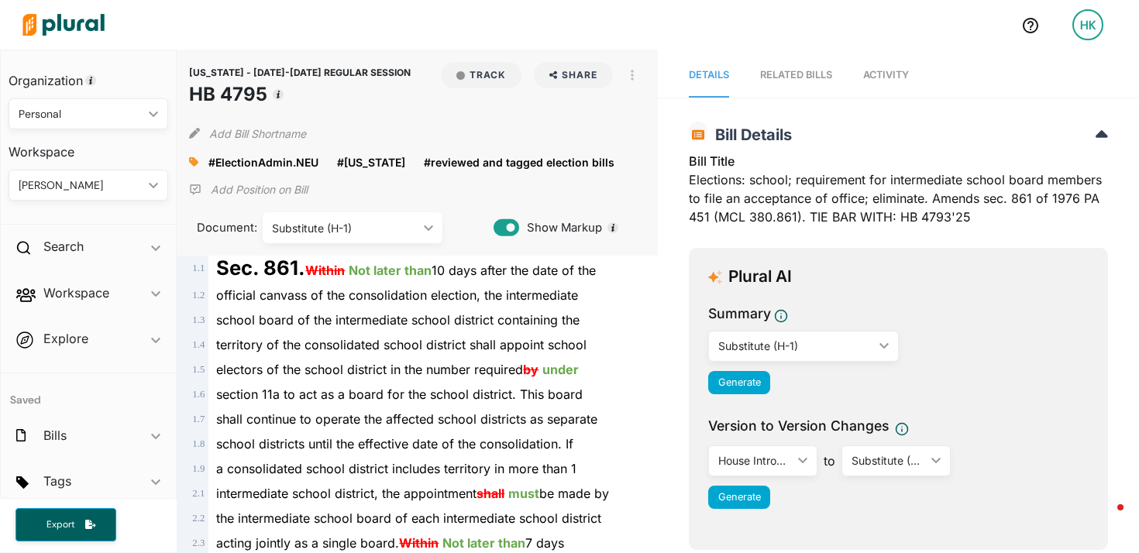
click at [881, 80] on span "Activity" at bounding box center [886, 75] width 46 height 12
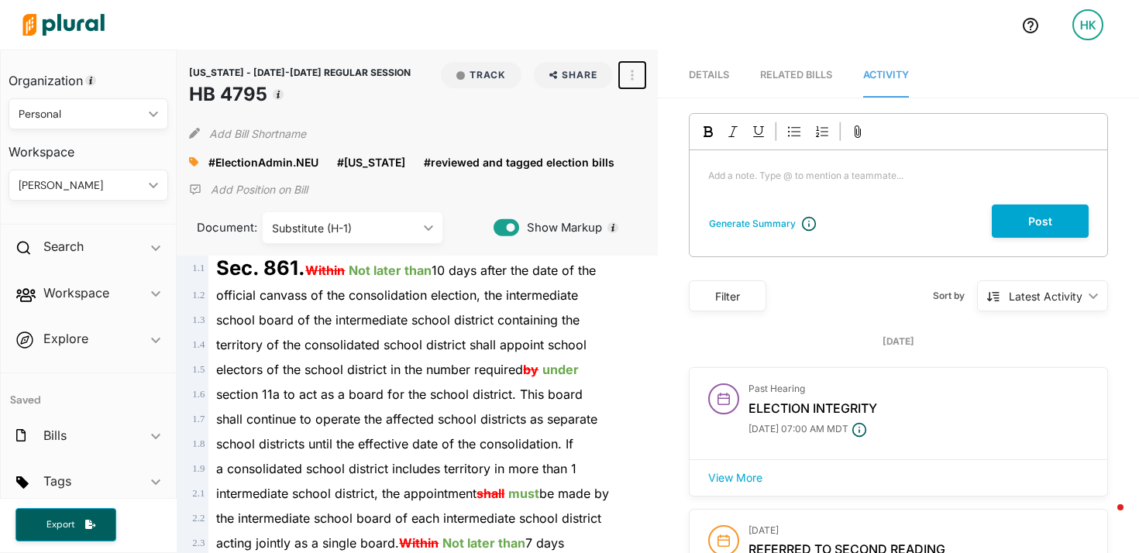
click at [638, 69] on button "button" at bounding box center [632, 75] width 26 height 26
click at [651, 155] on link "View Source" at bounding box center [689, 145] width 136 height 36
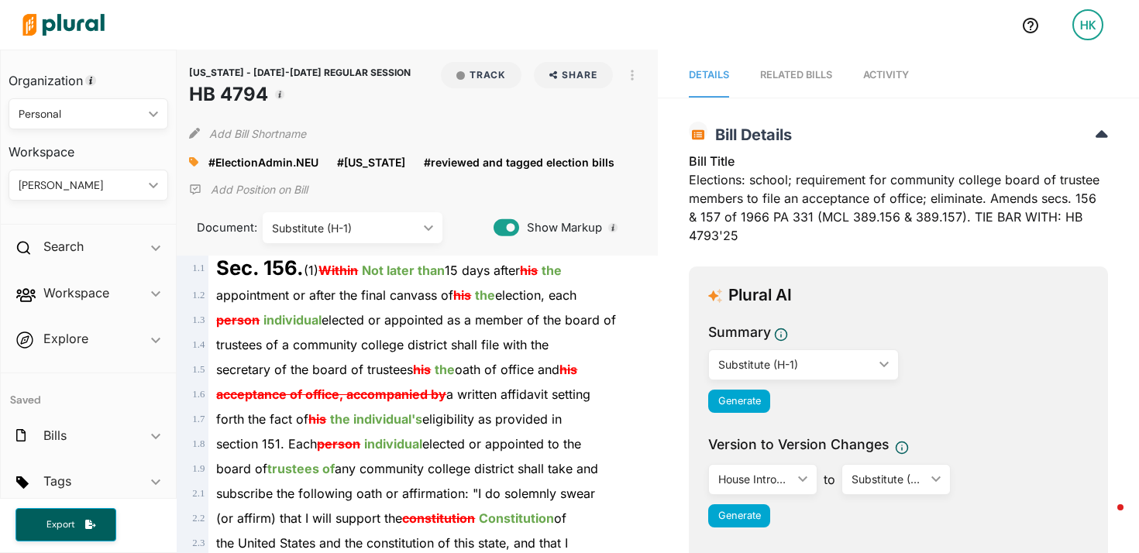
click at [895, 86] on link "Activity" at bounding box center [886, 75] width 46 height 44
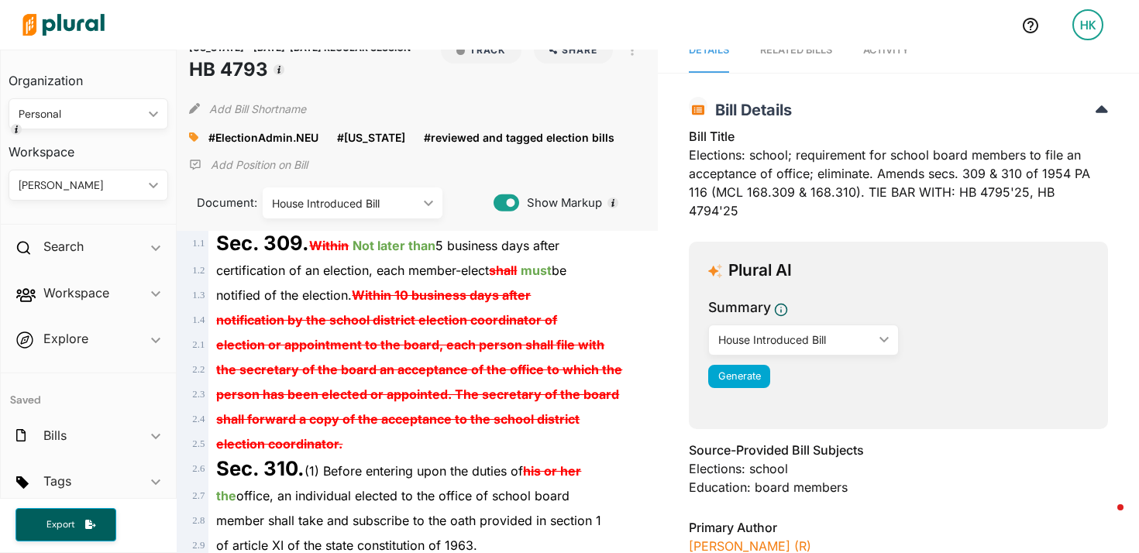
scroll to position [20, 0]
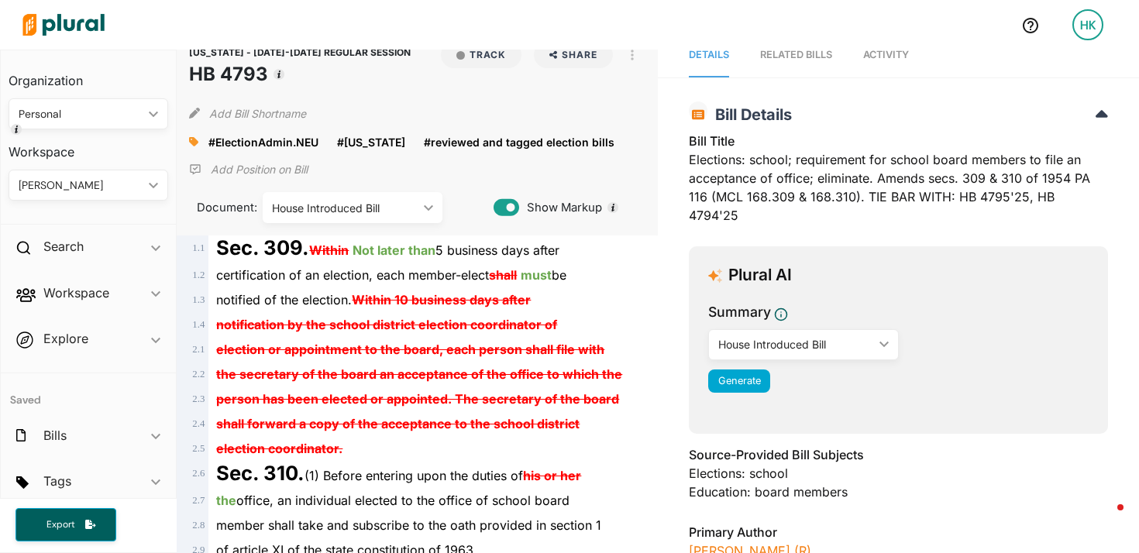
click at [887, 63] on link "Activity" at bounding box center [886, 55] width 46 height 44
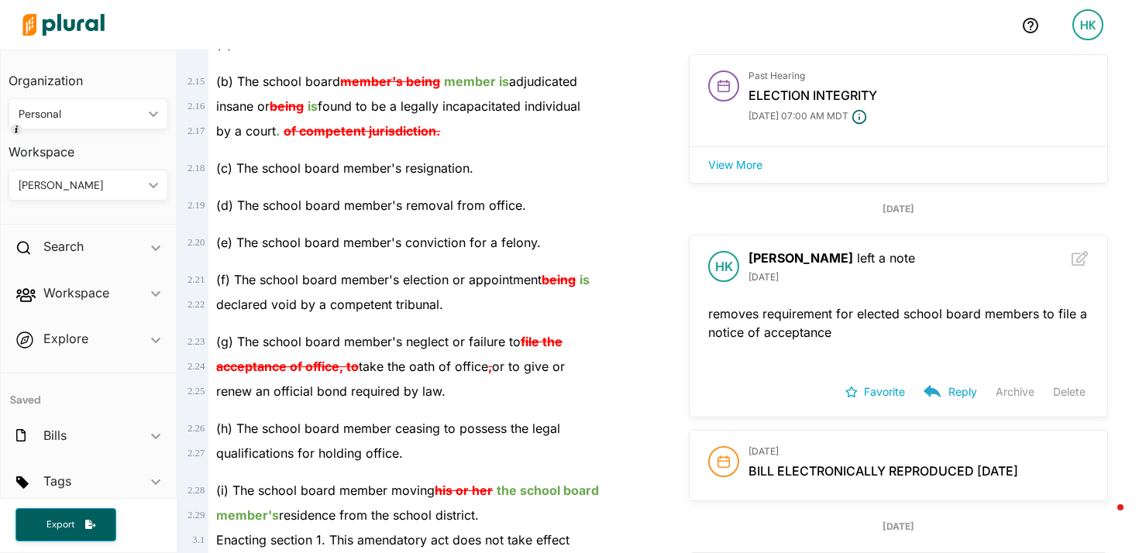
scroll to position [0, 0]
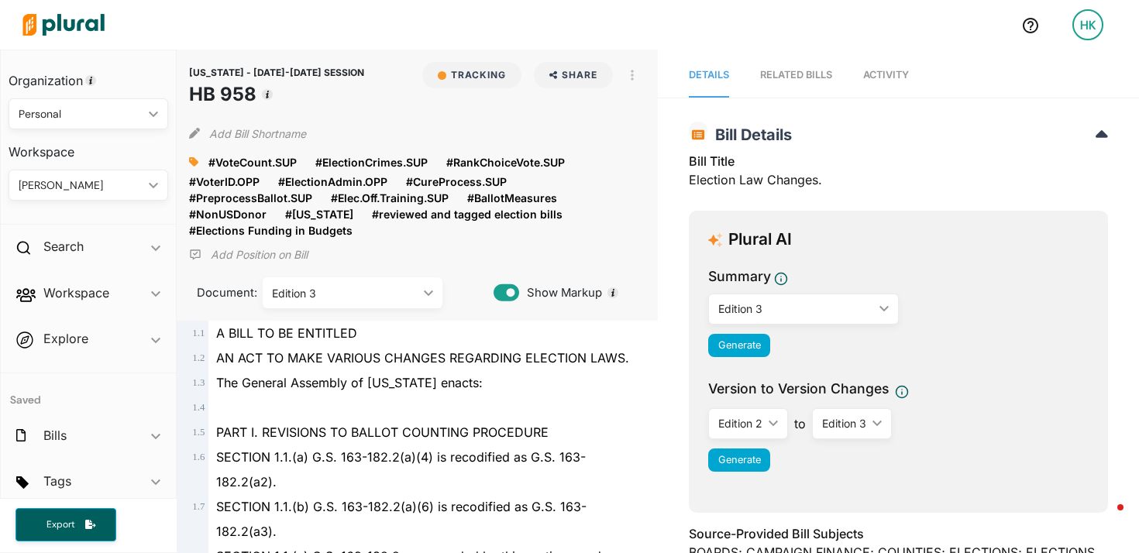
click at [882, 71] on span "Activity" at bounding box center [886, 75] width 46 height 12
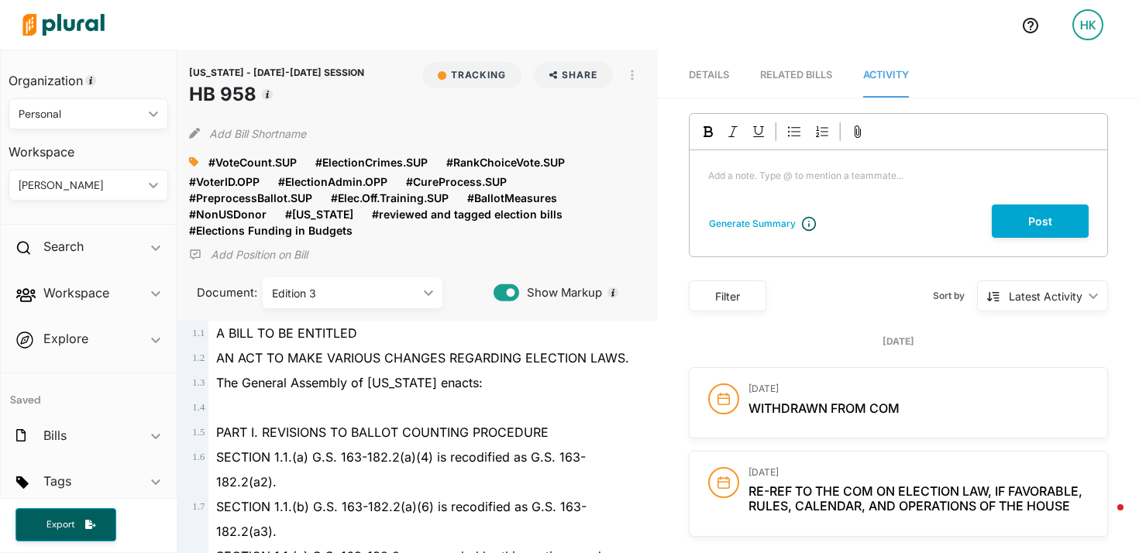
scroll to position [2, 0]
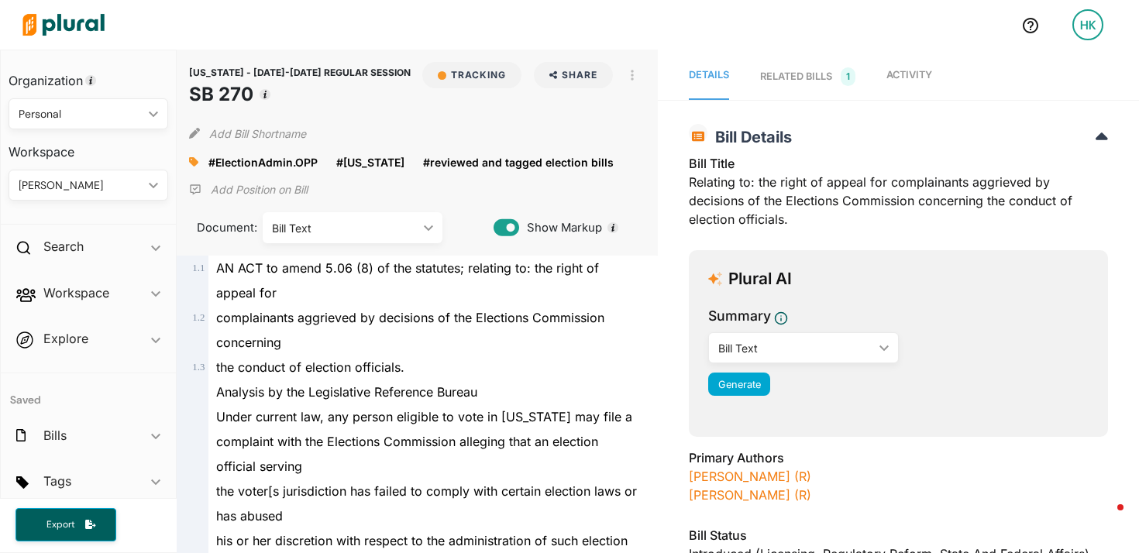
click at [896, 88] on link "Activity" at bounding box center [910, 76] width 46 height 47
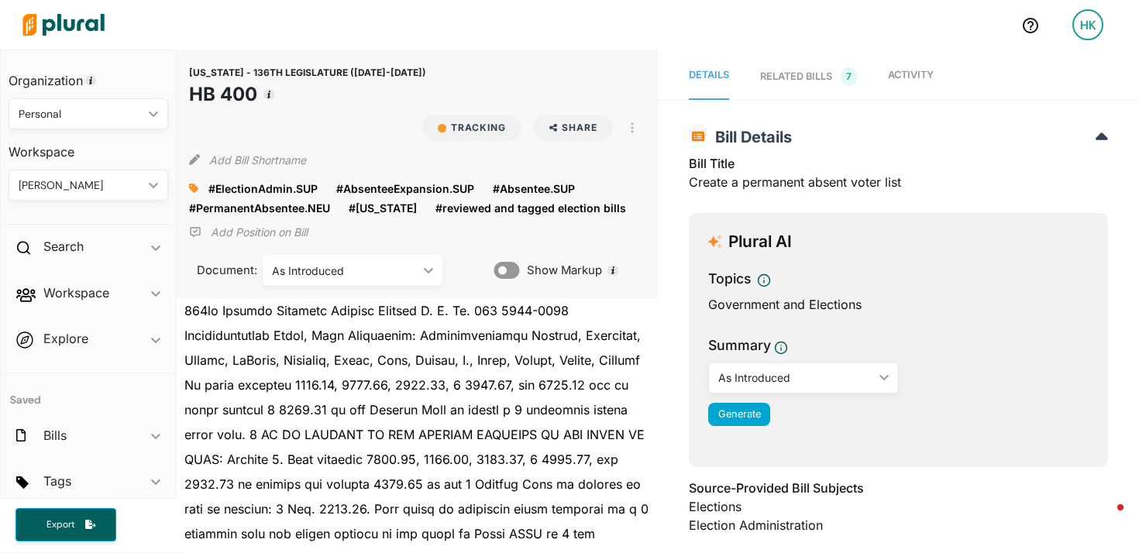
click at [892, 83] on link "Activity" at bounding box center [911, 76] width 46 height 47
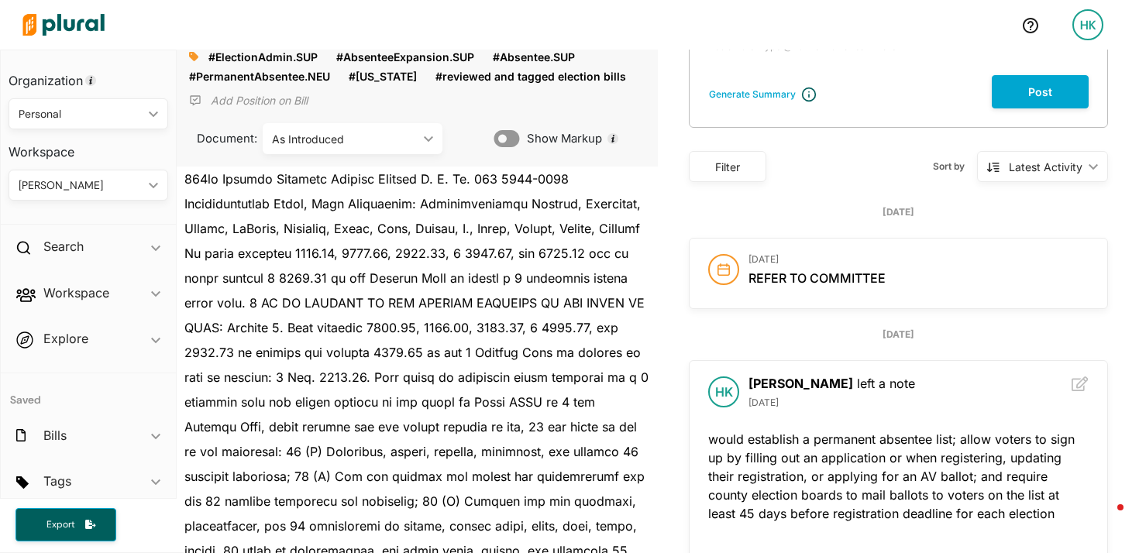
scroll to position [140, 0]
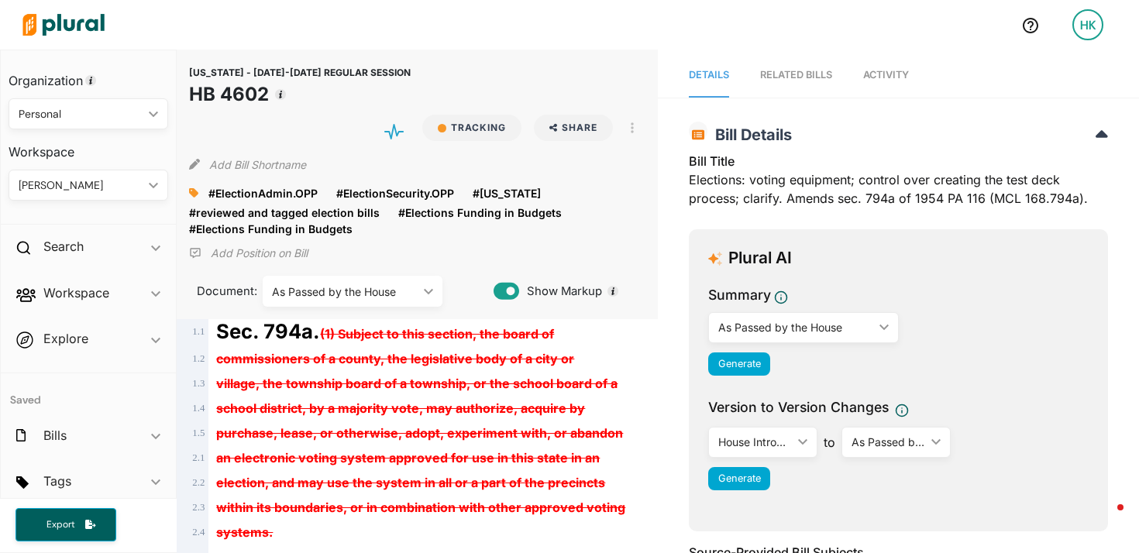
click at [891, 70] on span "Activity" at bounding box center [886, 75] width 46 height 12
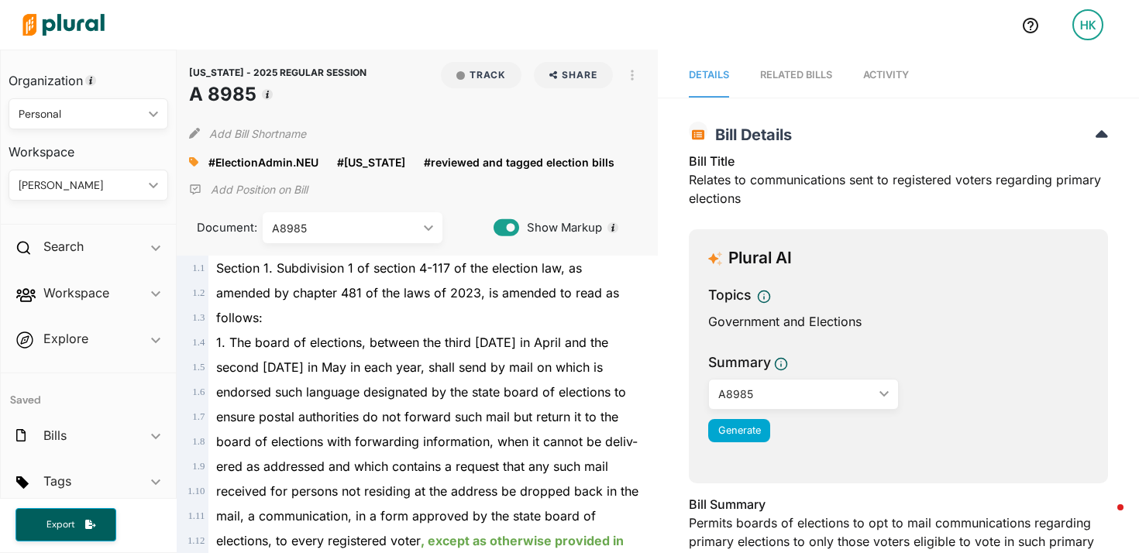
click at [882, 78] on span "Activity" at bounding box center [886, 75] width 46 height 12
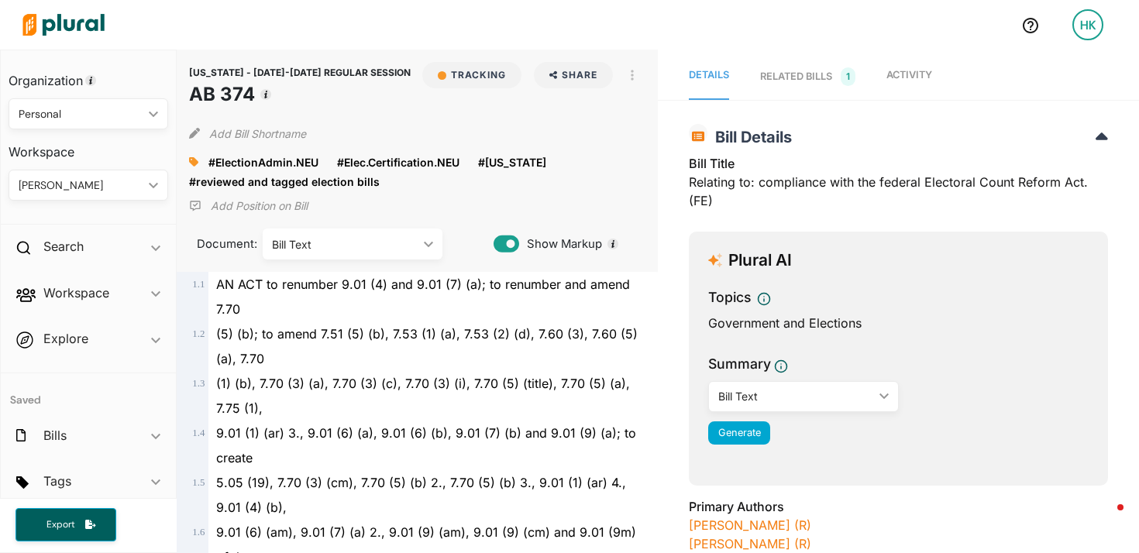
click at [893, 75] on span "Activity" at bounding box center [910, 75] width 46 height 12
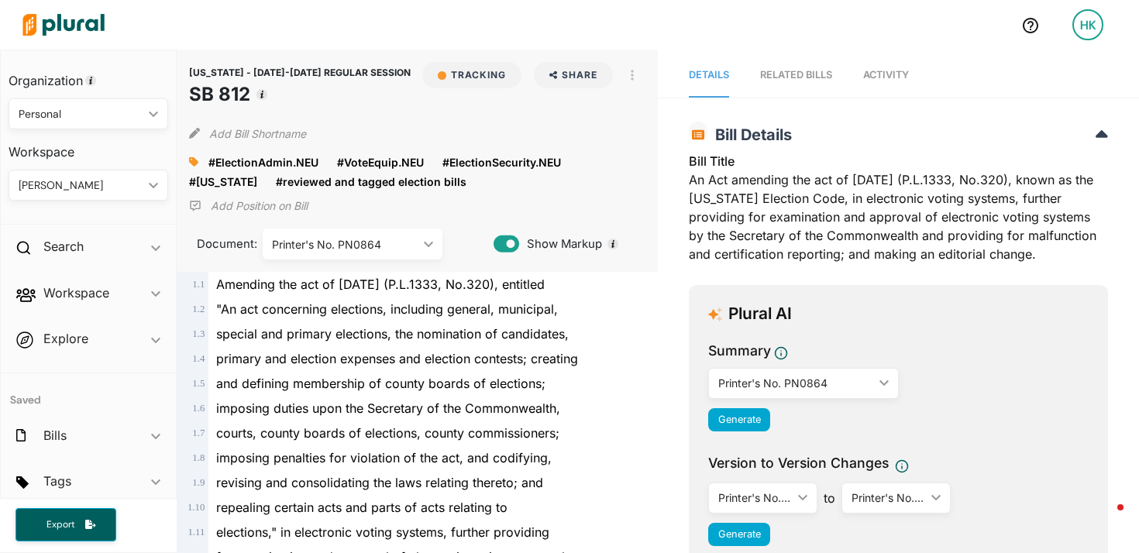
click at [867, 69] on span "Activity" at bounding box center [886, 75] width 46 height 12
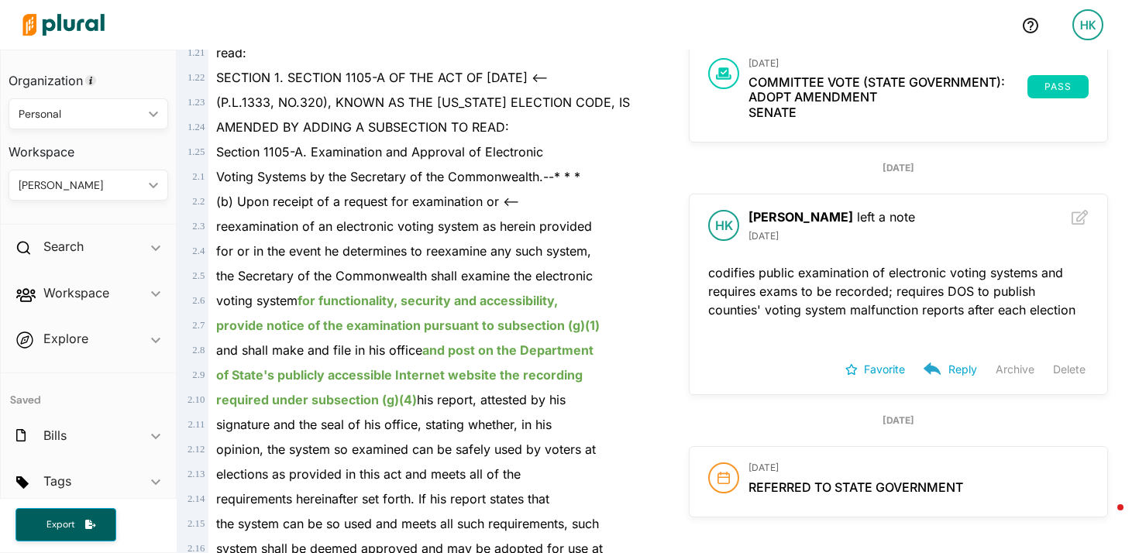
scroll to position [729, 0]
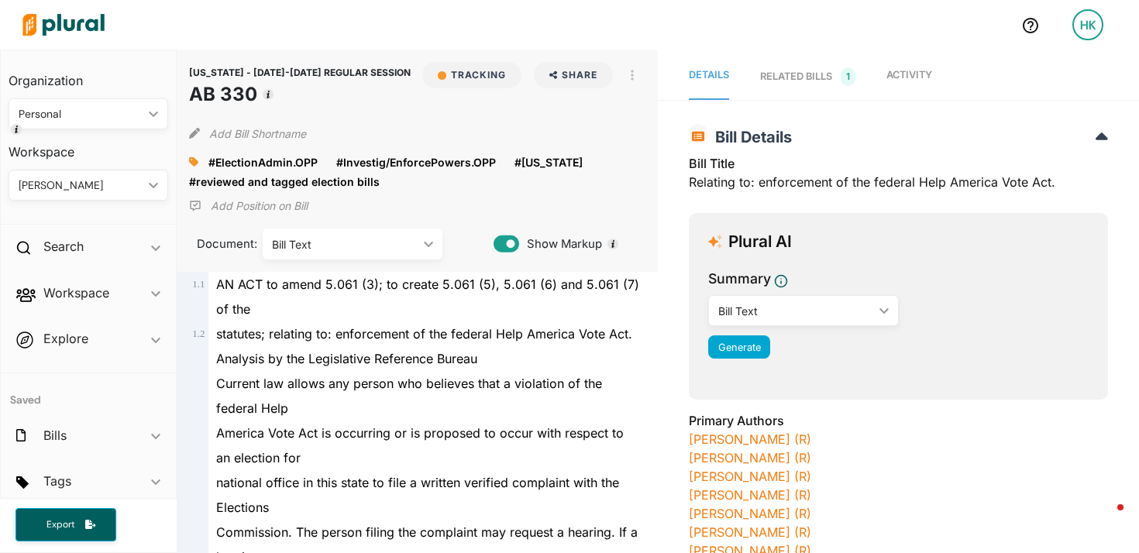
click at [902, 75] on span "Activity" at bounding box center [910, 75] width 46 height 12
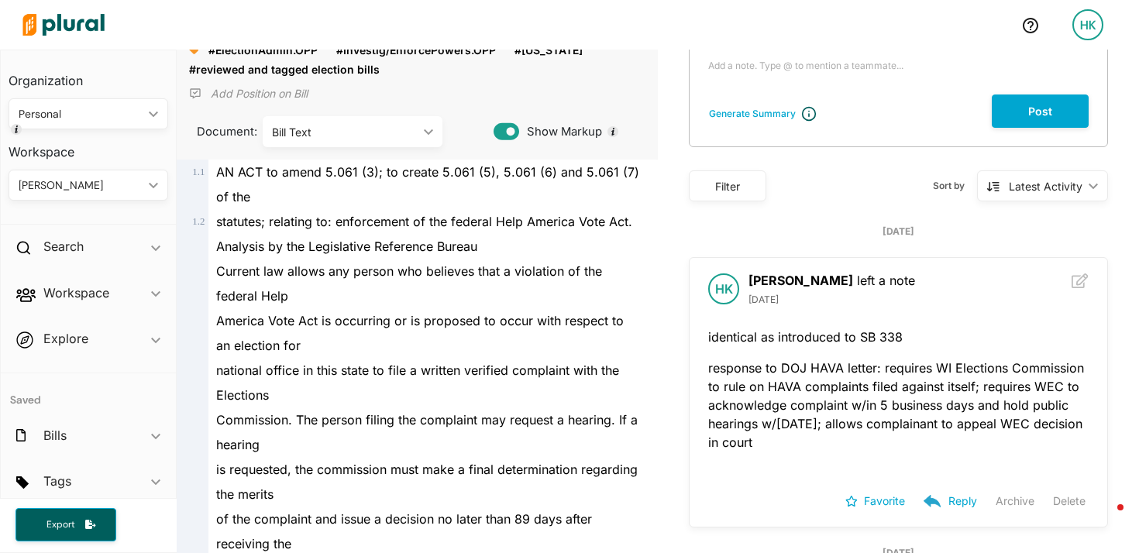
scroll to position [167, 0]
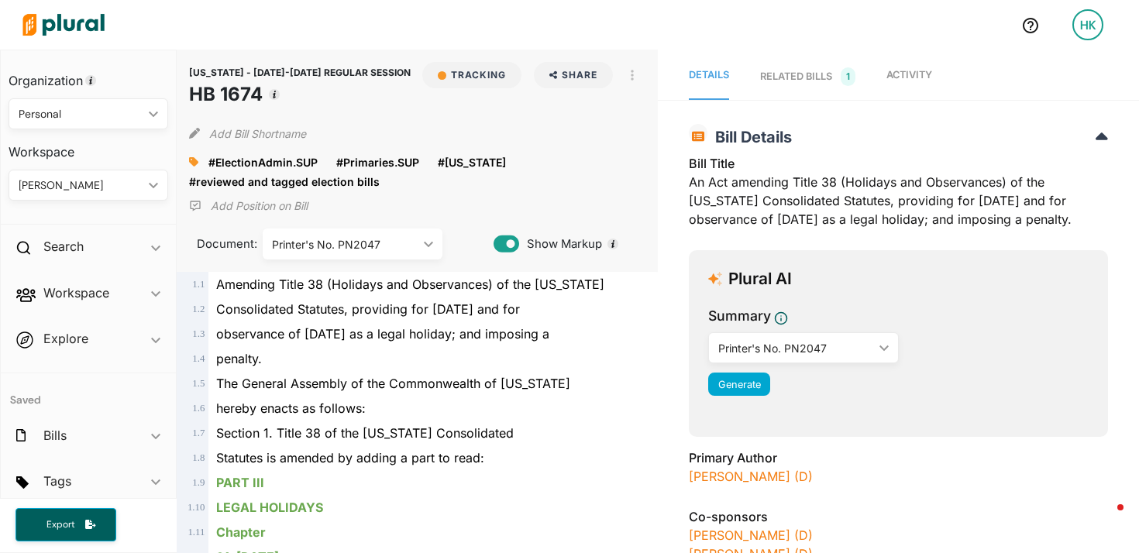
scroll to position [9, 0]
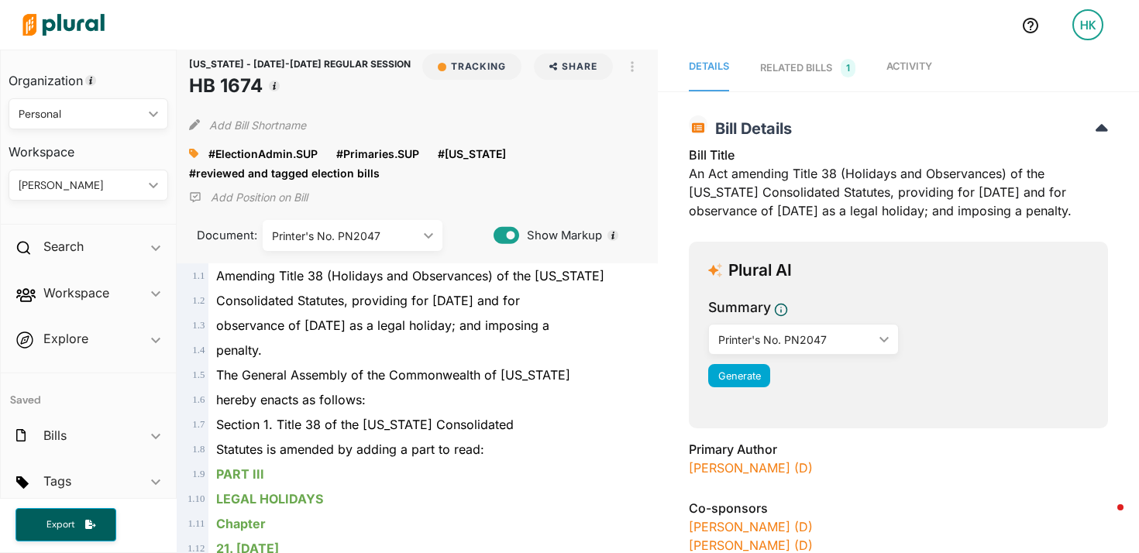
click at [896, 78] on link "Activity" at bounding box center [910, 68] width 46 height 47
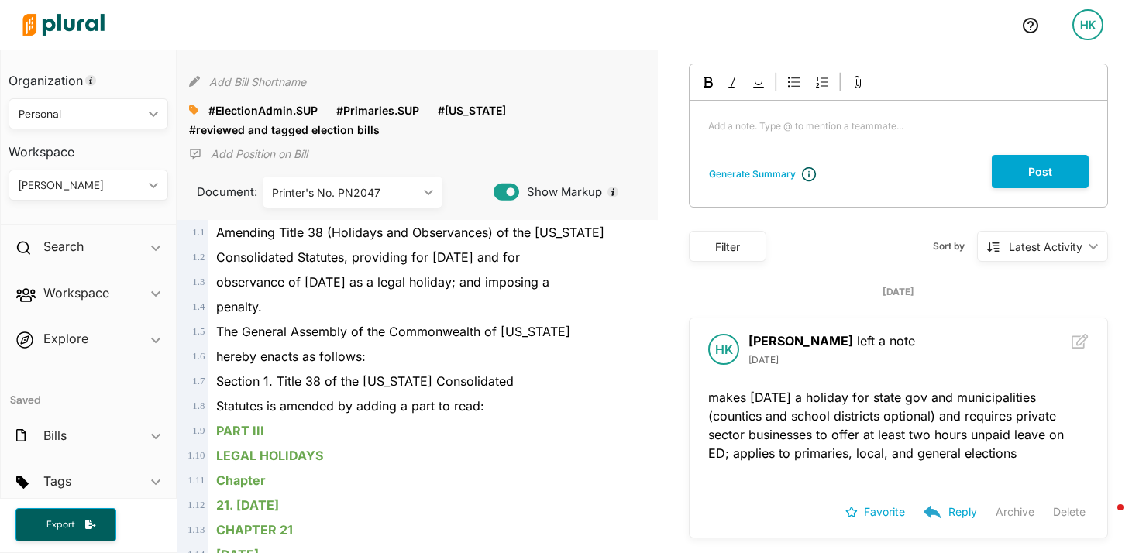
scroll to position [0, 0]
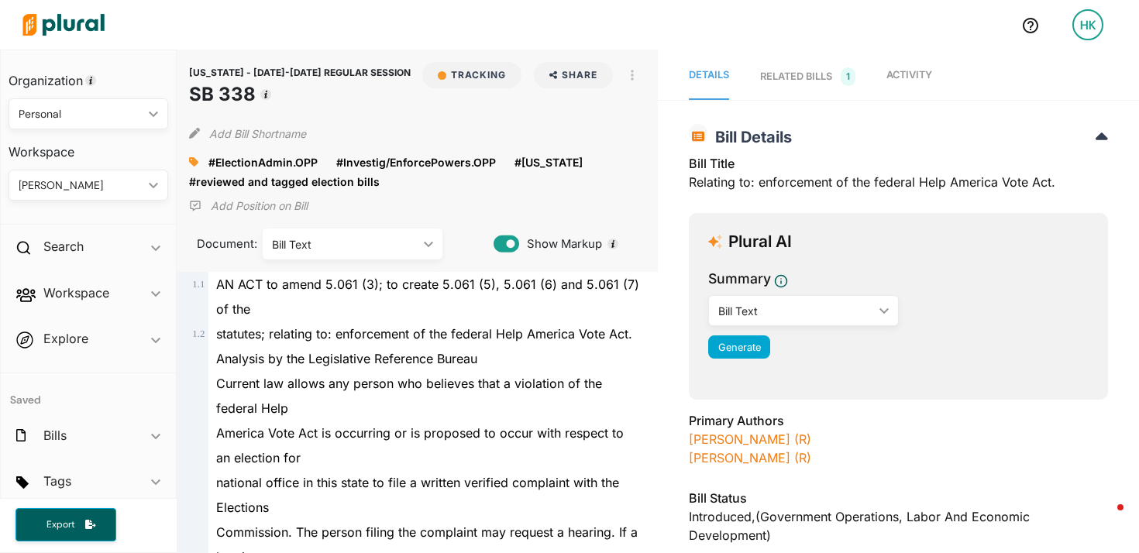
click at [912, 90] on link "Activity" at bounding box center [910, 76] width 46 height 47
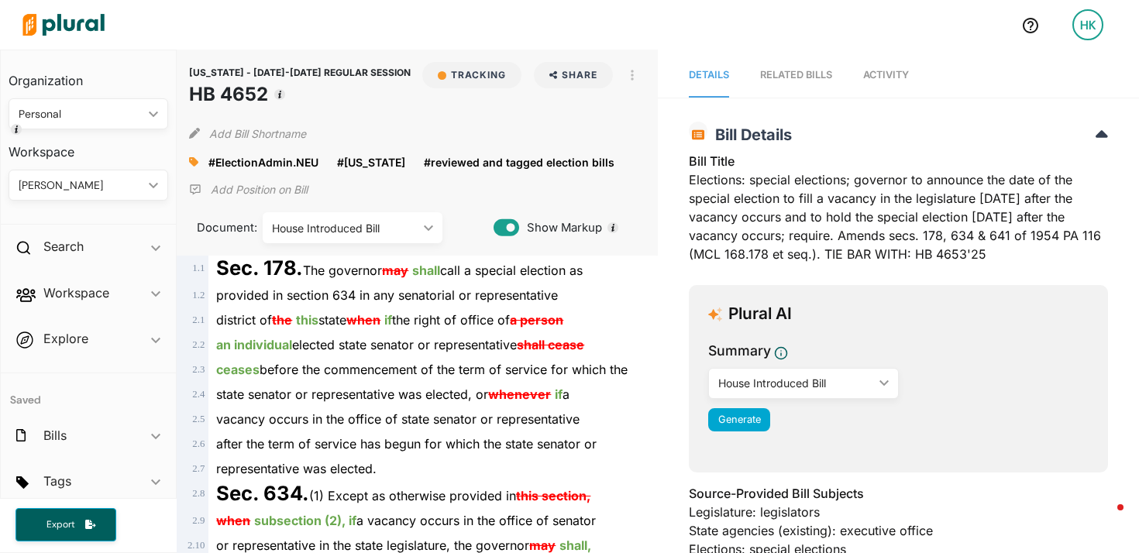
click at [884, 72] on span "Activity" at bounding box center [886, 75] width 46 height 12
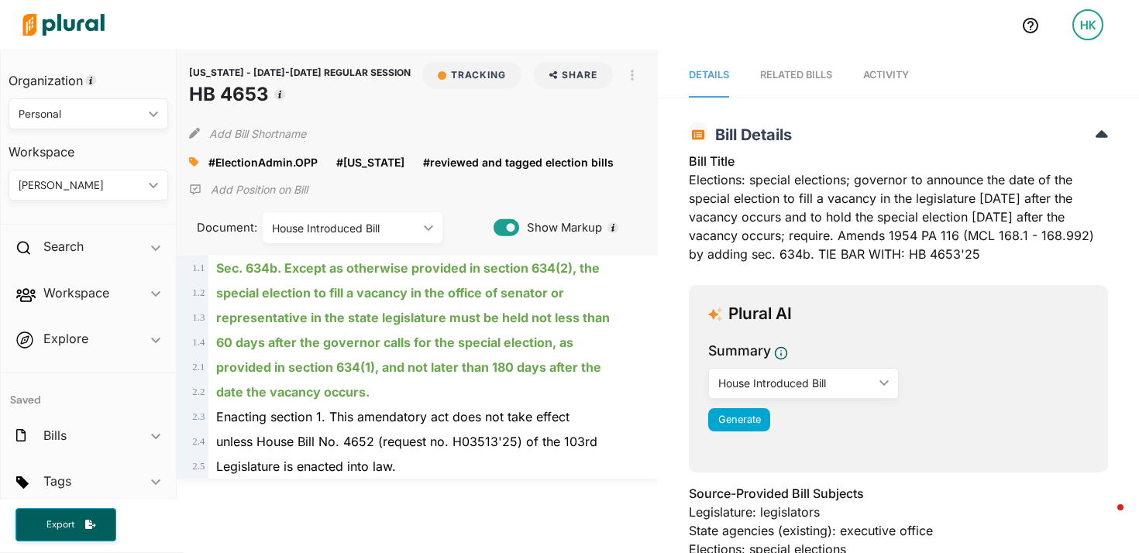
click at [878, 82] on link "Activity" at bounding box center [886, 75] width 46 height 44
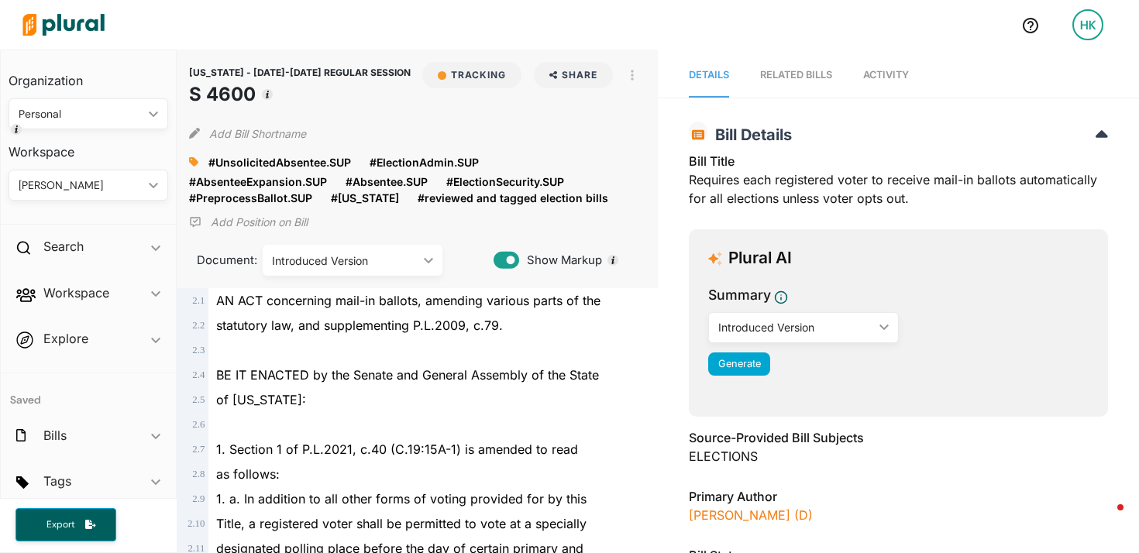
click at [862, 77] on nav "Details RELATED BILLS Activity" at bounding box center [898, 74] width 481 height 48
click at [877, 77] on span "Activity" at bounding box center [886, 75] width 46 height 12
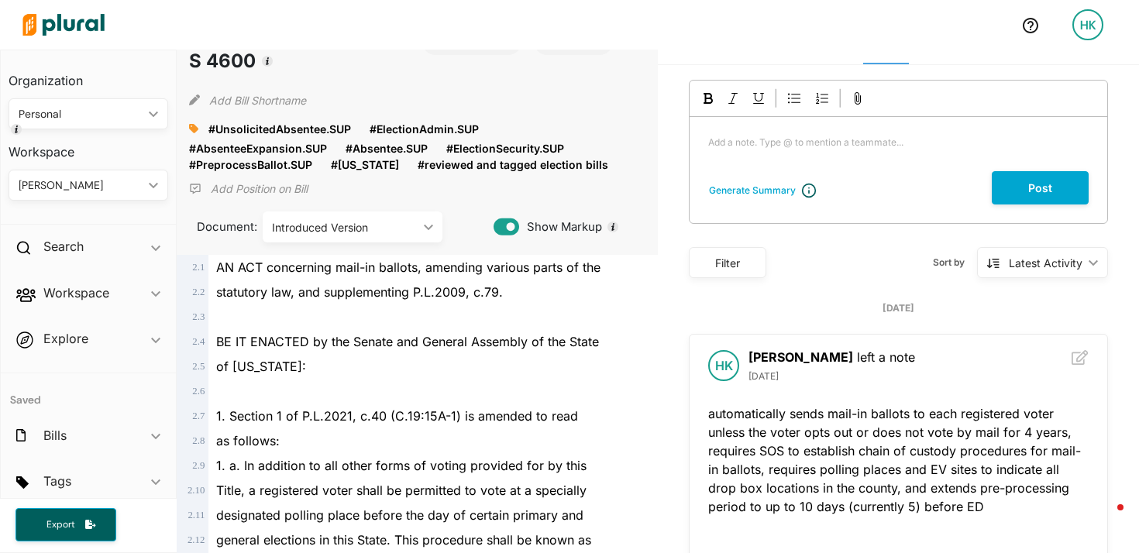
scroll to position [34, 0]
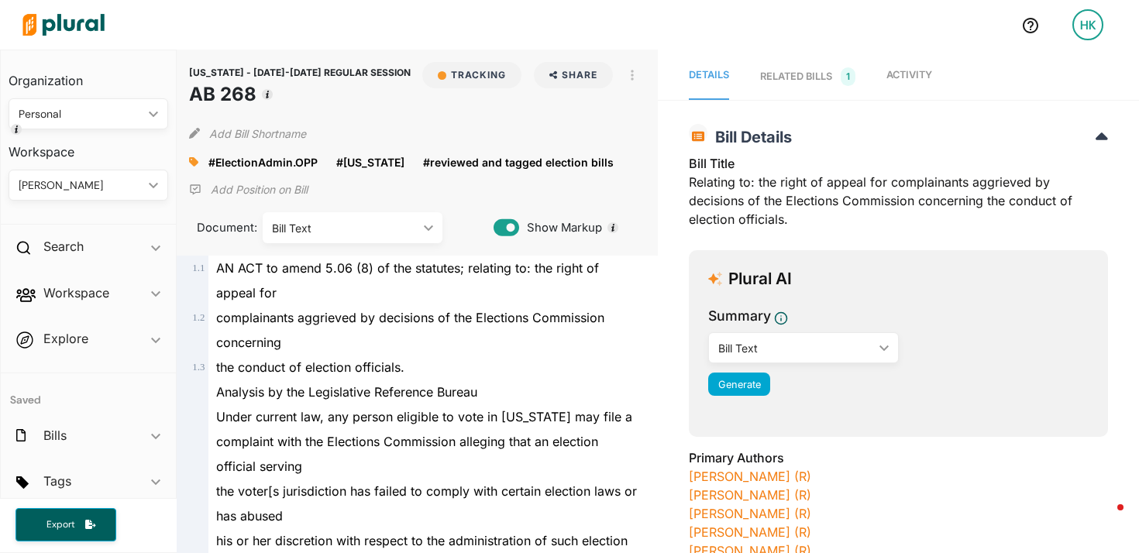
click at [921, 75] on span "Activity" at bounding box center [910, 75] width 46 height 12
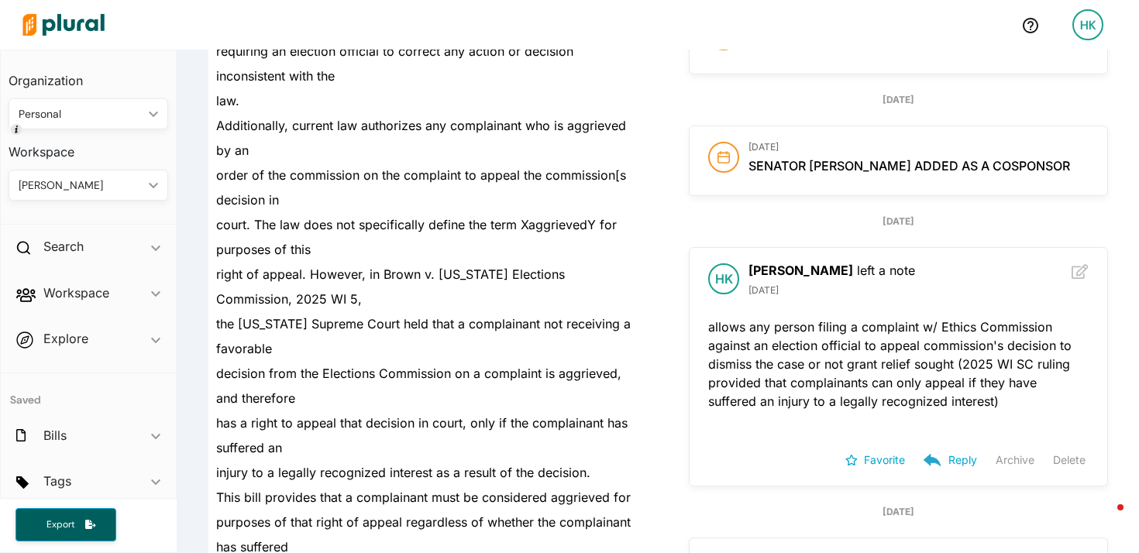
scroll to position [579, 0]
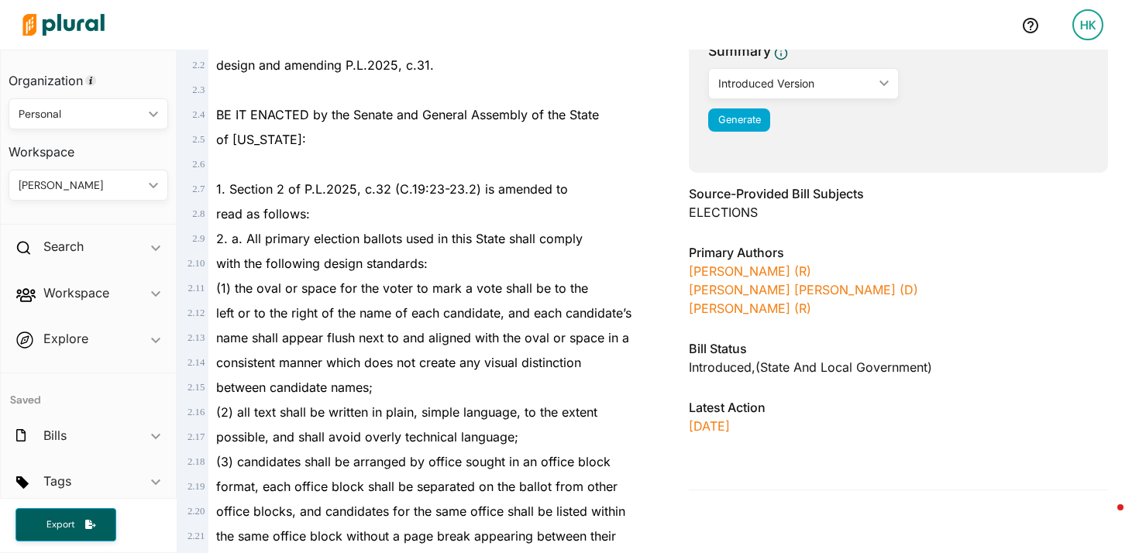
scroll to position [326, 0]
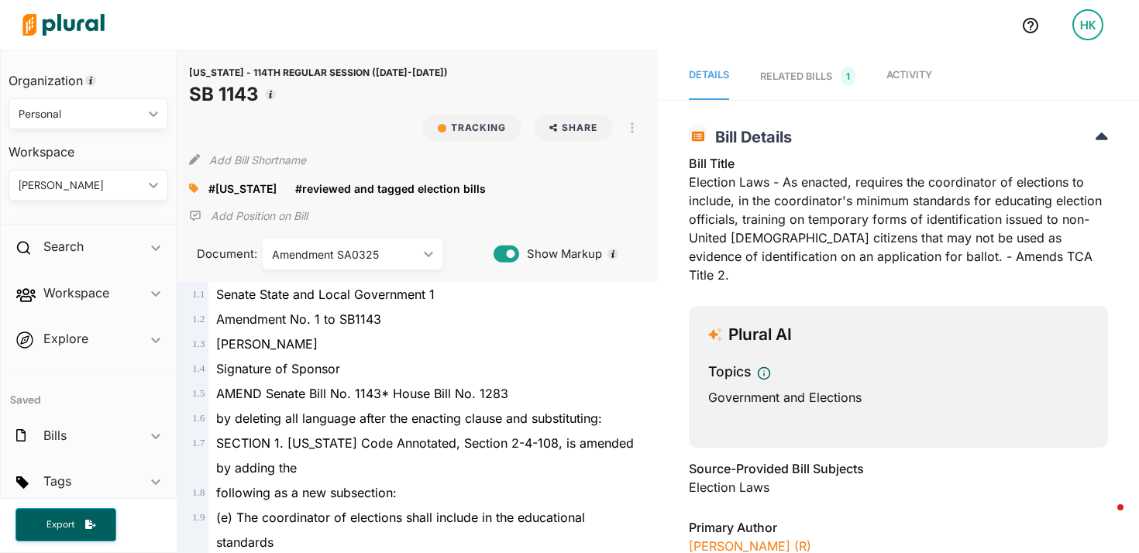
click at [895, 84] on link "Activity" at bounding box center [910, 76] width 46 height 47
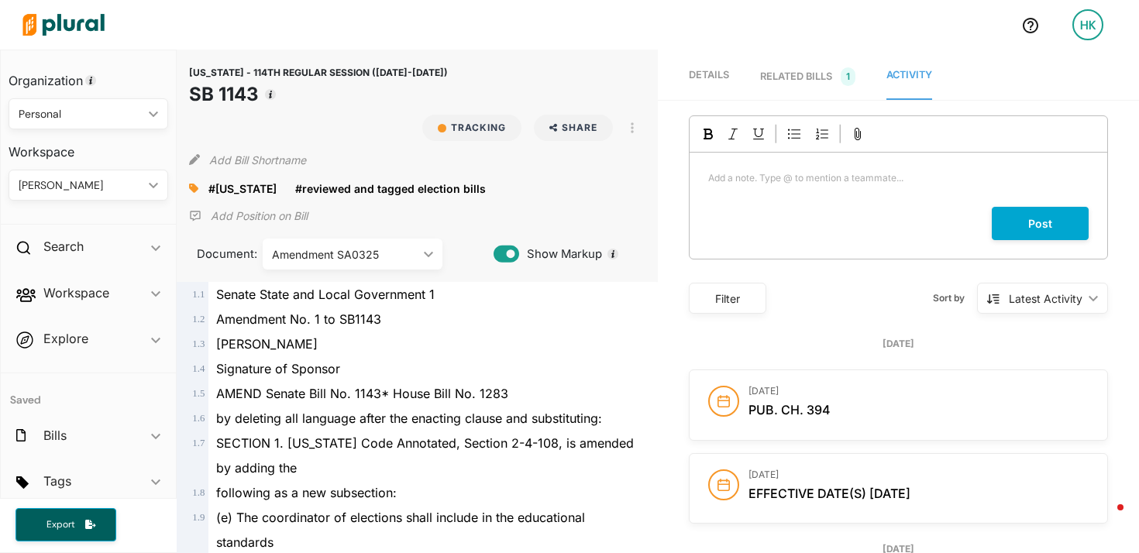
click at [191, 191] on icon at bounding box center [193, 188] width 9 height 11
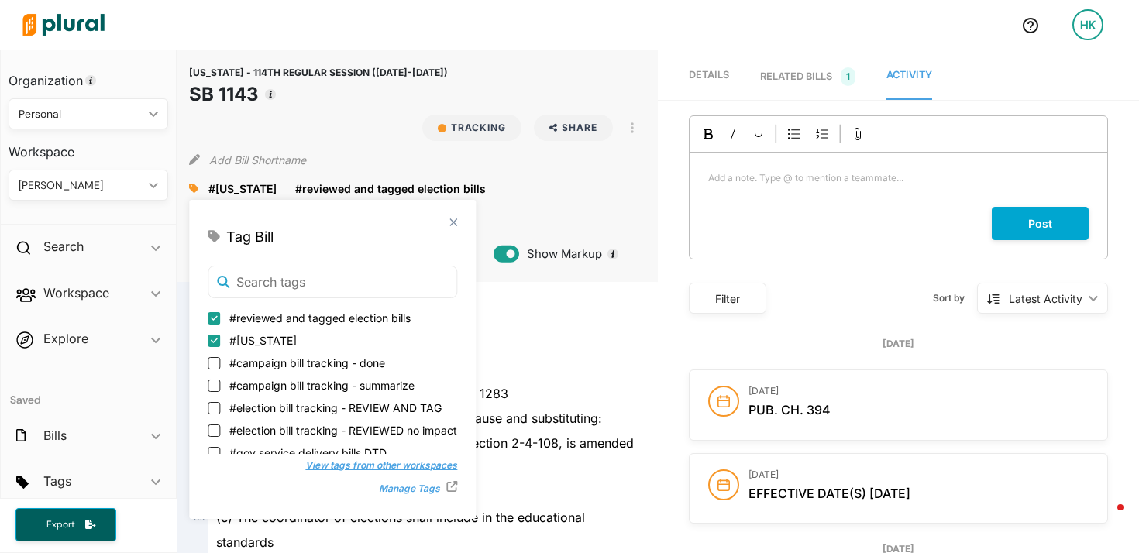
click at [191, 191] on icon at bounding box center [193, 188] width 9 height 11
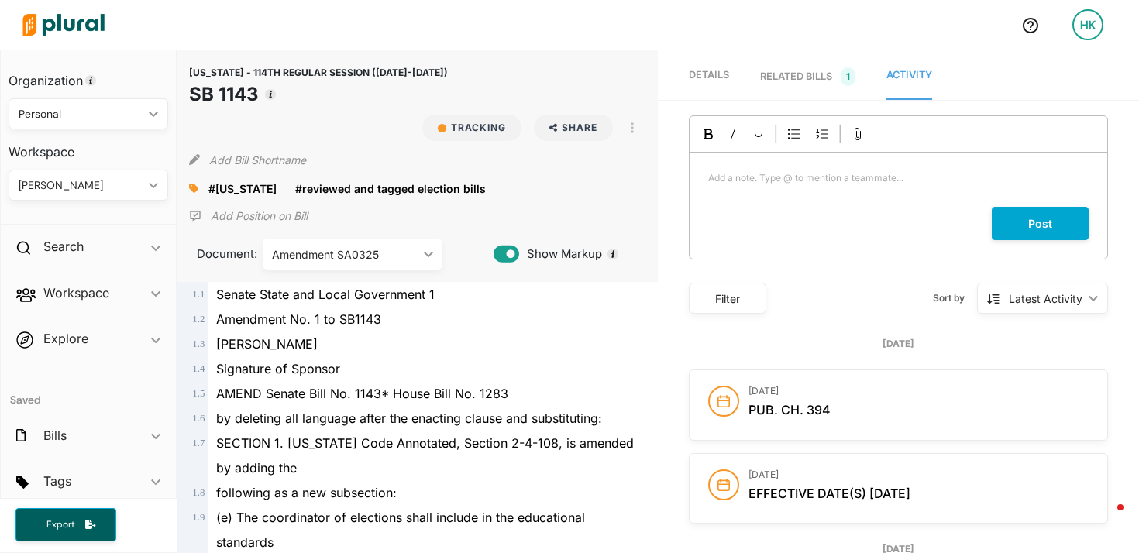
click at [86, 111] on div "Personal" at bounding box center [81, 114] width 124 height 16
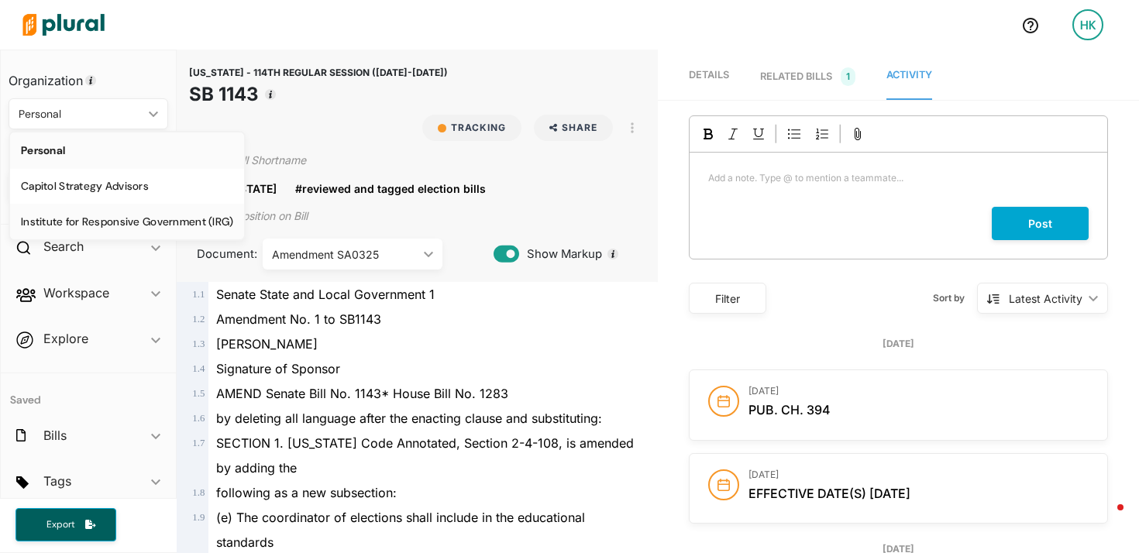
click at [78, 215] on div "Institute for Responsive Government (IRG)" at bounding box center [127, 221] width 212 height 13
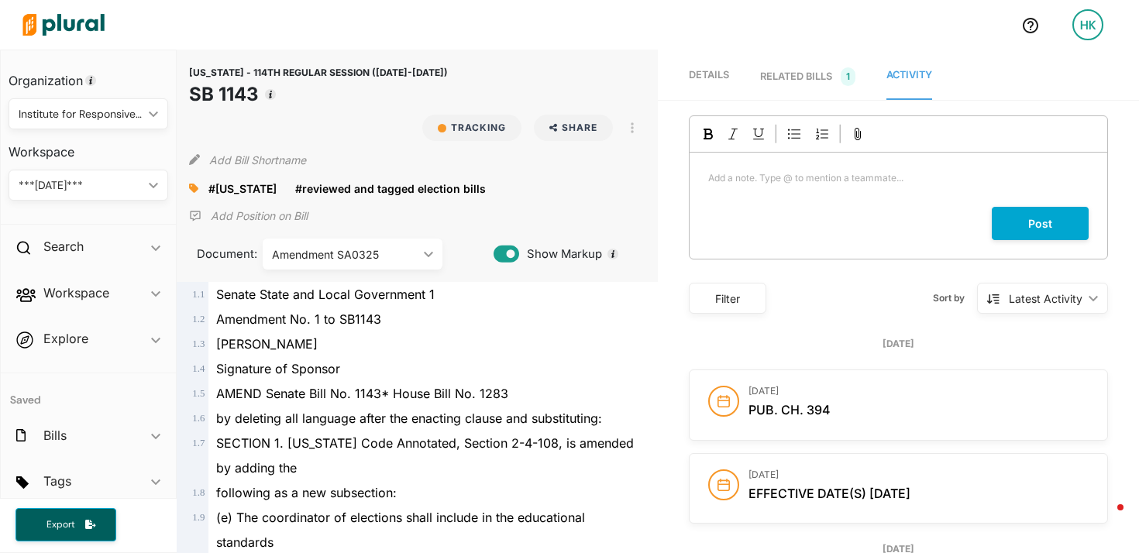
click at [190, 183] on icon at bounding box center [193, 188] width 9 height 11
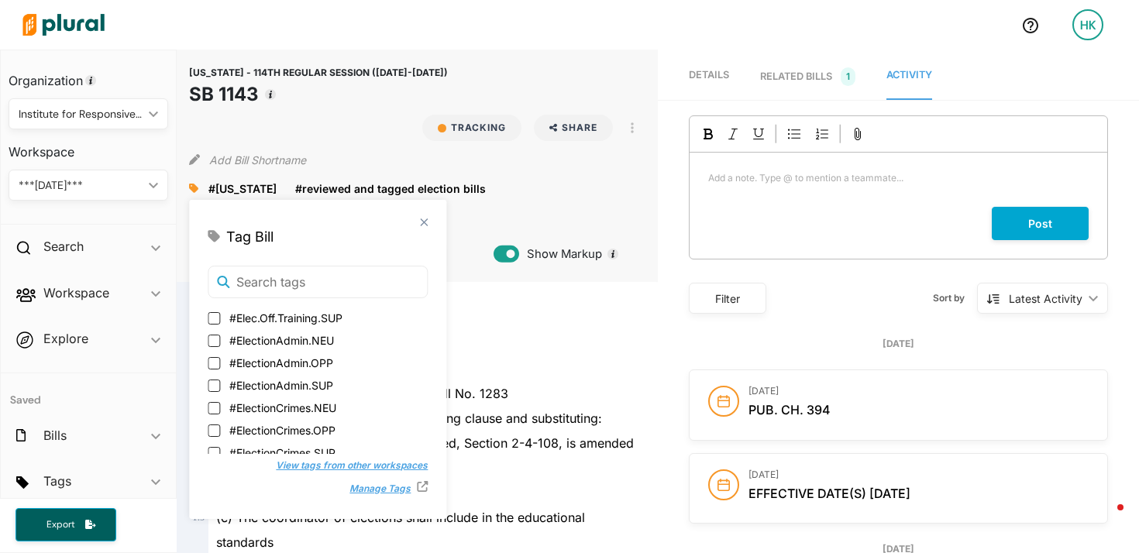
click at [101, 111] on div "Institute for Responsive Government (IRG)" at bounding box center [81, 114] width 124 height 16
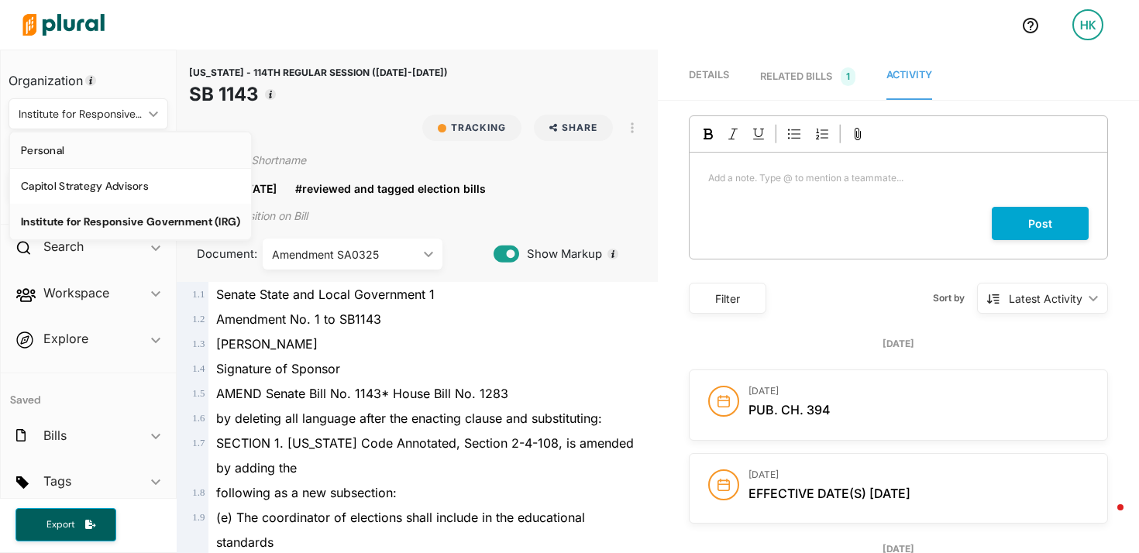
click at [102, 156] on div "Personal" at bounding box center [130, 150] width 219 height 13
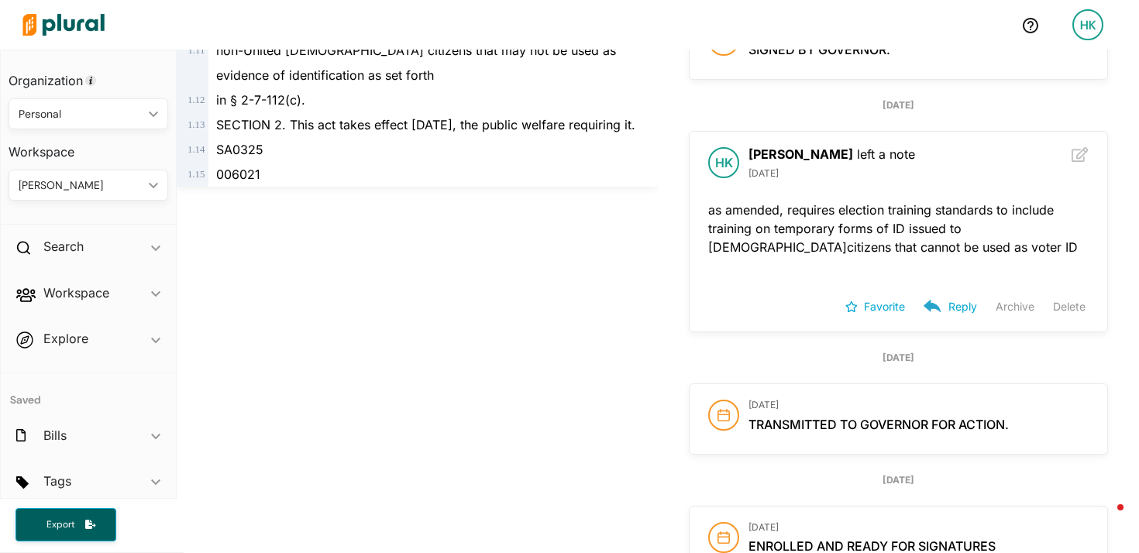
scroll to position [543, 0]
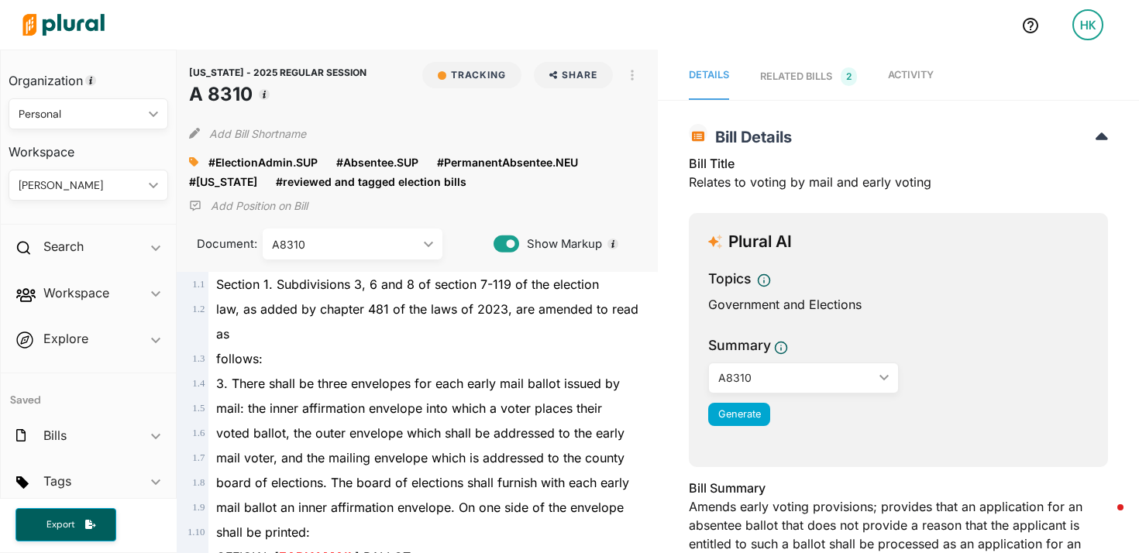
click at [904, 84] on link "Activity" at bounding box center [911, 76] width 46 height 47
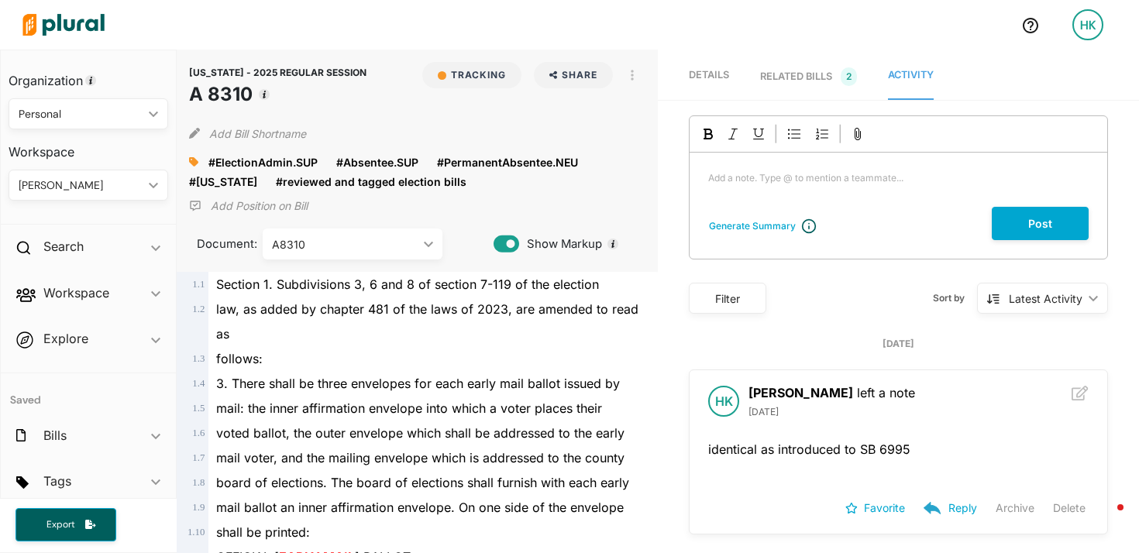
click at [704, 90] on link "Details" at bounding box center [709, 76] width 40 height 47
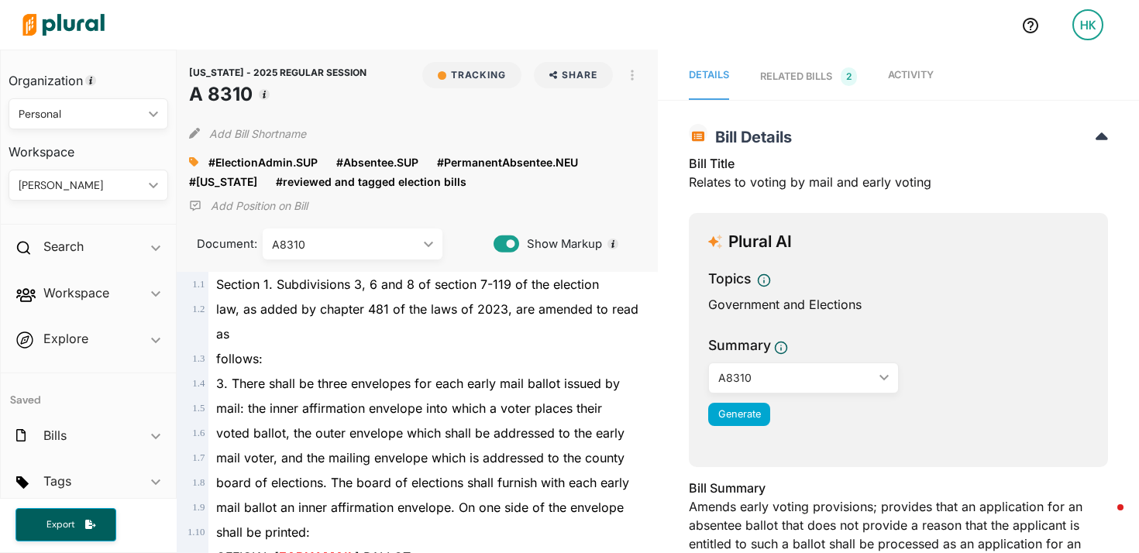
click at [766, 85] on div "RELATED BILLS 2" at bounding box center [808, 76] width 97 height 19
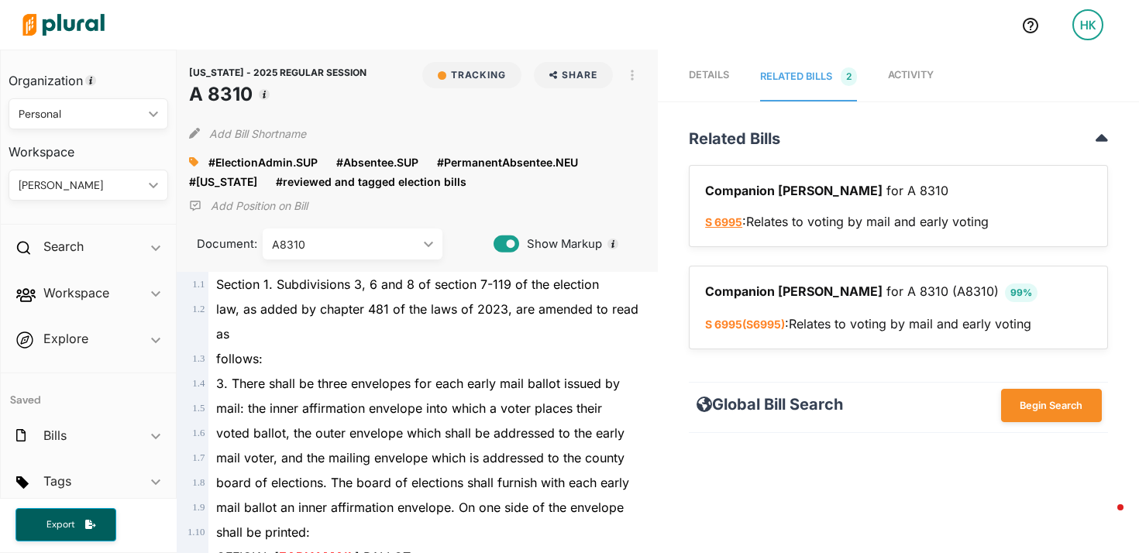
click at [731, 223] on link "S 6995" at bounding box center [723, 221] width 37 height 13
click at [902, 76] on span "Activity" at bounding box center [911, 75] width 46 height 12
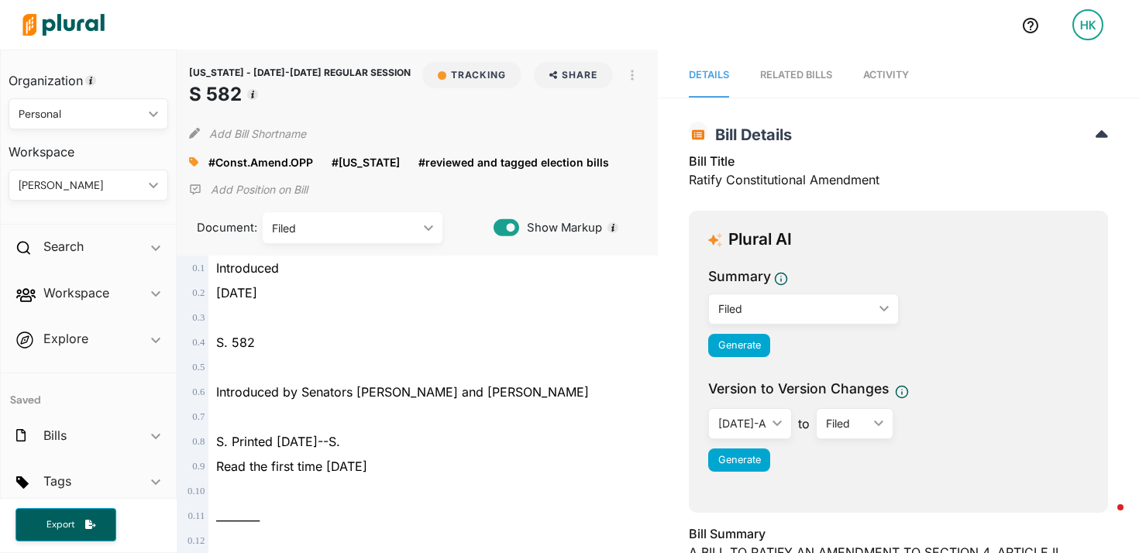
click at [877, 79] on span "Activity" at bounding box center [886, 75] width 46 height 12
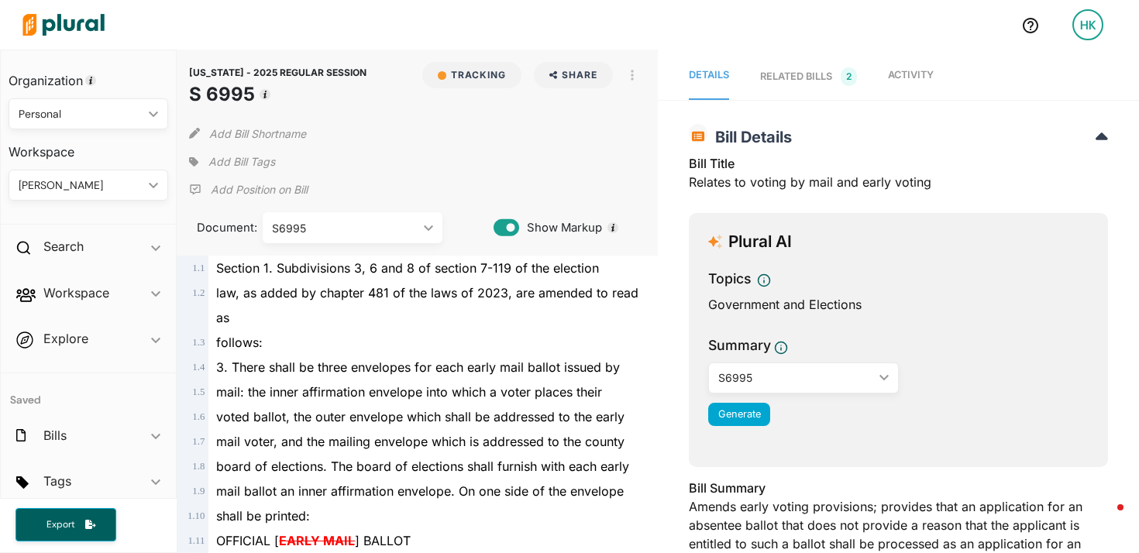
click at [921, 83] on link "Activity" at bounding box center [911, 76] width 46 height 47
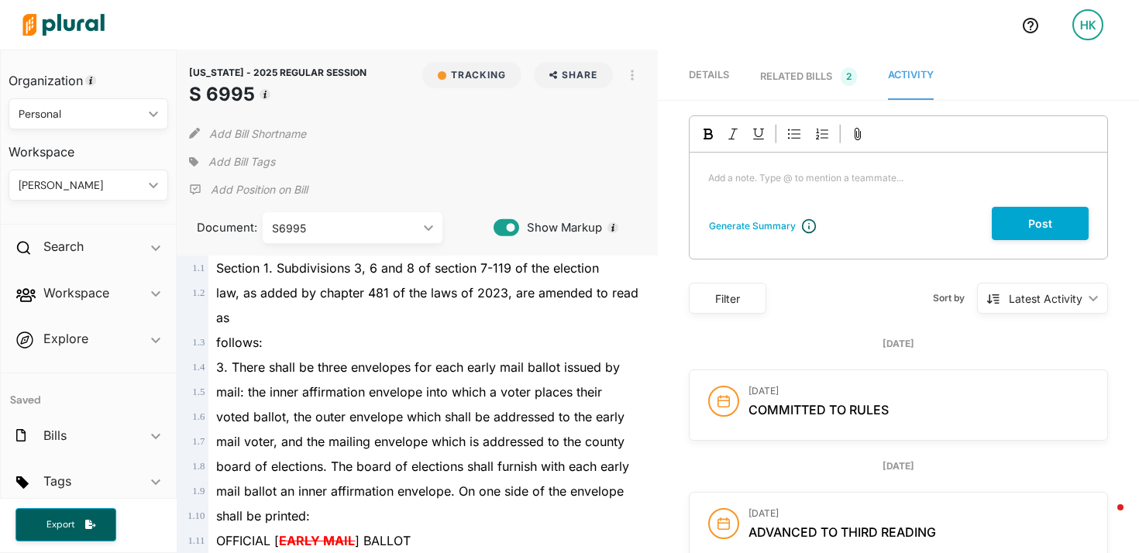
click at [779, 79] on div "RELATED BILLS 2" at bounding box center [808, 76] width 97 height 19
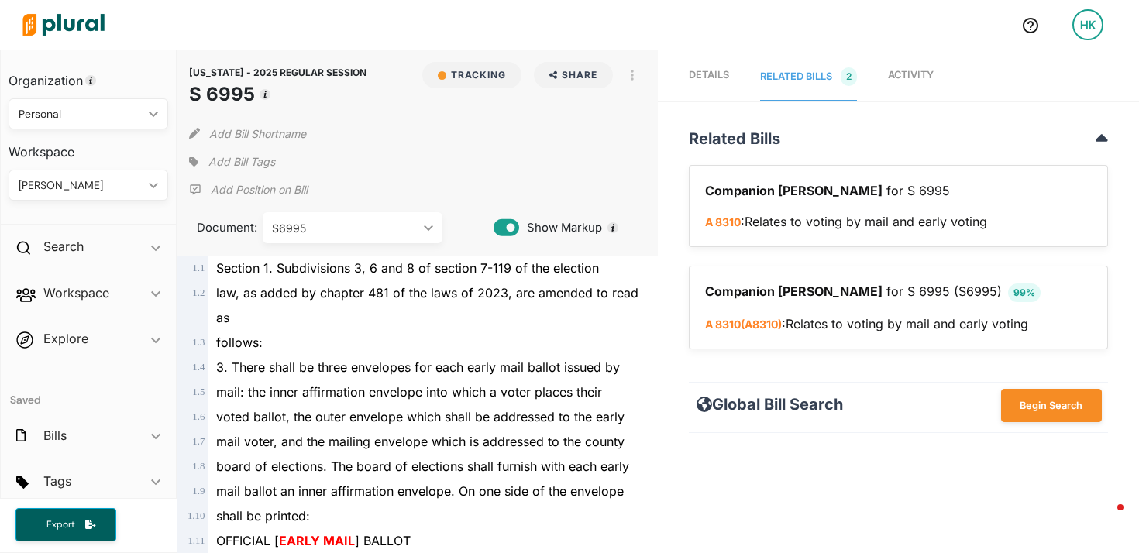
click at [723, 77] on span "Details" at bounding box center [709, 75] width 40 height 12
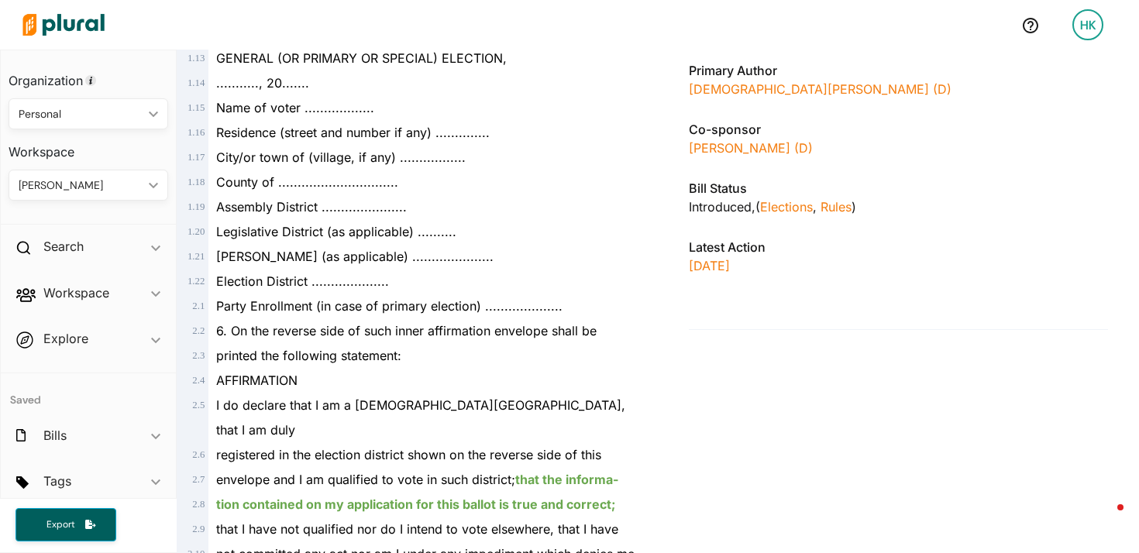
scroll to position [534, 0]
